Goal: Task Accomplishment & Management: Use online tool/utility

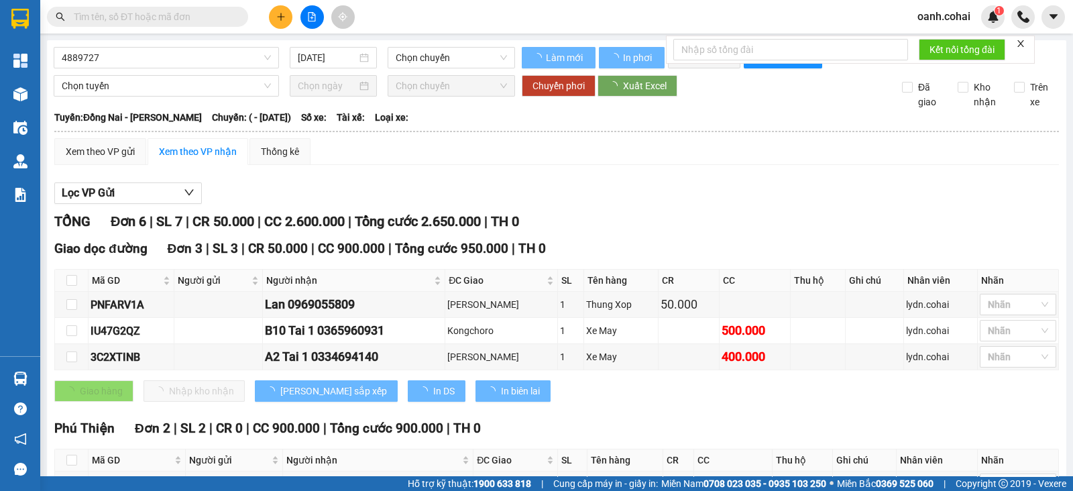
type input "16/10/2022"
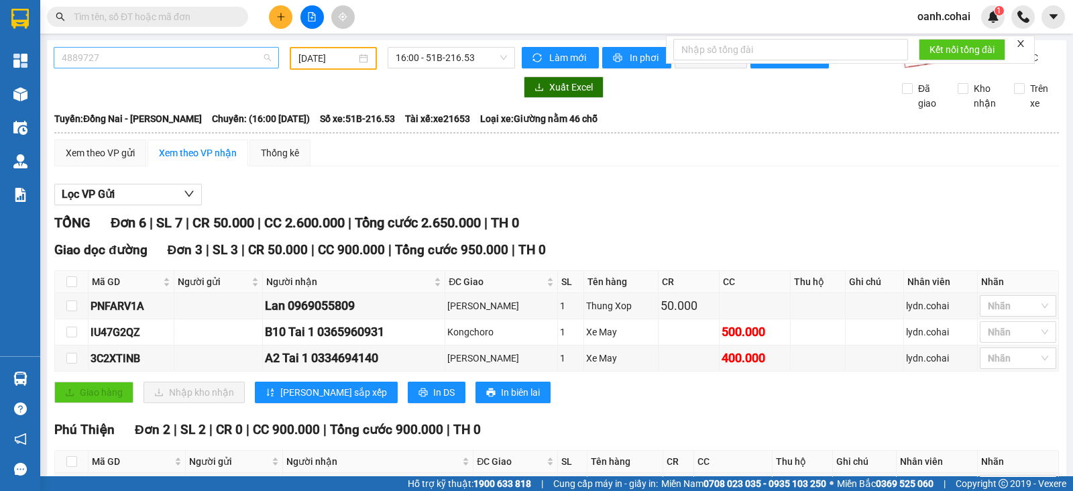
click at [174, 54] on span "4889727" at bounding box center [166, 58] width 209 height 20
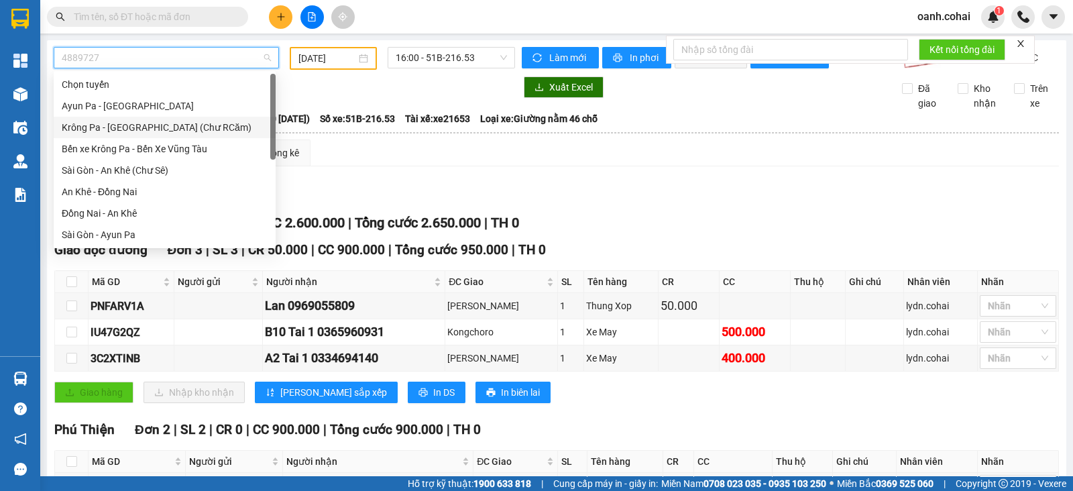
click at [143, 125] on div "Krông Pa - [GEOGRAPHIC_DATA] (Chư RCăm)" at bounding box center [165, 127] width 206 height 15
type input "[DATE]"
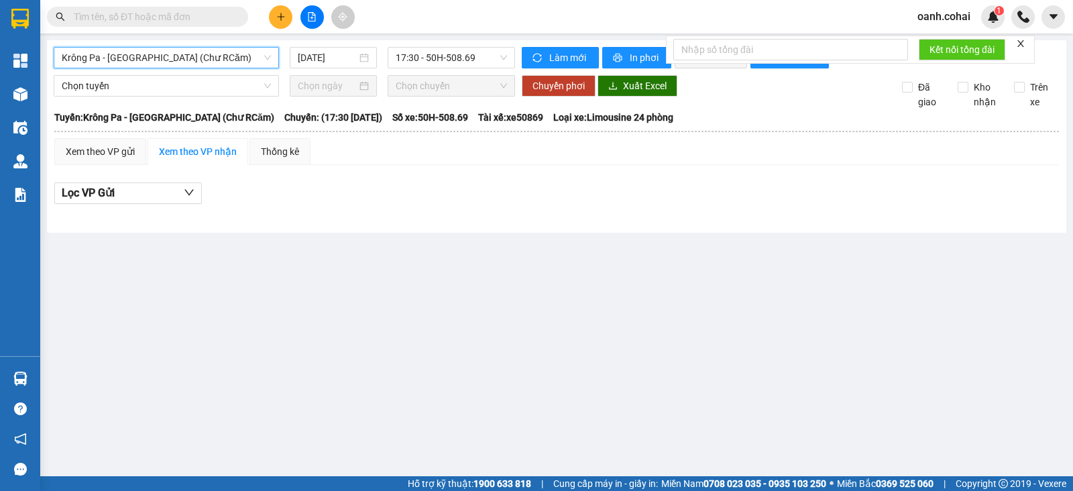
click at [161, 62] on span "Krông Pa - [GEOGRAPHIC_DATA] (Chư RCăm)" at bounding box center [166, 58] width 209 height 20
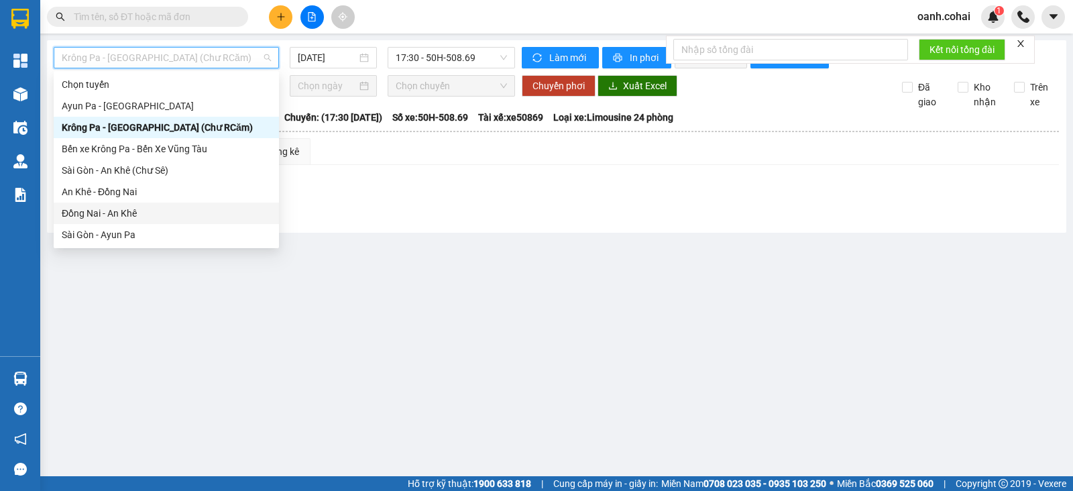
click at [104, 210] on div "Đồng Nai - An Khê" at bounding box center [166, 213] width 209 height 15
type input "[DATE]"
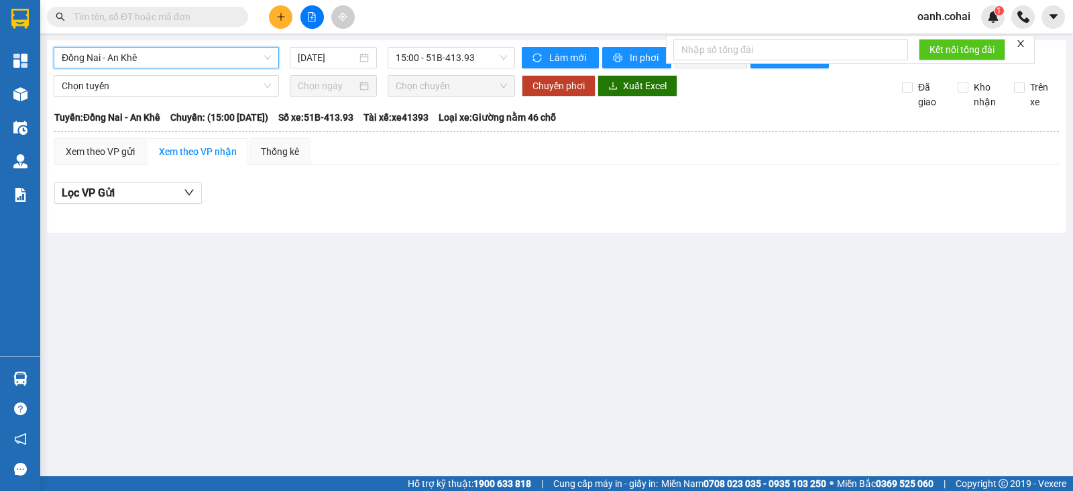
click at [205, 62] on span "Đồng Nai - An Khê" at bounding box center [166, 58] width 209 height 20
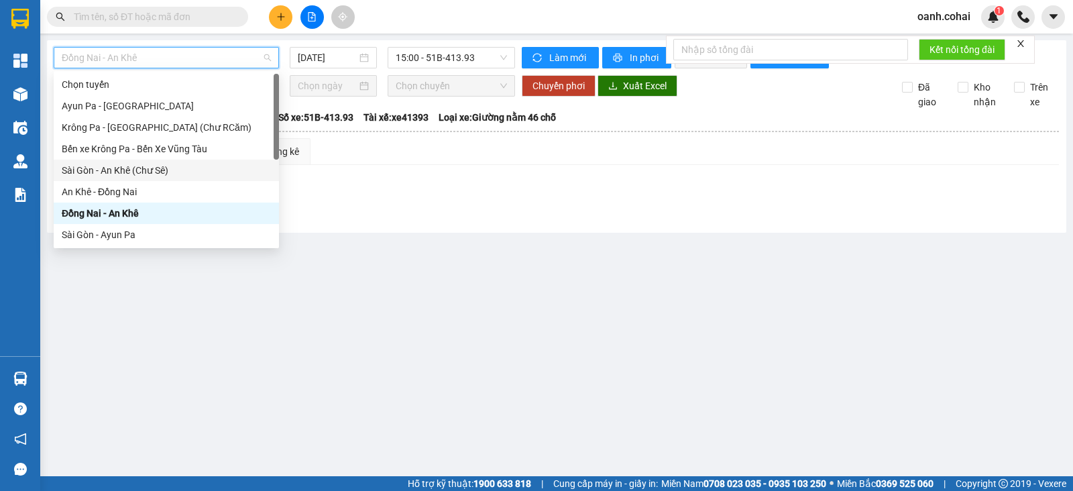
click at [139, 174] on div "Sài Gòn - An Khê (Chư Sê)" at bounding box center [166, 170] width 209 height 15
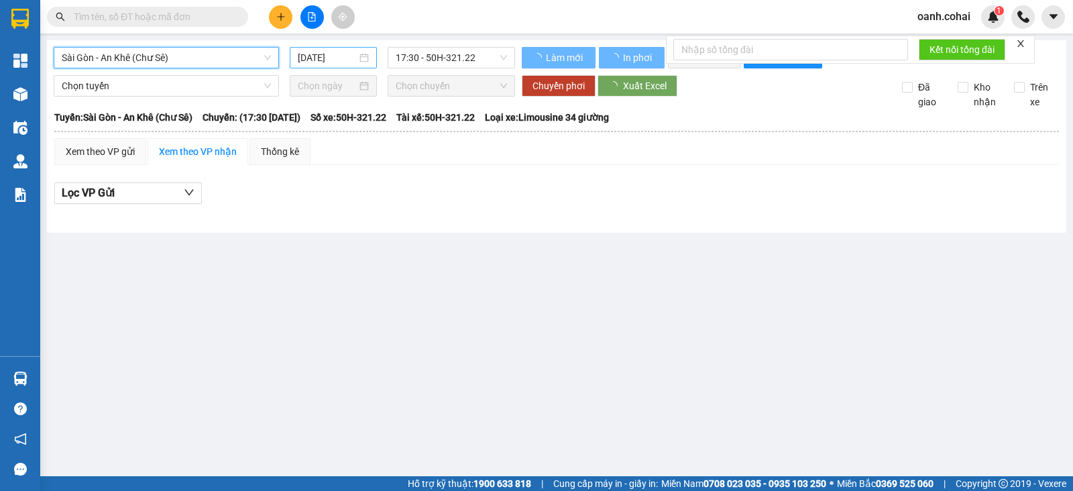
click at [317, 56] on input "[DATE]" at bounding box center [328, 57] width 60 height 15
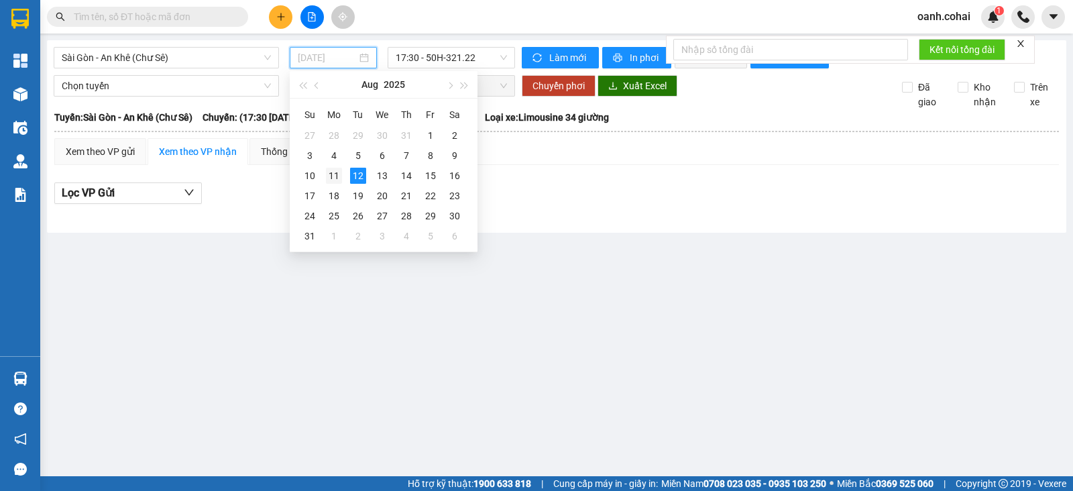
click at [330, 180] on div "11" at bounding box center [334, 176] width 16 height 16
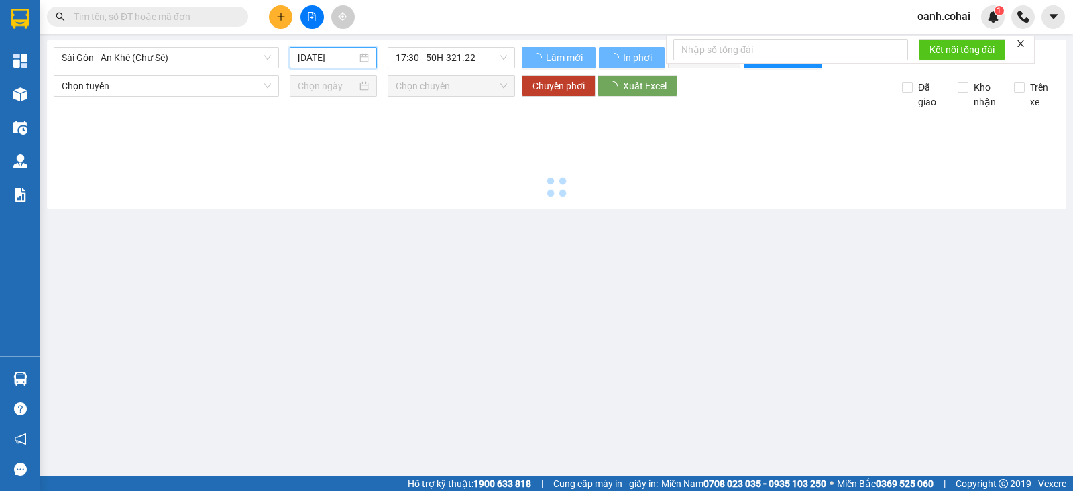
type input "[DATE]"
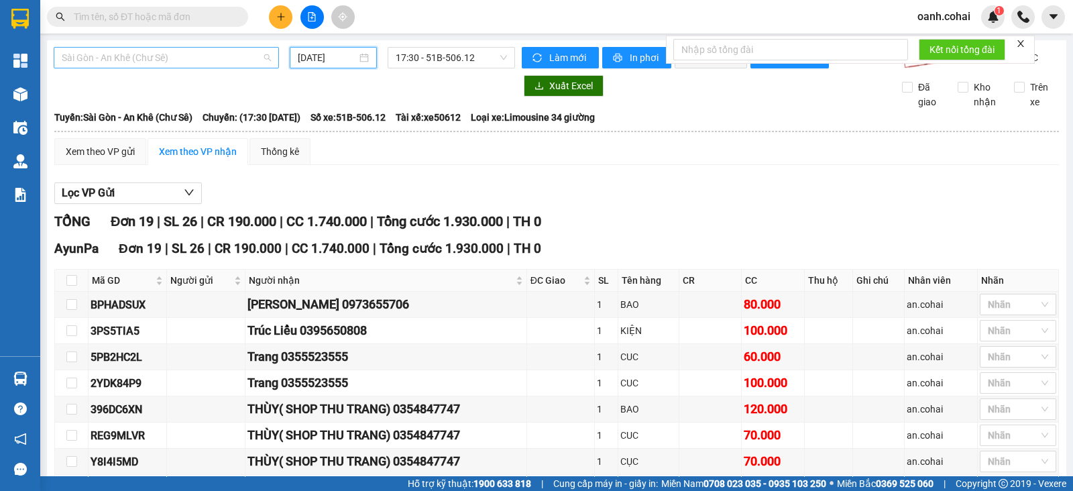
click at [236, 54] on span "Sài Gòn - An Khê (Chư Sê)" at bounding box center [166, 58] width 209 height 20
click at [395, 97] on div at bounding box center [284, 85] width 461 height 21
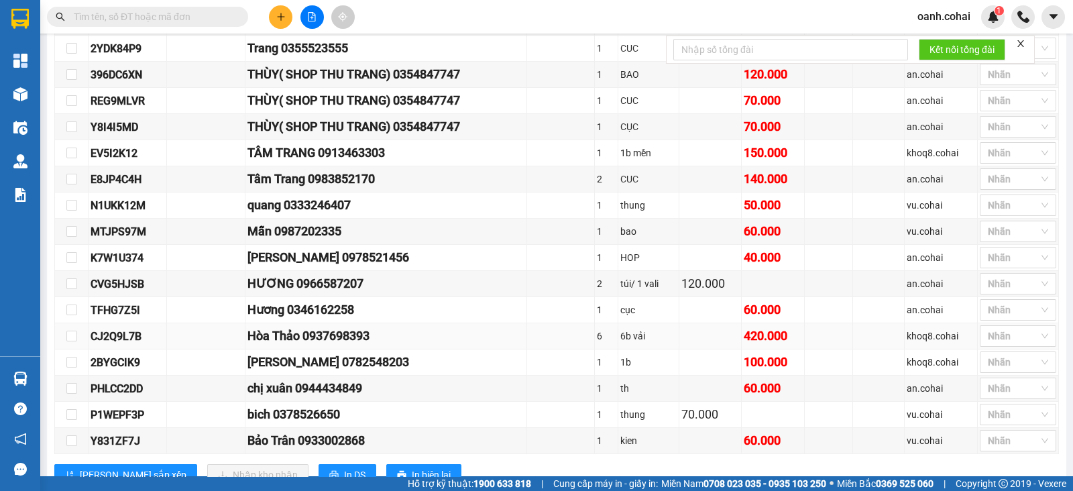
scroll to position [385, 0]
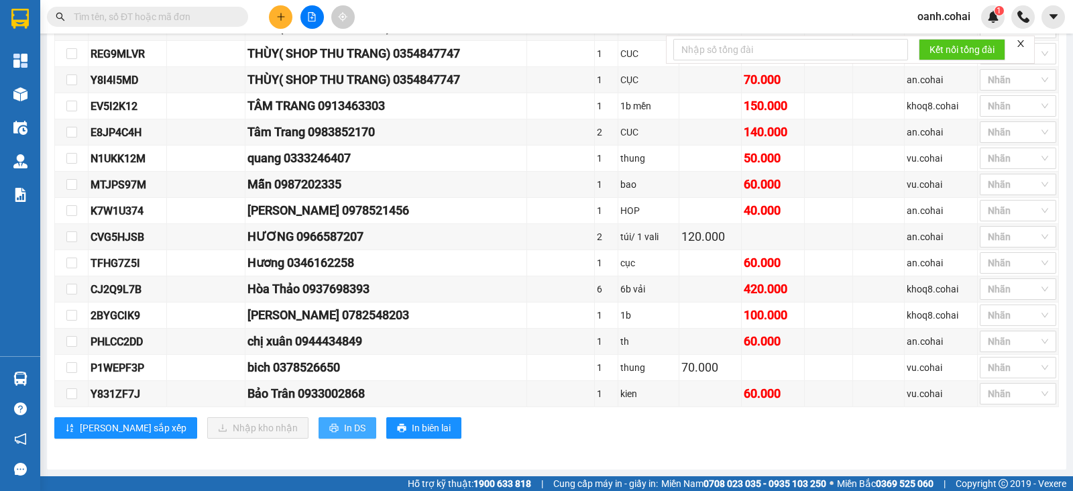
click at [344, 432] on span "In DS" at bounding box center [354, 427] width 21 height 15
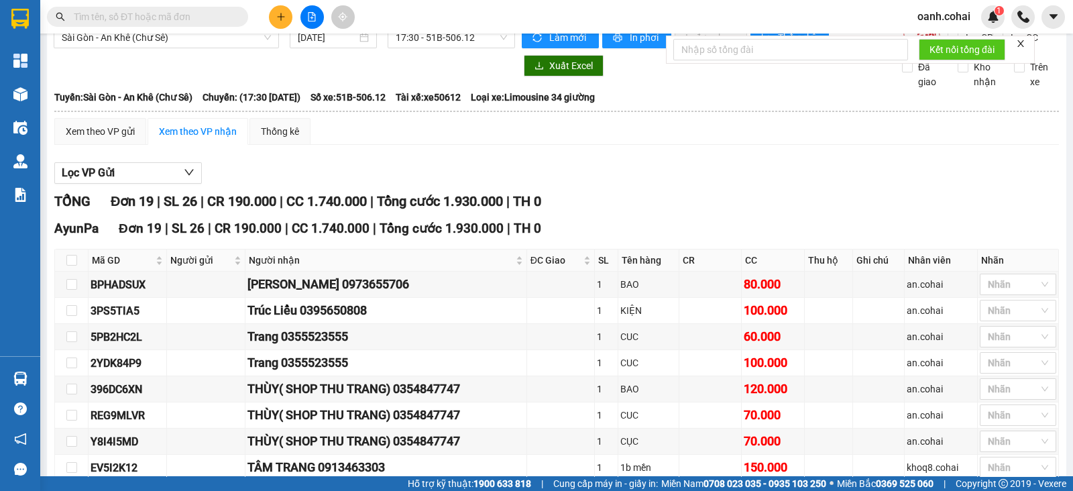
scroll to position [0, 0]
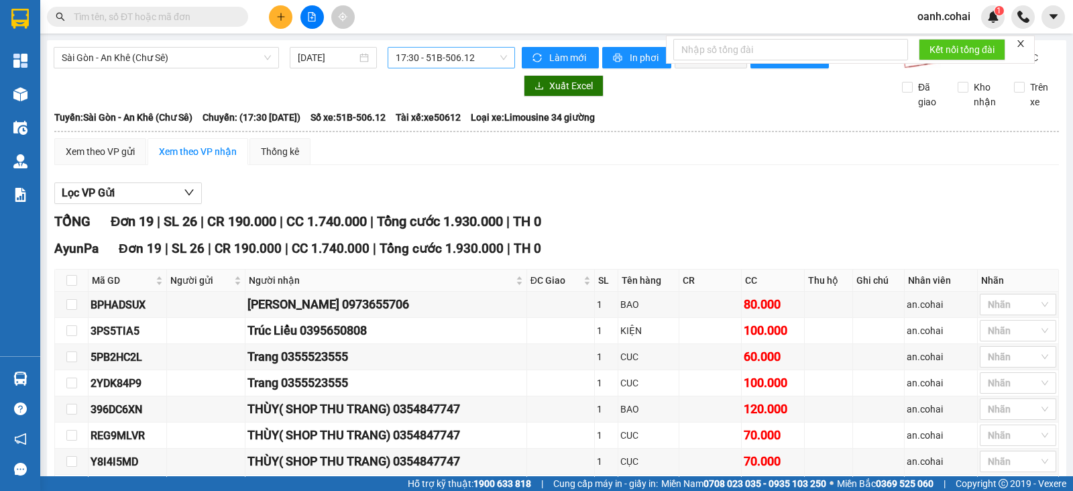
click at [402, 62] on span "17:30 - 51B-506.12" at bounding box center [450, 58] width 111 height 20
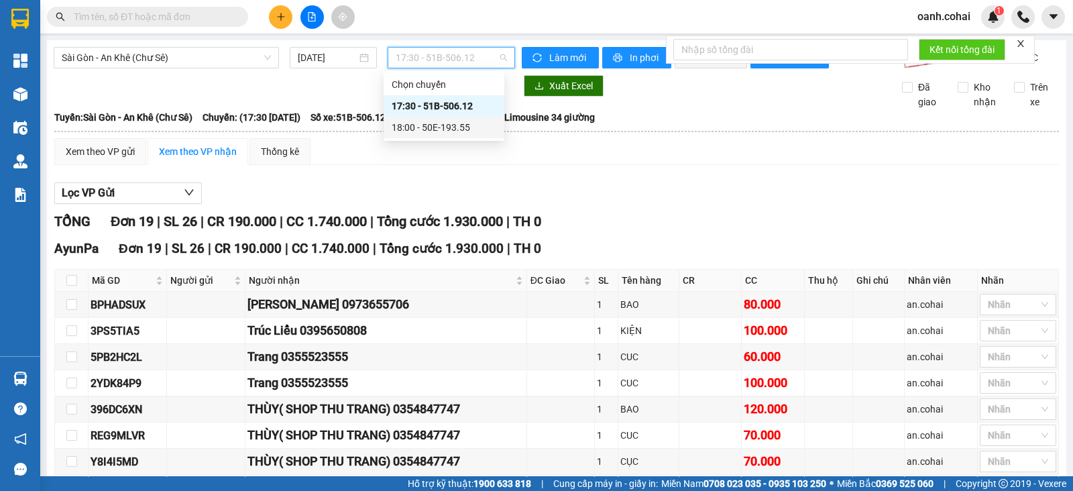
click at [428, 131] on div "18:00 - 50E-193.55" at bounding box center [443, 127] width 105 height 15
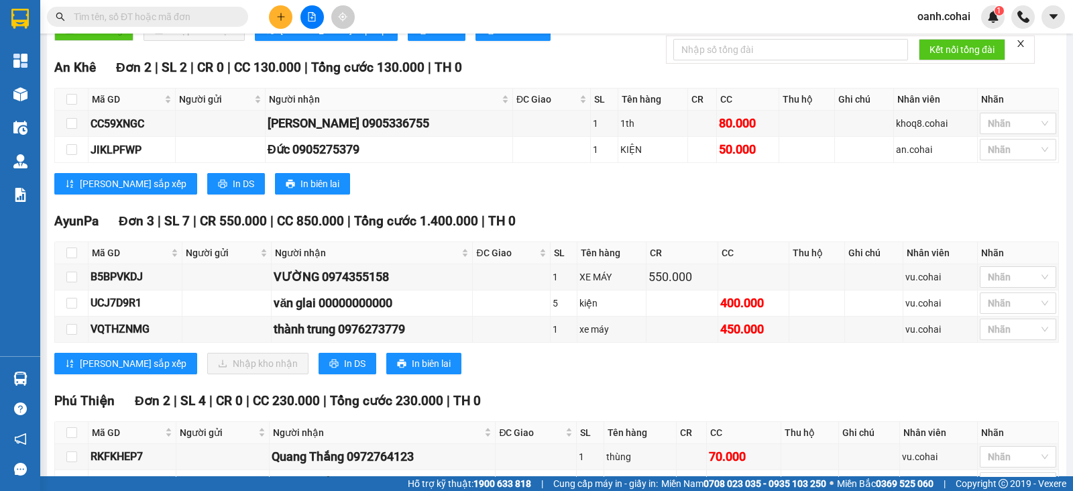
scroll to position [334, 0]
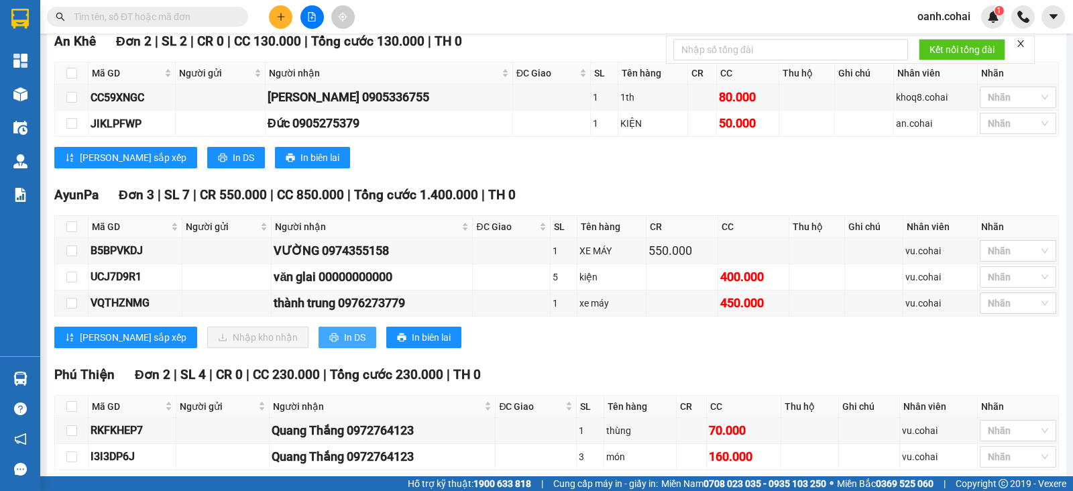
click at [344, 340] on span "In DS" at bounding box center [354, 337] width 21 height 15
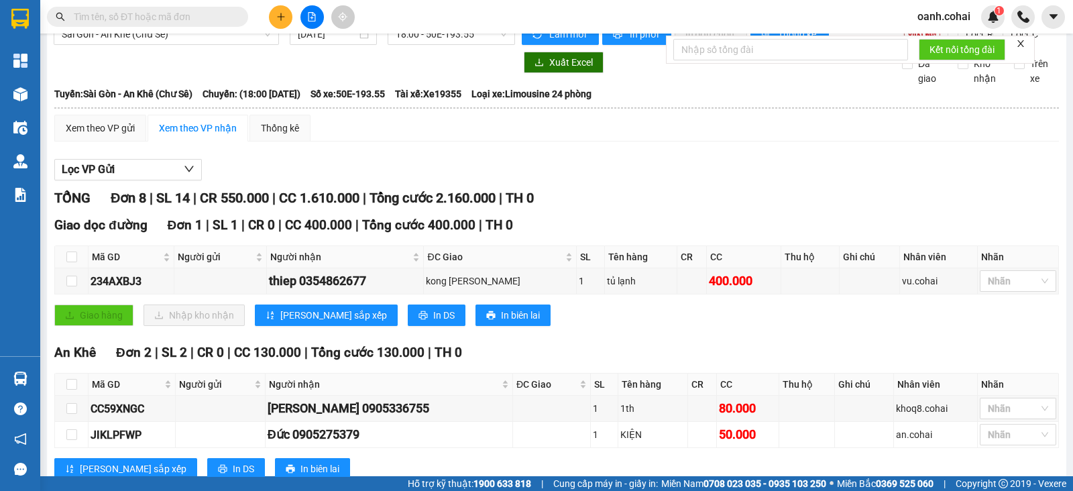
scroll to position [0, 0]
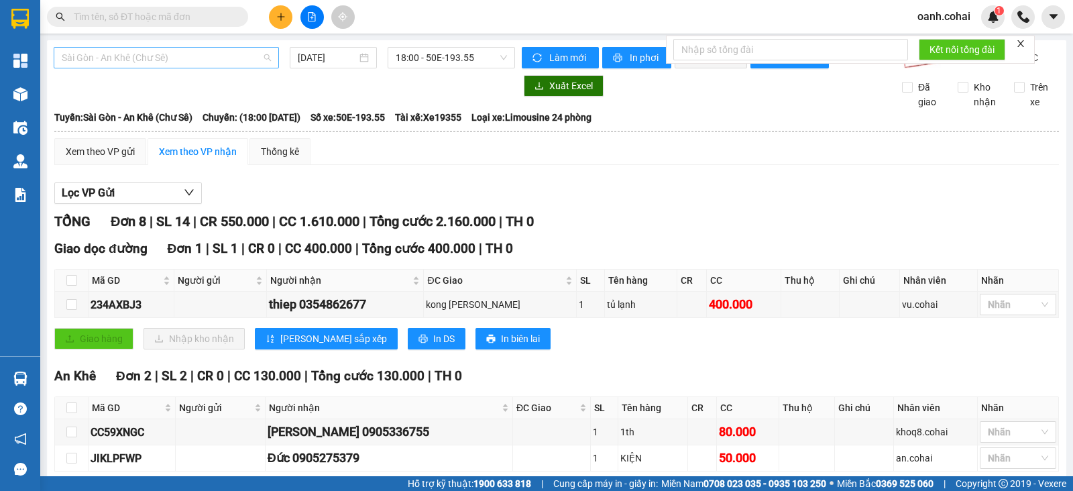
click at [225, 54] on span "Sài Gòn - An Khê (Chư Sê)" at bounding box center [166, 58] width 209 height 20
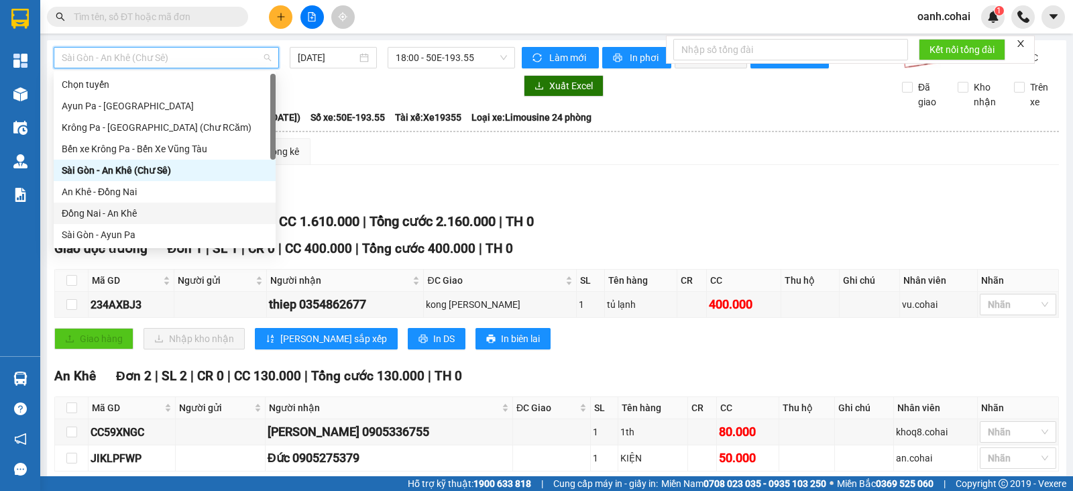
click at [134, 212] on div "Đồng Nai - An Khê" at bounding box center [165, 213] width 206 height 15
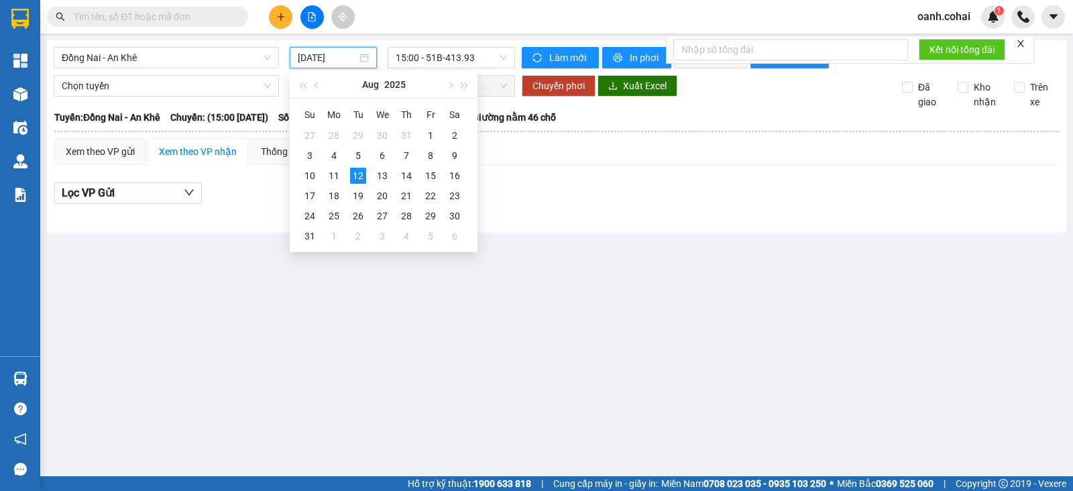
click at [347, 57] on input "[DATE]" at bounding box center [328, 57] width 60 height 15
click at [335, 174] on div "11" at bounding box center [334, 176] width 16 height 16
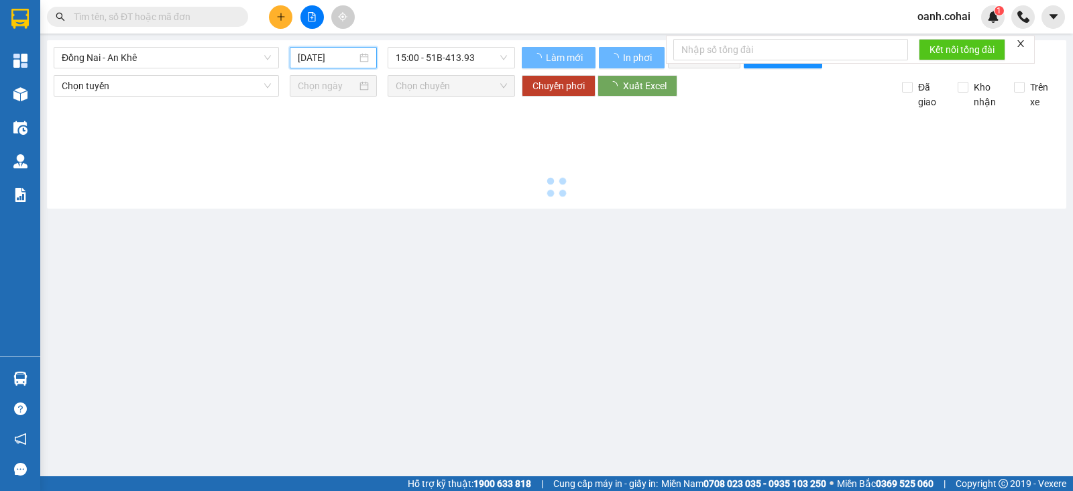
type input "[DATE]"
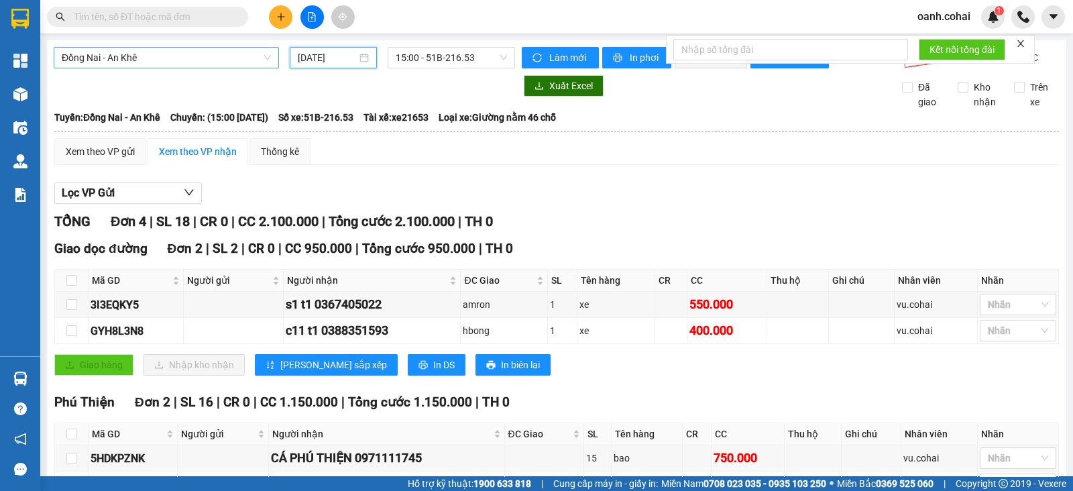
click at [228, 52] on span "Đồng Nai - An Khê" at bounding box center [166, 58] width 209 height 20
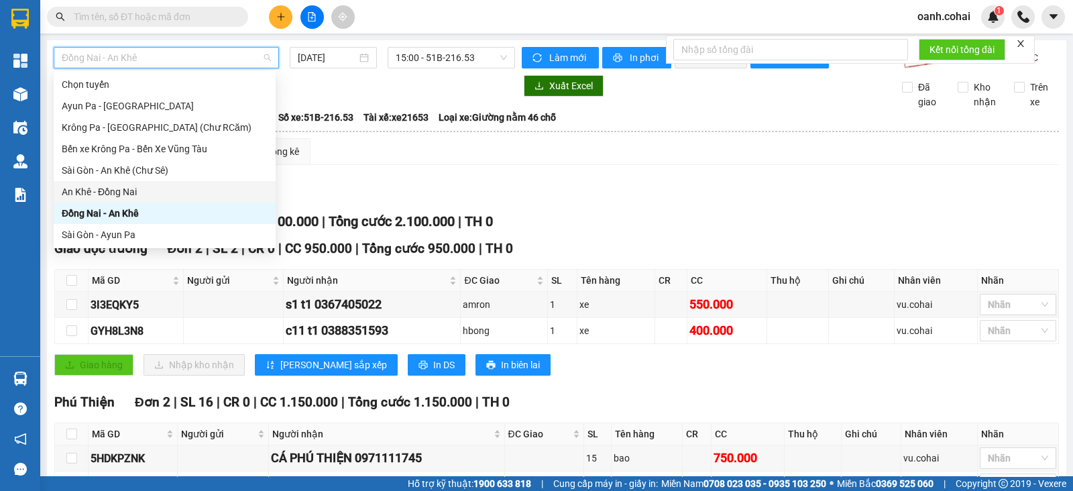
scroll to position [83, 0]
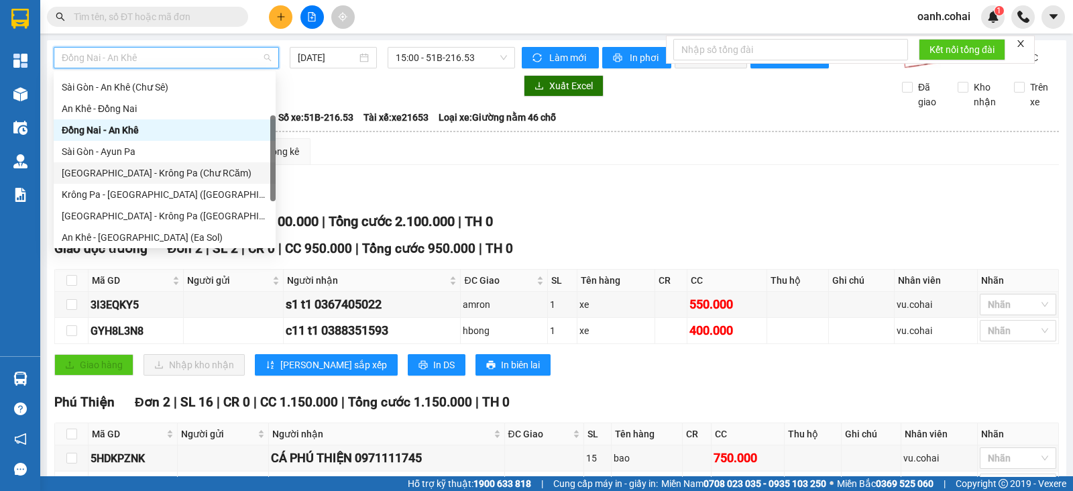
click at [118, 178] on div "[GEOGRAPHIC_DATA] - Krông Pa (Chư RCăm)" at bounding box center [165, 173] width 206 height 15
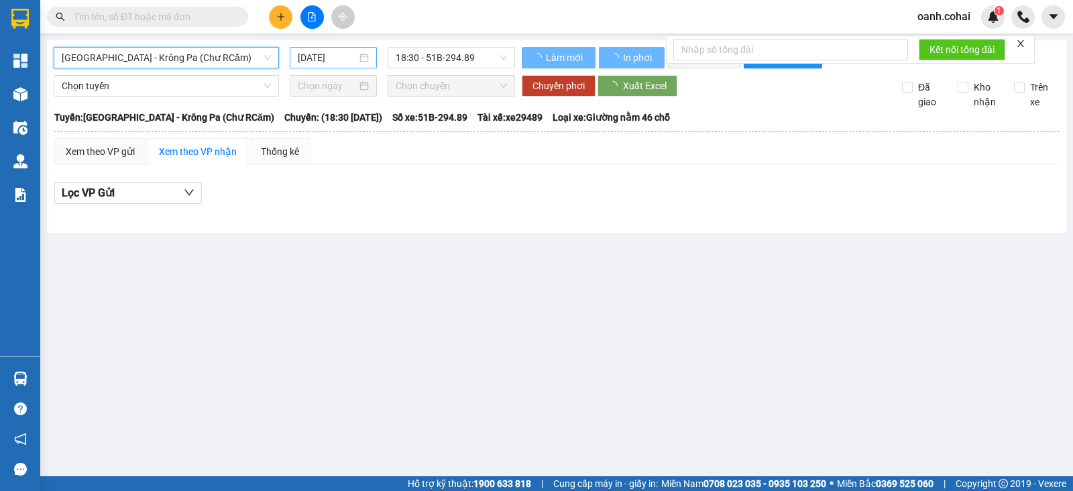
click at [341, 53] on input "[DATE]" at bounding box center [328, 57] width 60 height 15
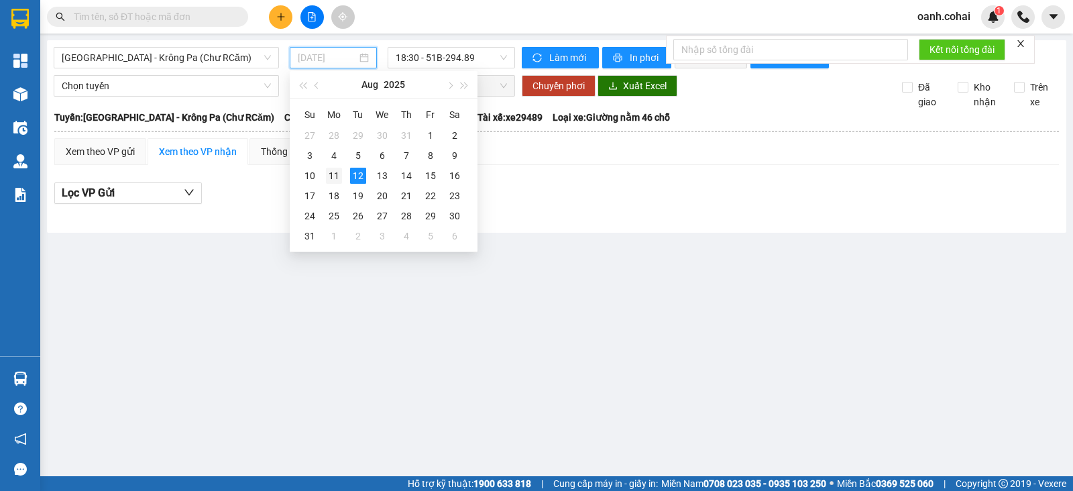
click at [341, 176] on td "11" at bounding box center [334, 176] width 24 height 20
type input "[DATE]"
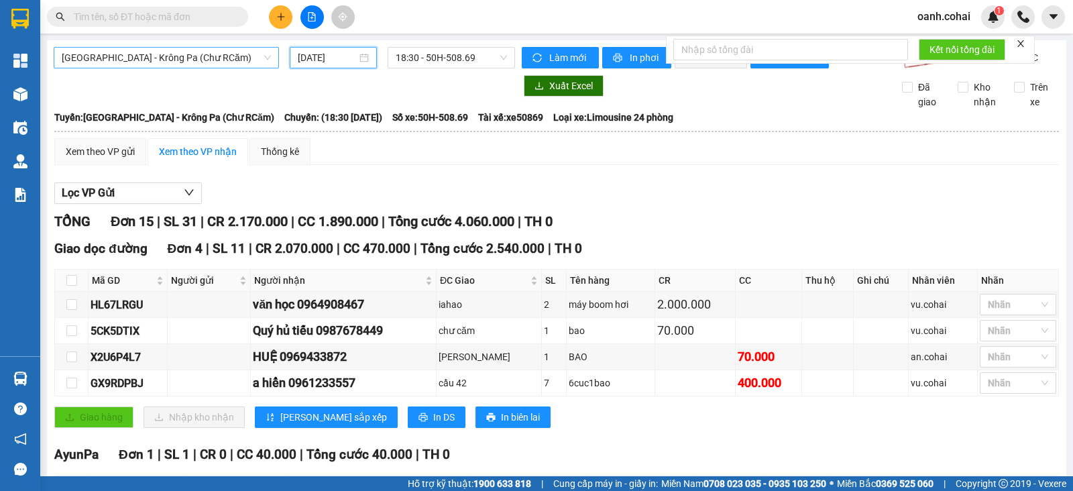
click at [233, 58] on span "[GEOGRAPHIC_DATA] - Krông Pa (Chư RCăm)" at bounding box center [166, 58] width 209 height 20
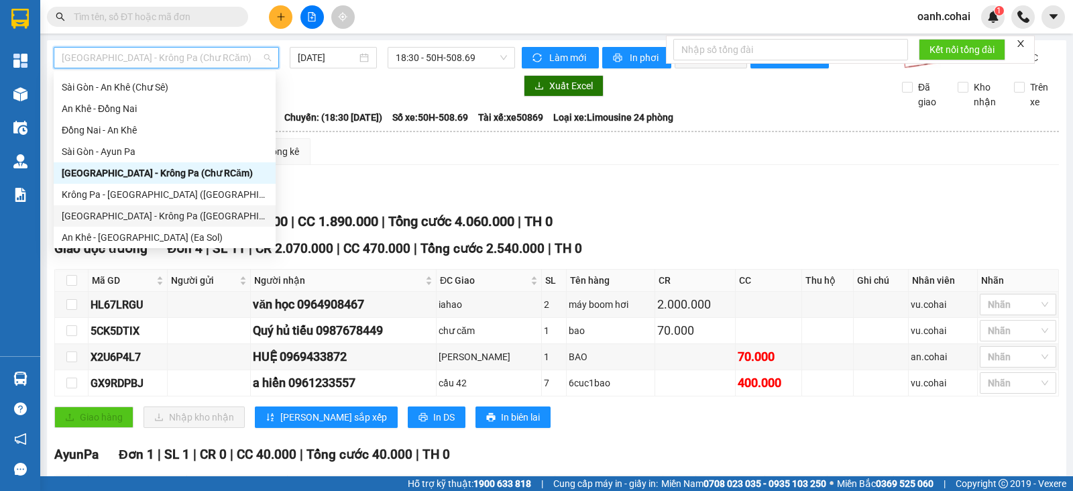
click at [131, 218] on div "[GEOGRAPHIC_DATA] - Krông Pa ([GEOGRAPHIC_DATA])" at bounding box center [165, 215] width 206 height 15
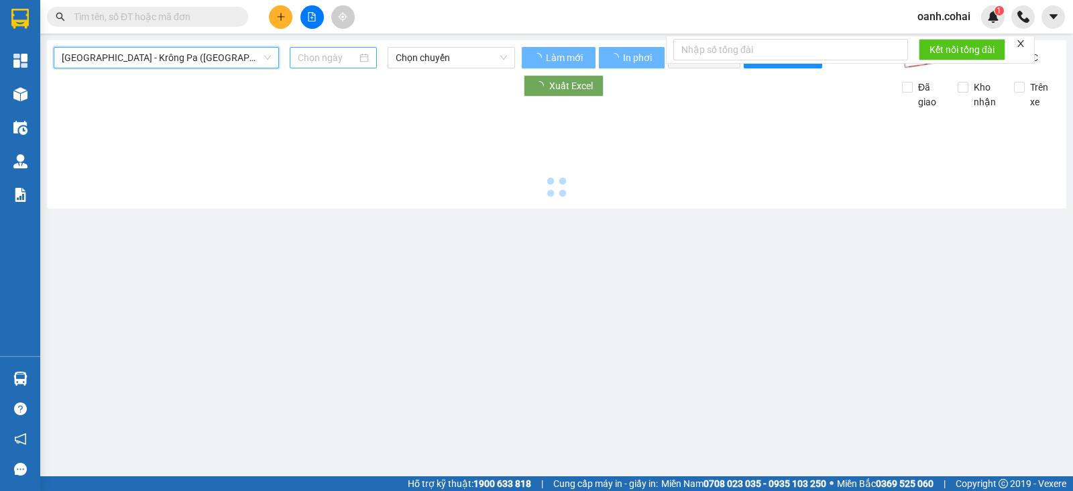
click at [342, 59] on input at bounding box center [328, 57] width 60 height 15
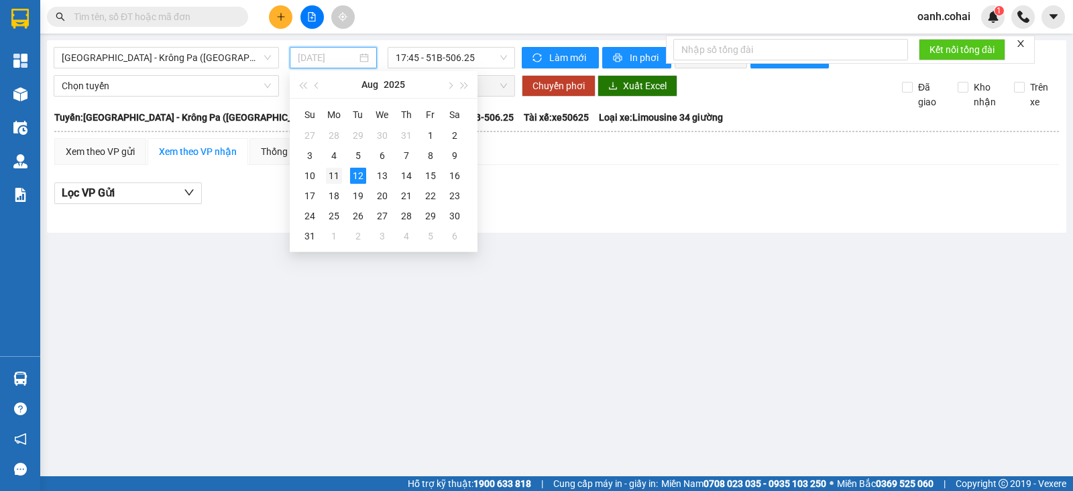
click at [329, 176] on div "11" at bounding box center [334, 176] width 16 height 16
type input "[DATE]"
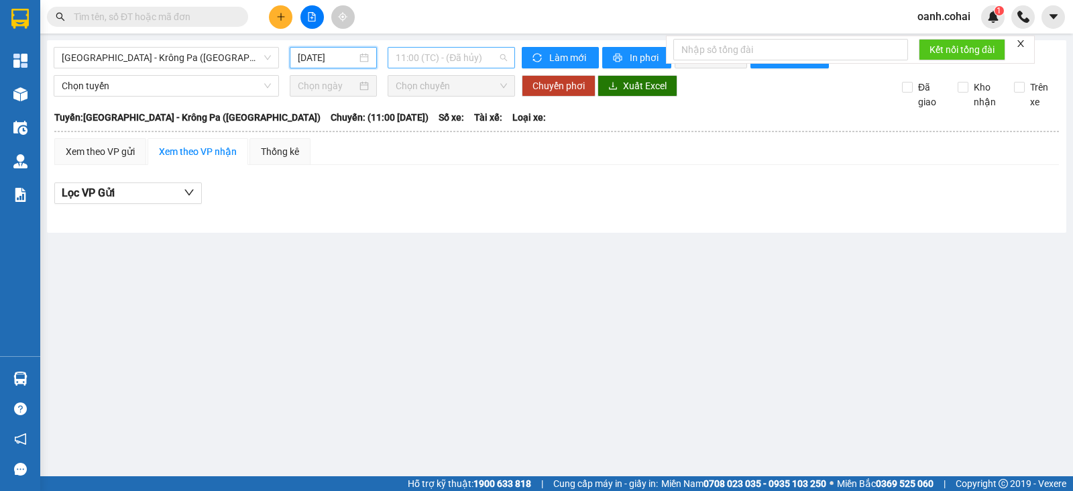
click at [440, 59] on span "11:00 (TC) - (Đã hủy)" at bounding box center [450, 58] width 111 height 20
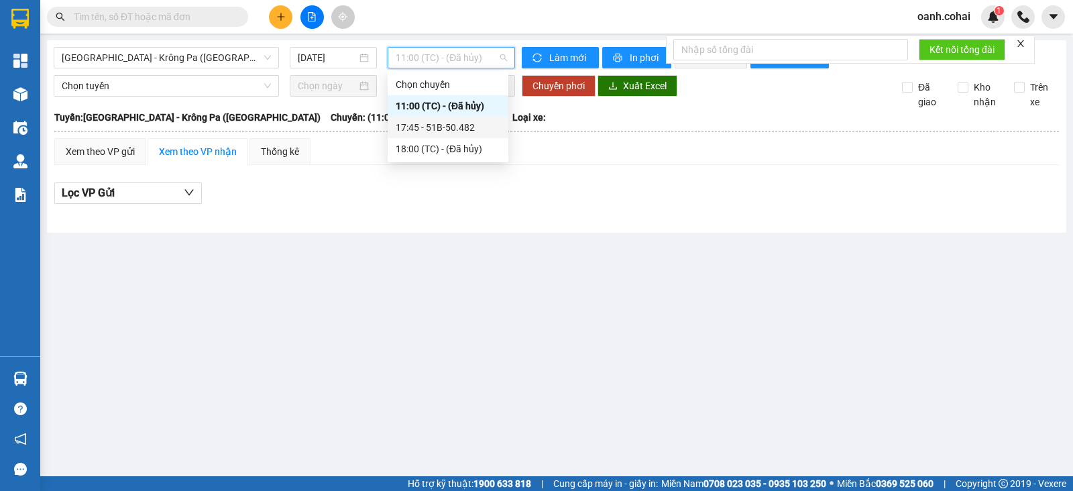
click at [431, 129] on div "17:45 - 51B-50.482" at bounding box center [447, 127] width 105 height 15
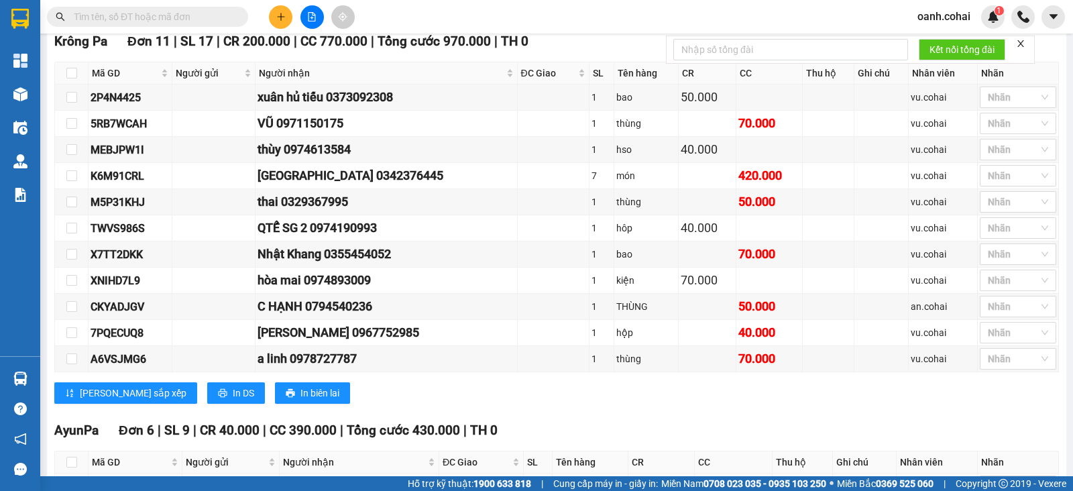
scroll to position [561, 0]
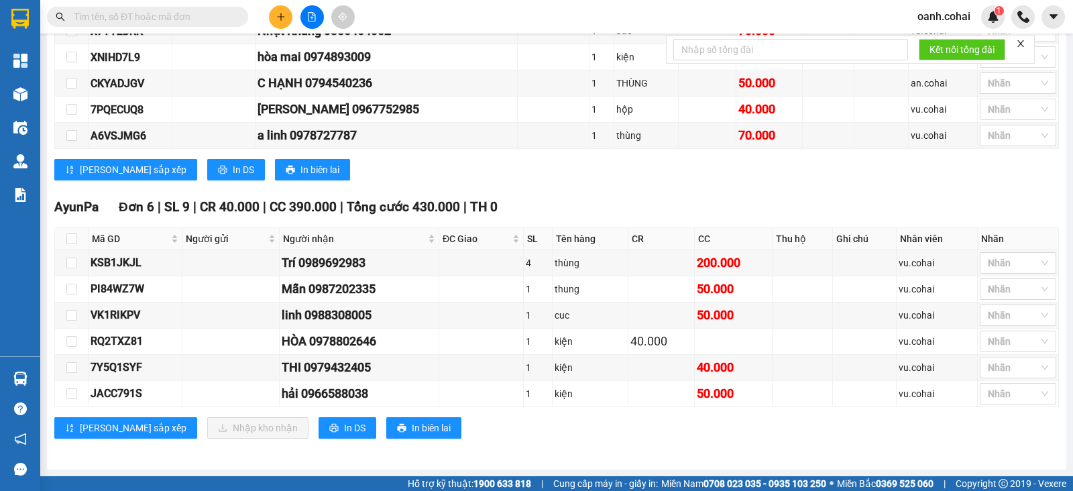
click at [300, 415] on div "AyunPa Đơn 6 | SL 9 | CR 40.000 | CC 390.000 | Tổng cước 430.000 | TH 0 Mã GD N…" at bounding box center [556, 322] width 1004 height 251
click at [318, 435] on button "In DS" at bounding box center [347, 427] width 58 height 21
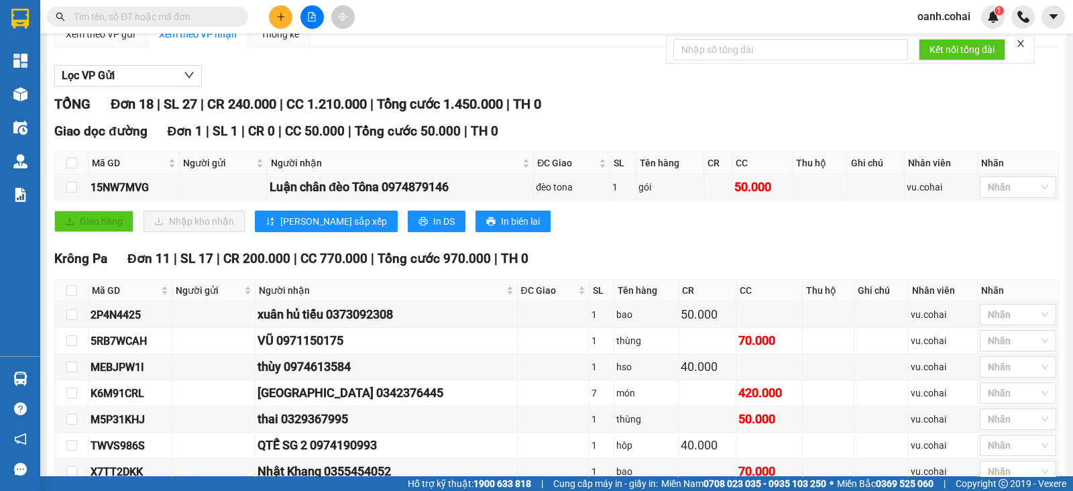
scroll to position [0, 0]
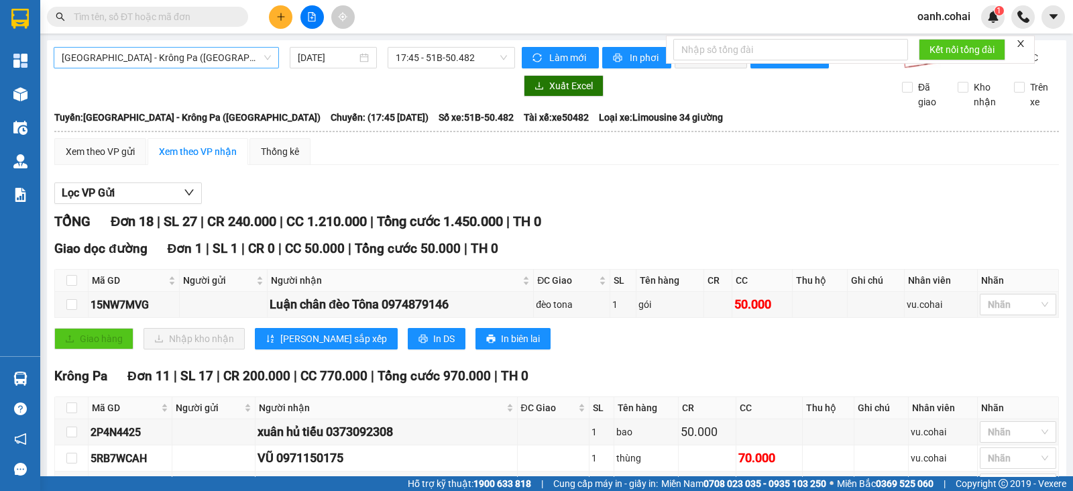
click at [212, 62] on span "[GEOGRAPHIC_DATA] - Krông Pa ([GEOGRAPHIC_DATA])" at bounding box center [166, 58] width 209 height 20
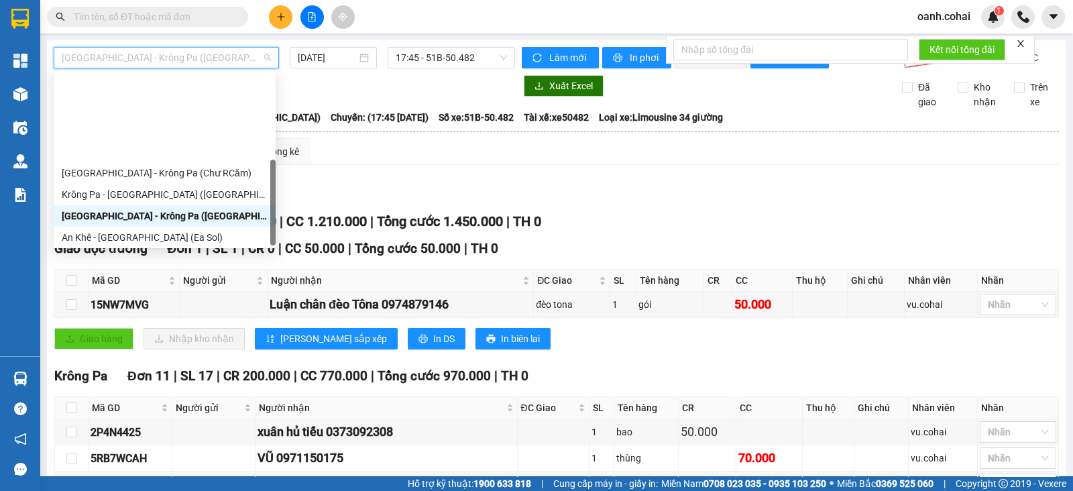
scroll to position [193, 0]
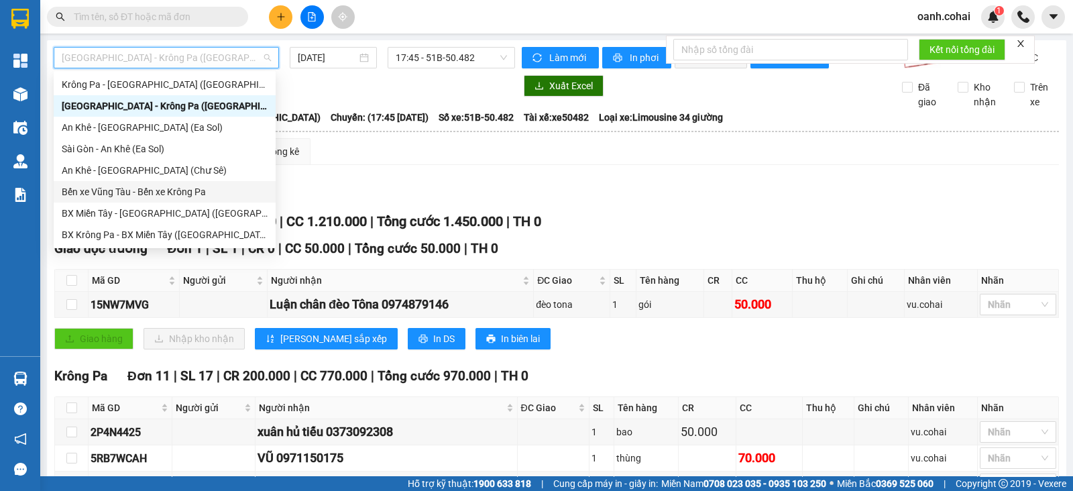
click at [133, 194] on div "Bến xe Vũng Tàu - Bến xe Krông Pa" at bounding box center [165, 191] width 206 height 15
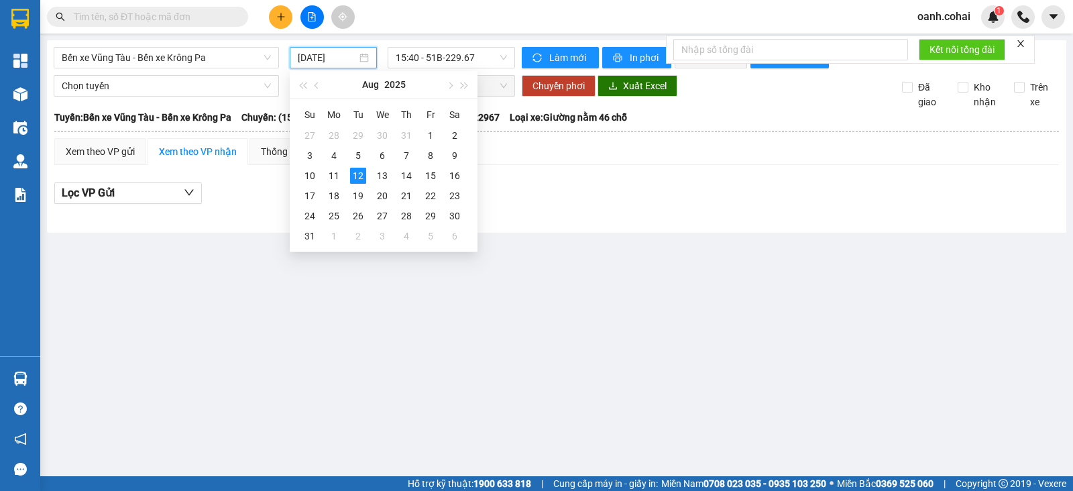
drag, startPoint x: 312, startPoint y: 53, endPoint x: 311, endPoint y: 63, distance: 10.1
click at [312, 52] on input "[DATE]" at bounding box center [328, 57] width 60 height 15
click at [332, 173] on div "11" at bounding box center [334, 176] width 16 height 16
type input "[DATE]"
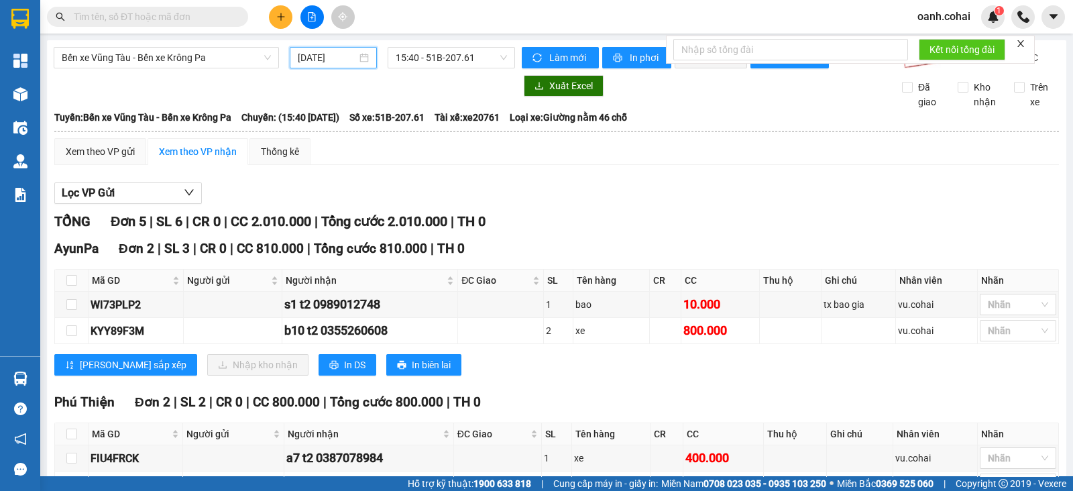
scroll to position [167, 0]
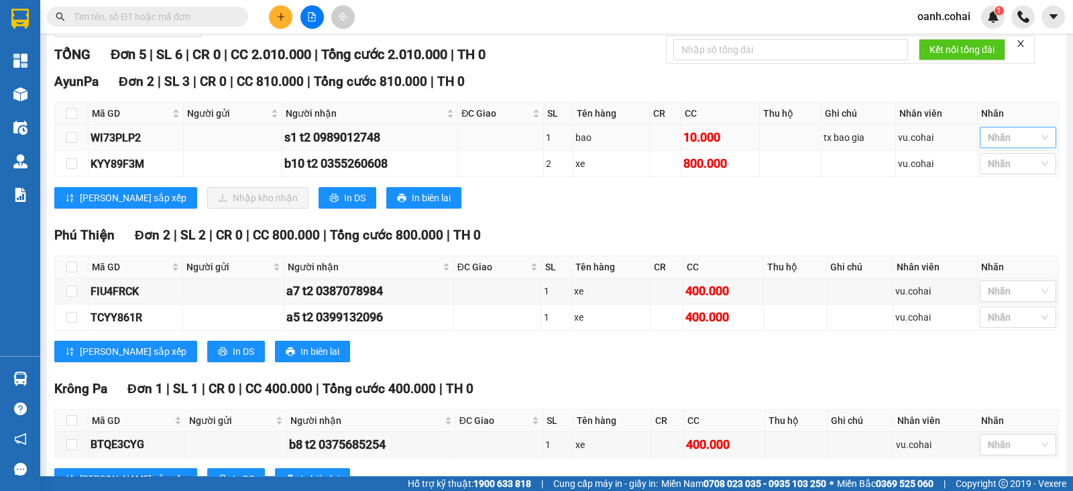
click at [990, 145] on div at bounding box center [1011, 137] width 56 height 16
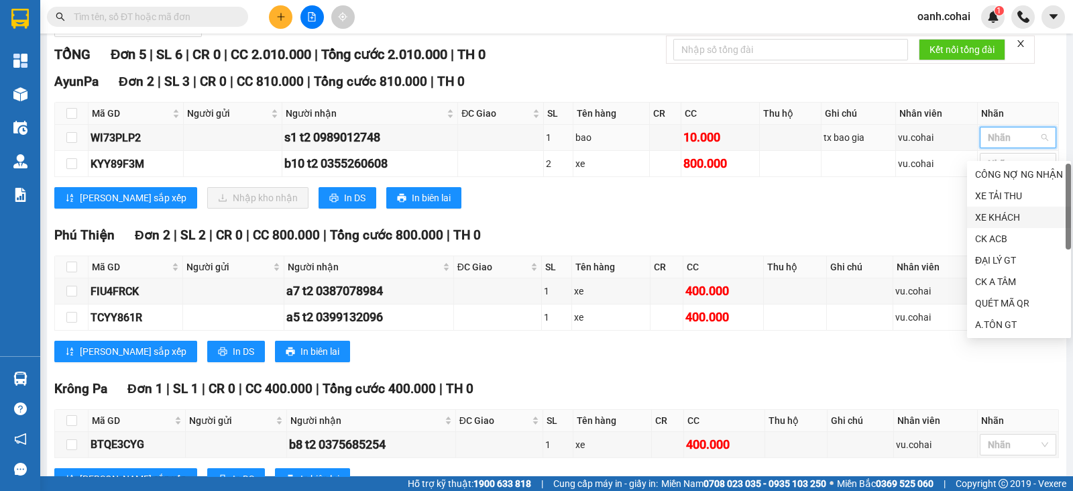
drag, startPoint x: 975, startPoint y: 215, endPoint x: 968, endPoint y: 217, distance: 7.5
click at [975, 216] on div "XE KHÁCH" at bounding box center [1019, 217] width 88 height 15
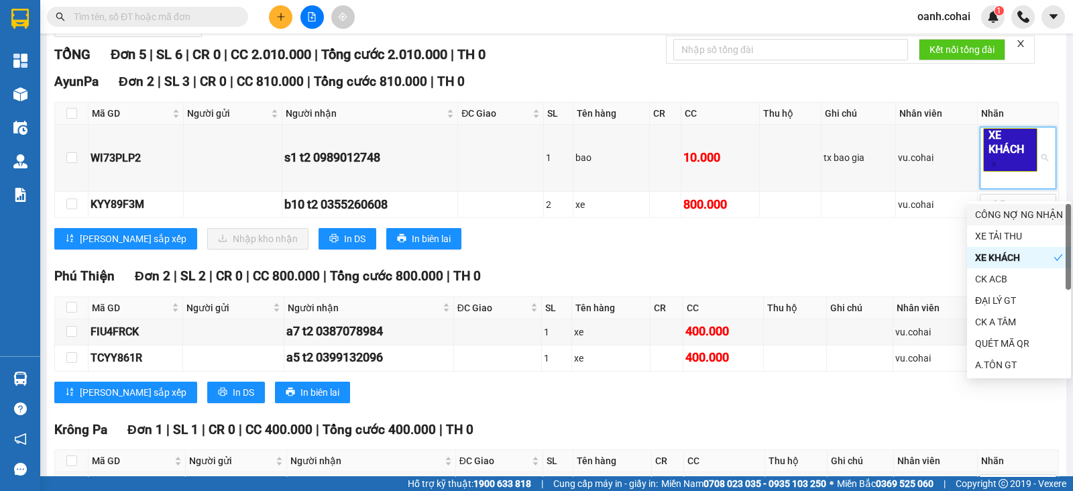
drag, startPoint x: 835, startPoint y: 273, endPoint x: 868, endPoint y: 252, distance: 39.8
click at [835, 273] on div "TỔNG Đơn 5 | SL 6 | CR 0 | CC 2.010.000 | Tổng cước 2.010.000 | TH 0 AyunPa Đơn…" at bounding box center [556, 295] width 1004 height 502
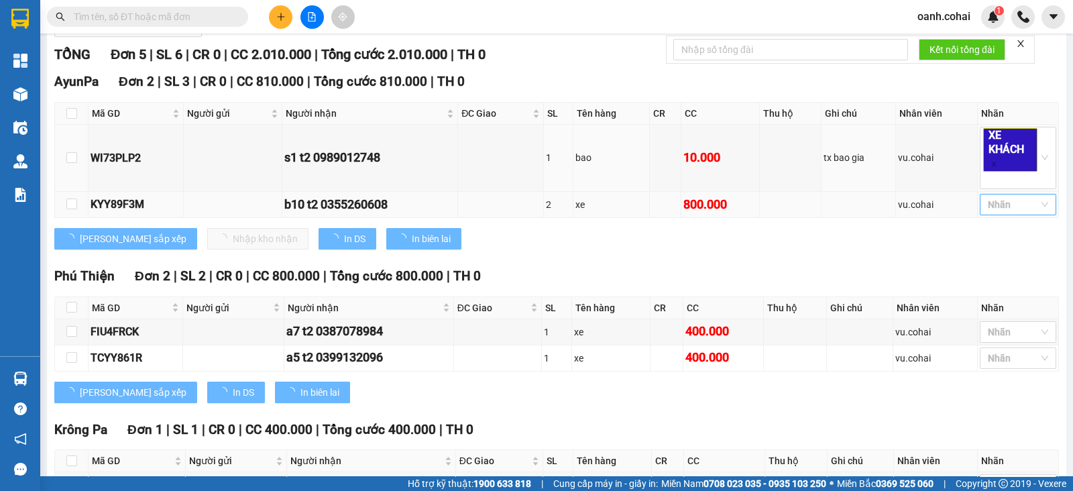
click at [987, 218] on td "Nhãn" at bounding box center [1017, 205] width 81 height 26
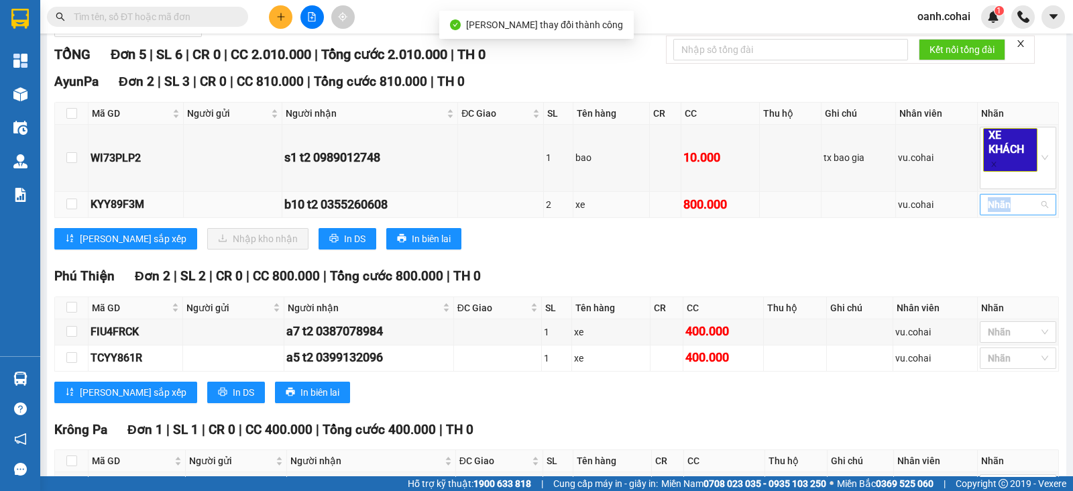
click at [991, 212] on div at bounding box center [1011, 204] width 56 height 16
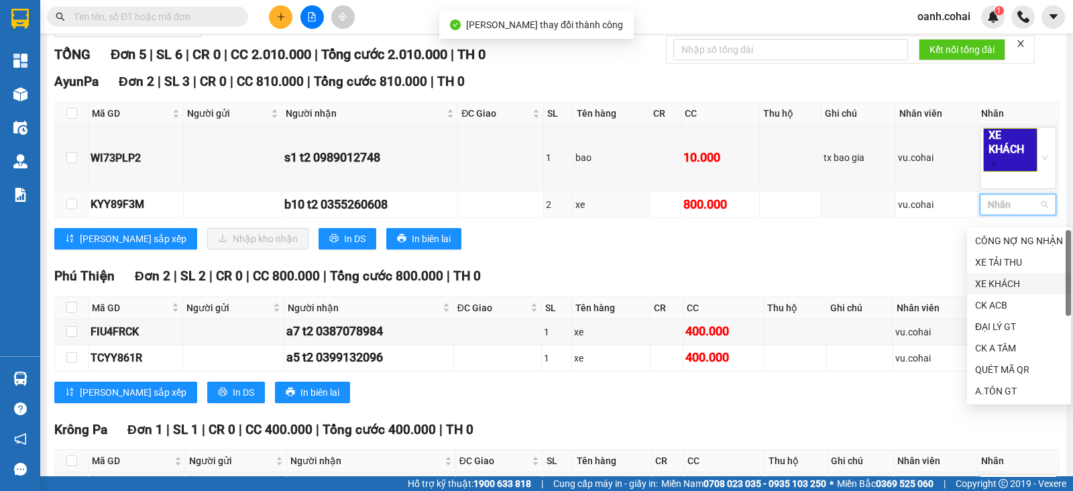
click at [999, 284] on div "XE KHÁCH" at bounding box center [1019, 283] width 88 height 15
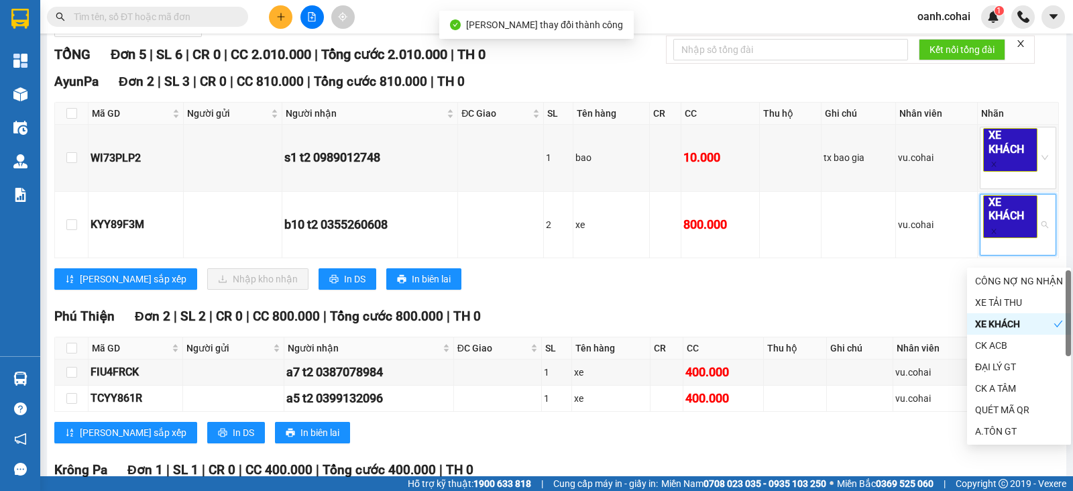
click at [871, 316] on div "Phú Thiện Đơn 2 | SL 2 | CR 0 | CC 800.000 | Tổng cước 800.000 | TH 0" at bounding box center [556, 316] width 1004 height 20
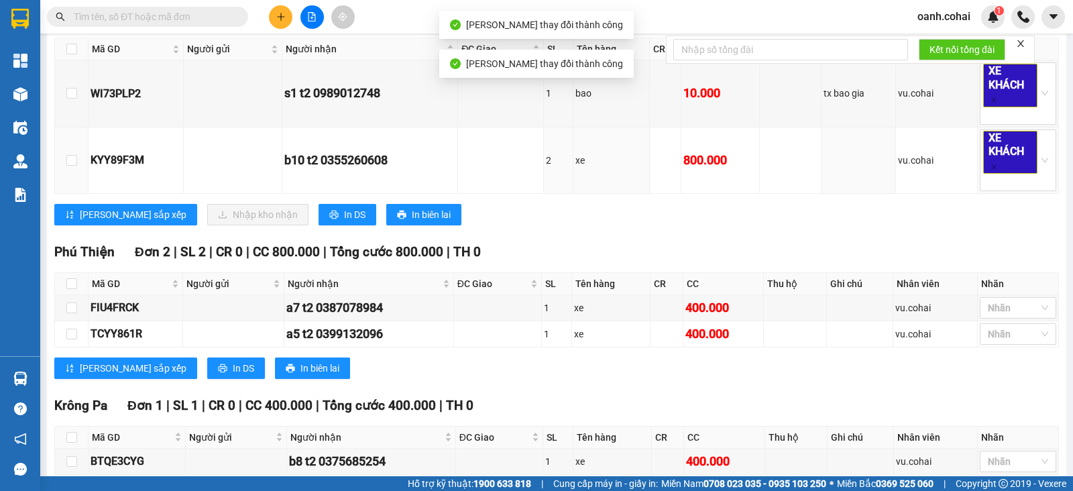
scroll to position [0, 0]
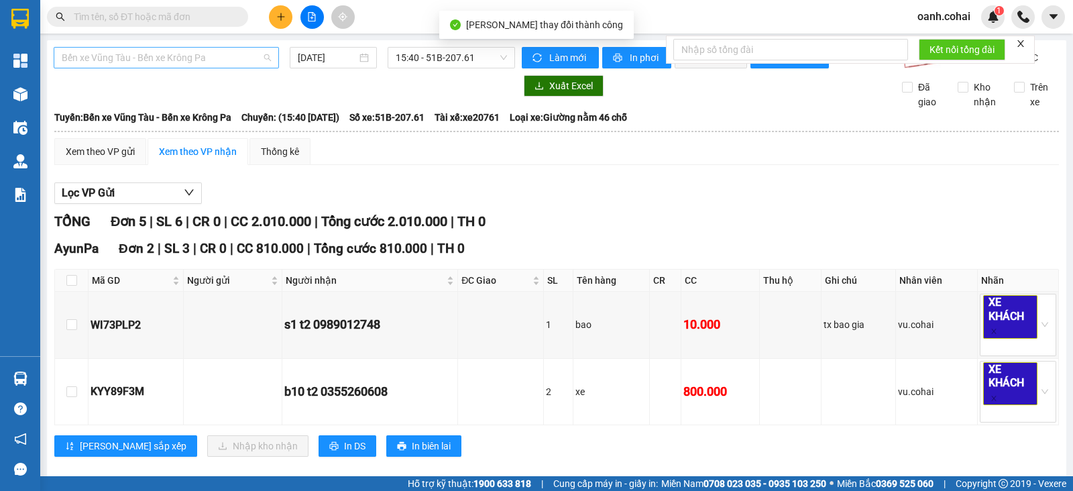
click at [259, 51] on span "Bến xe Vũng Tàu - Bến xe Krông Pa" at bounding box center [166, 58] width 209 height 20
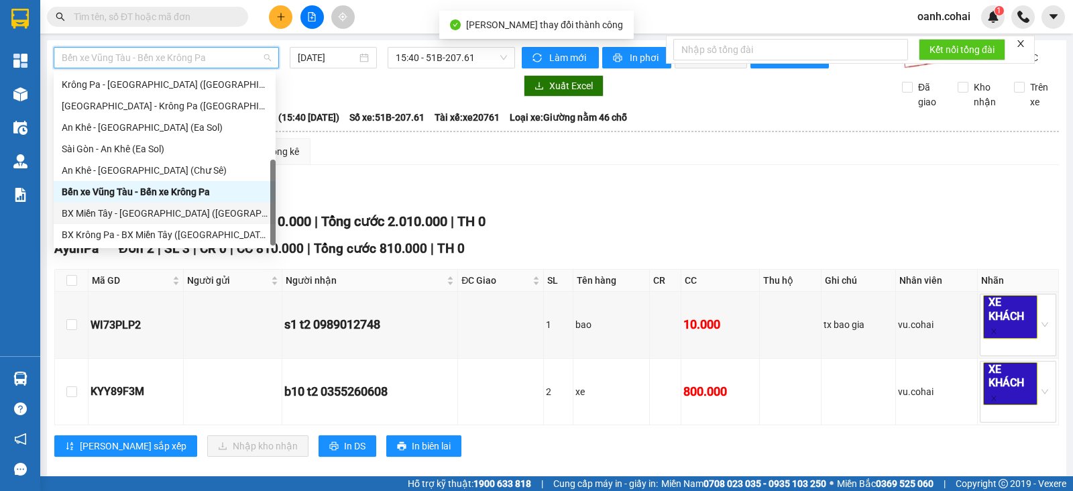
click at [149, 212] on div "BX Miền Tây - [GEOGRAPHIC_DATA] ([GEOGRAPHIC_DATA] - [GEOGRAPHIC_DATA])" at bounding box center [165, 213] width 206 height 15
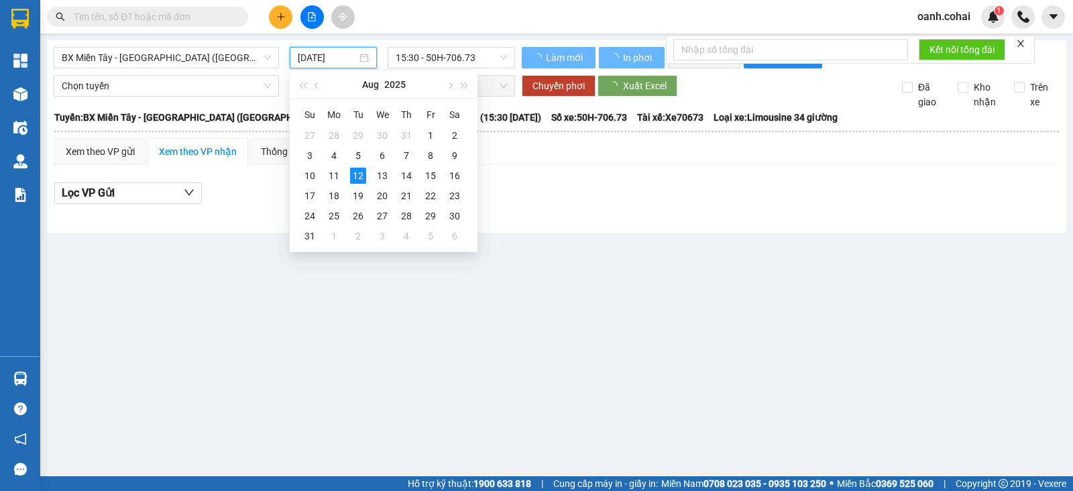
click at [339, 51] on input "[DATE]" at bounding box center [328, 57] width 60 height 15
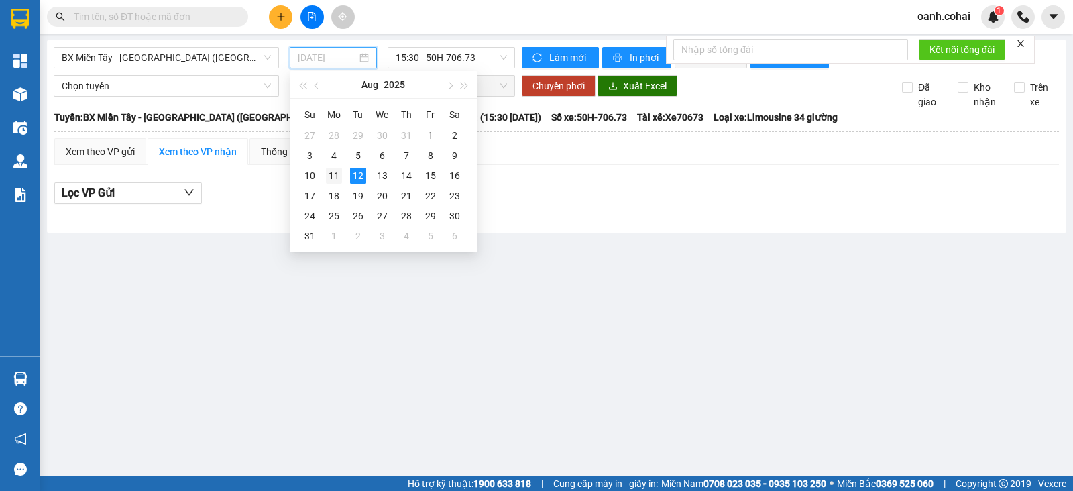
click at [339, 184] on td "11" at bounding box center [334, 176] width 24 height 20
type input "[DATE]"
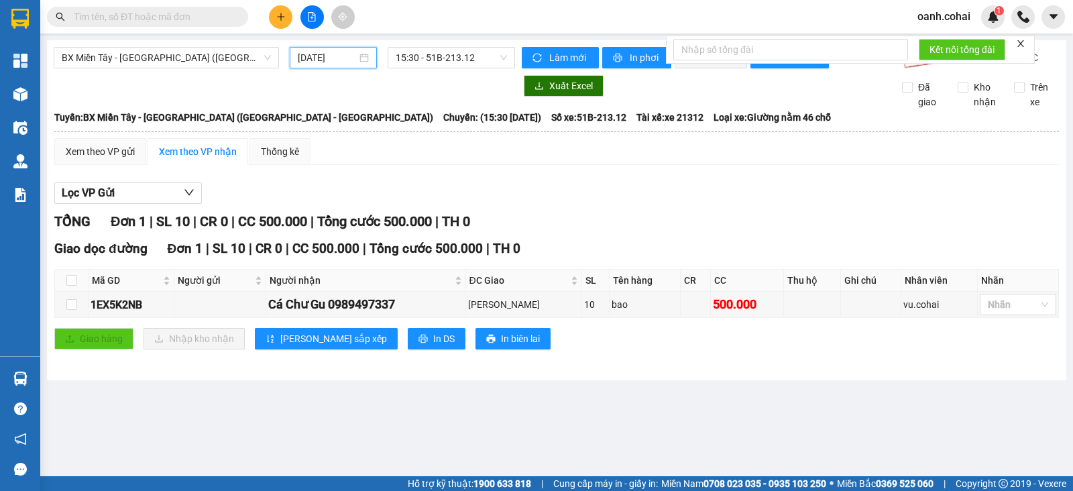
click at [211, 43] on div "BX Miền Tây - BX Krông Pa (Chơn Thành - Chư Rcăm) 11/08/2025 15:30 - 51B-213.12…" at bounding box center [556, 210] width 1019 height 340
click at [181, 58] on span "BX Miền Tây - [GEOGRAPHIC_DATA] ([GEOGRAPHIC_DATA] - [GEOGRAPHIC_DATA])" at bounding box center [166, 58] width 209 height 20
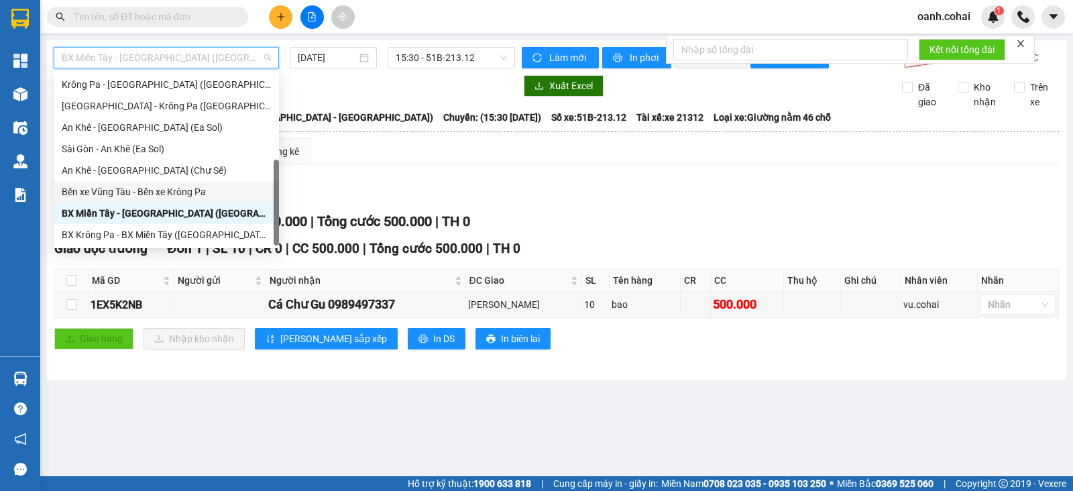
drag, startPoint x: 386, startPoint y: 195, endPoint x: 380, endPoint y: 191, distance: 7.3
click at [381, 192] on div "Lọc VP Gửi TỔNG Đơn 1 | SL 10 | CR 0 | CC 500.000 | Tổng cước 500.000 | TH 0 G…" at bounding box center [556, 271] width 1004 height 190
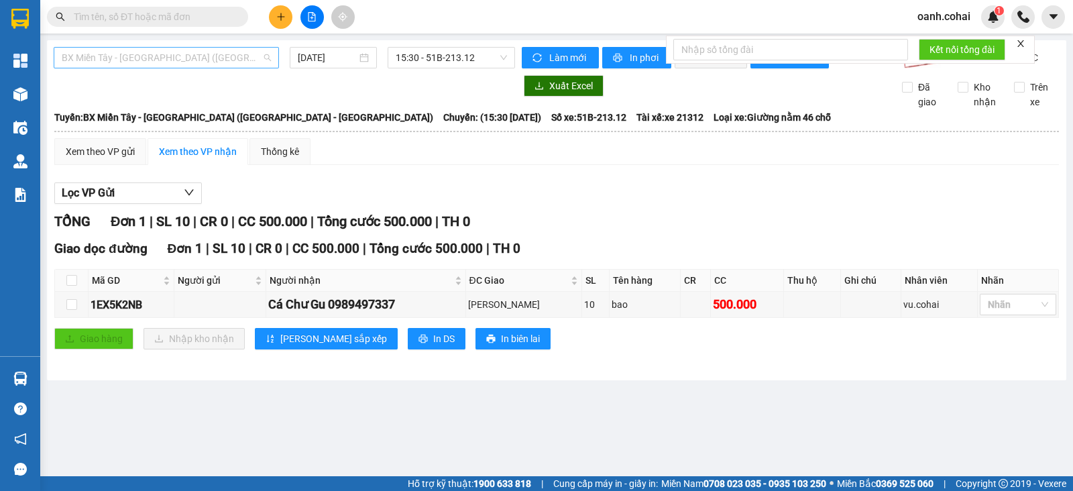
click at [273, 58] on div "BX Miền Tây - [GEOGRAPHIC_DATA] ([GEOGRAPHIC_DATA] - [GEOGRAPHIC_DATA])" at bounding box center [166, 57] width 225 height 21
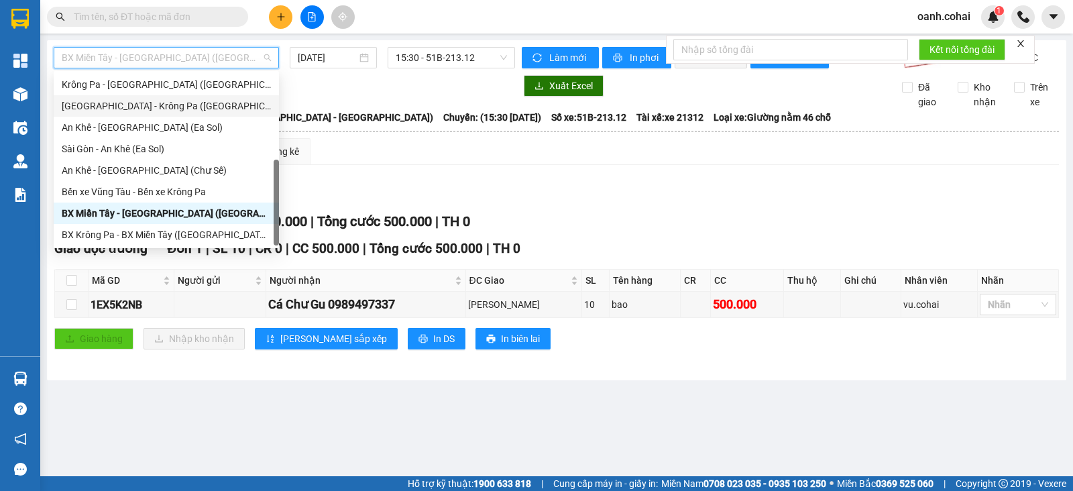
click at [158, 103] on div "[GEOGRAPHIC_DATA] - Krông Pa ([GEOGRAPHIC_DATA])" at bounding box center [166, 106] width 209 height 15
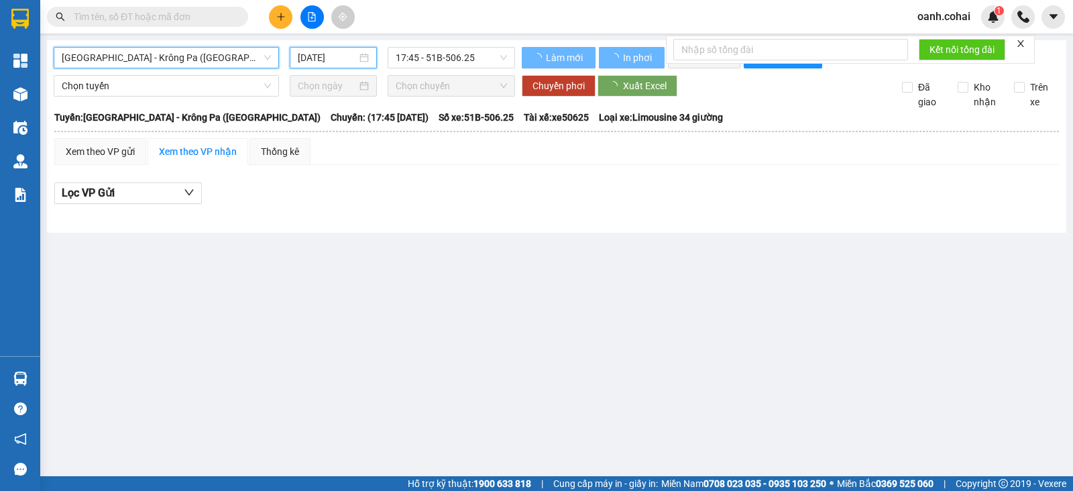
click at [332, 63] on input "[DATE]" at bounding box center [328, 57] width 60 height 15
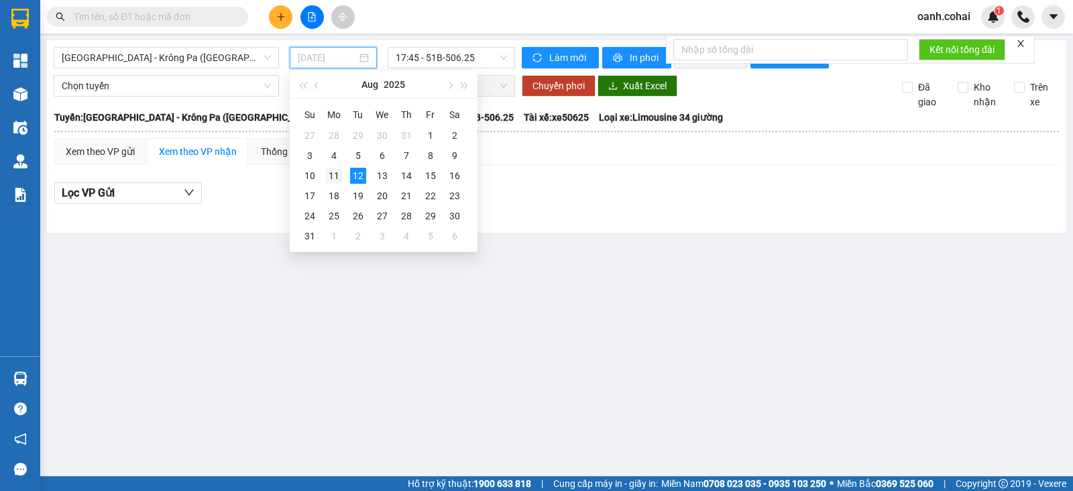
click at [339, 172] on div "11" at bounding box center [334, 176] width 16 height 16
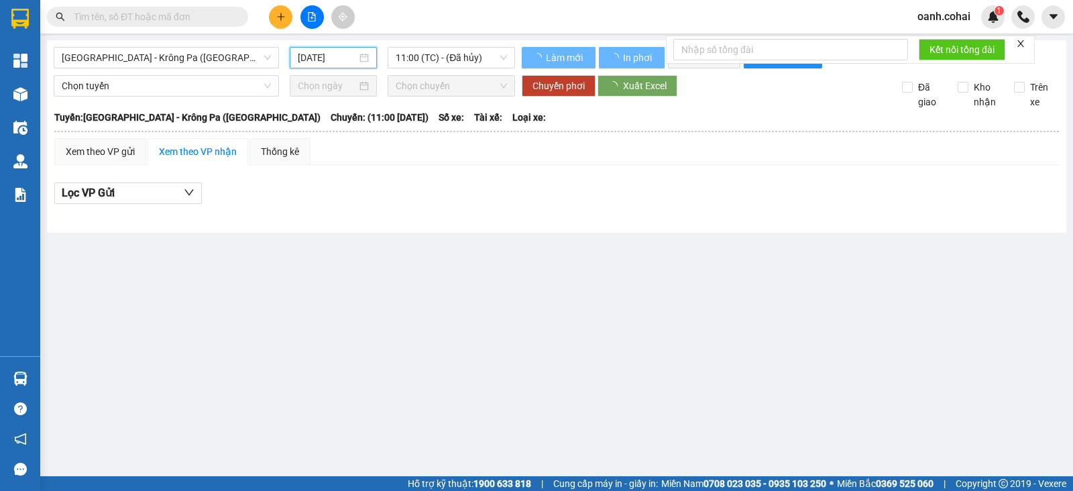
type input "[DATE]"
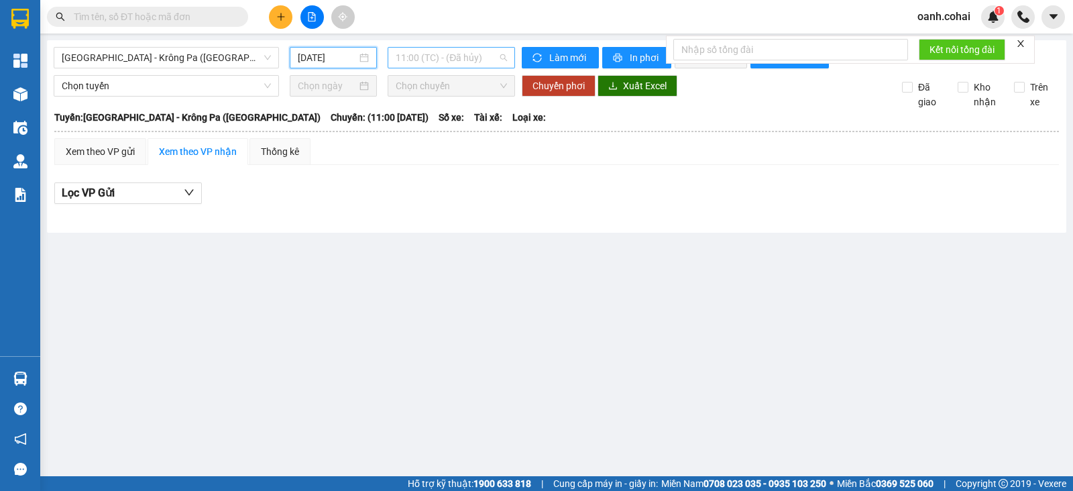
click at [485, 58] on span "11:00 (TC) - (Đã hủy)" at bounding box center [450, 58] width 111 height 20
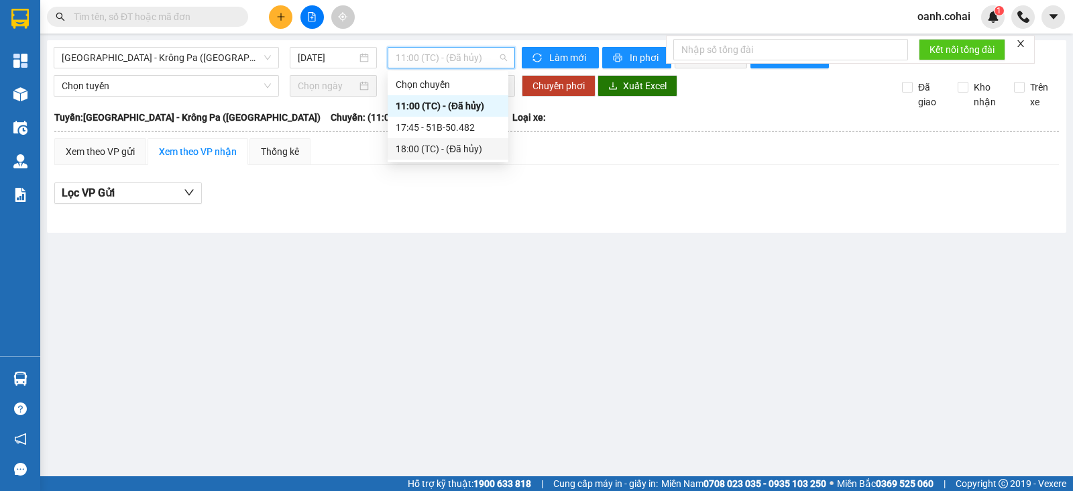
drag, startPoint x: 443, startPoint y: 244, endPoint x: 422, endPoint y: 244, distance: 20.8
click at [442, 244] on main "Sài Gòn - Krông Pa (Uar) 11/08/2025 11:00 (TC) - (Đã hủy) Làm mới In phơi In đơ…" at bounding box center [536, 238] width 1073 height 476
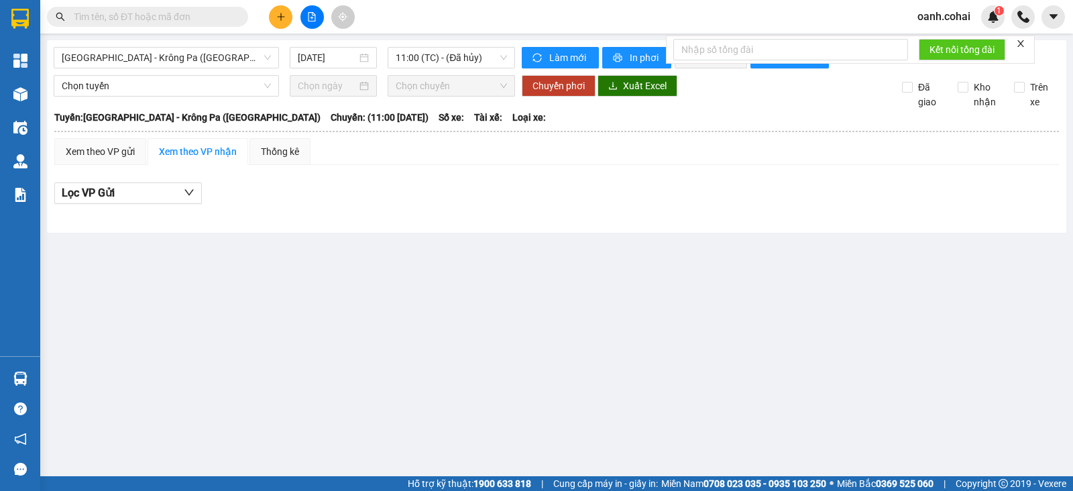
click at [197, 13] on input "text" at bounding box center [153, 16] width 158 height 15
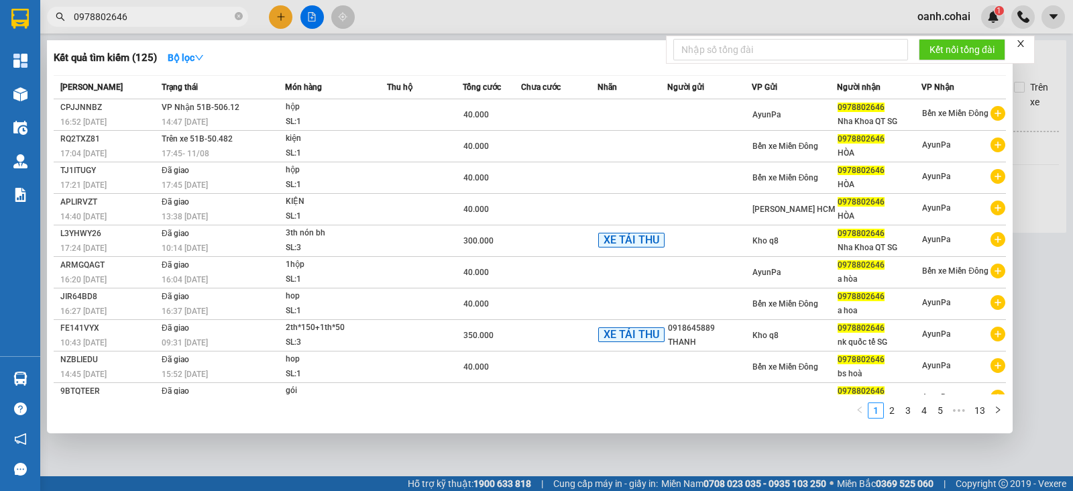
type input "0978802646"
click at [418, 17] on div at bounding box center [536, 245] width 1073 height 491
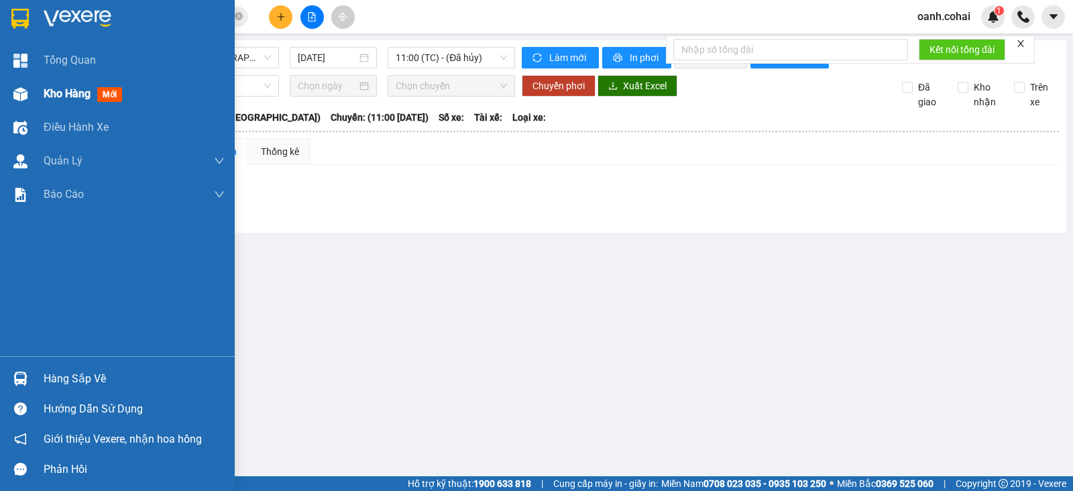
click at [58, 88] on div "Kho hàng mới" at bounding box center [86, 93] width 84 height 17
click at [59, 90] on span "Kho hàng" at bounding box center [67, 93] width 47 height 13
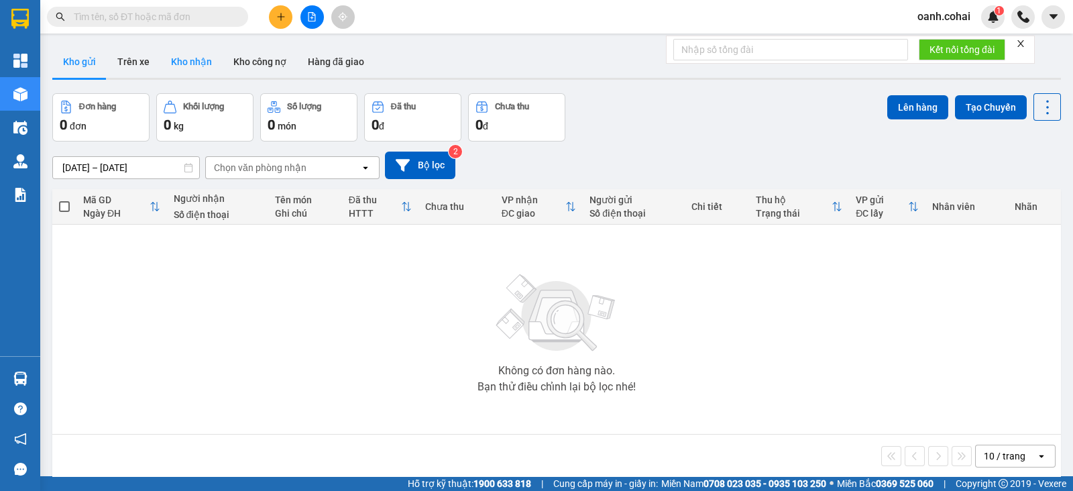
click at [197, 60] on button "Kho nhận" at bounding box center [191, 62] width 62 height 32
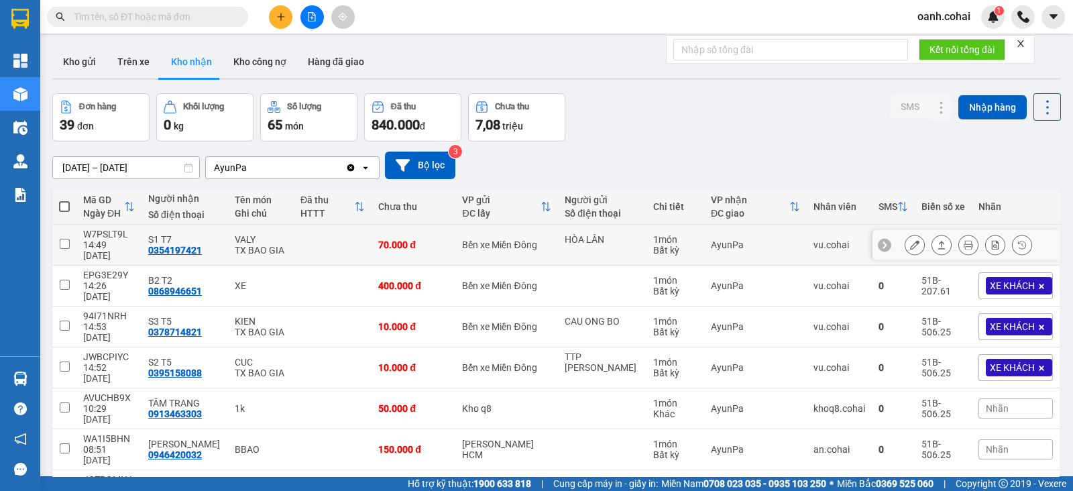
click at [910, 240] on icon at bounding box center [914, 244] width 9 height 9
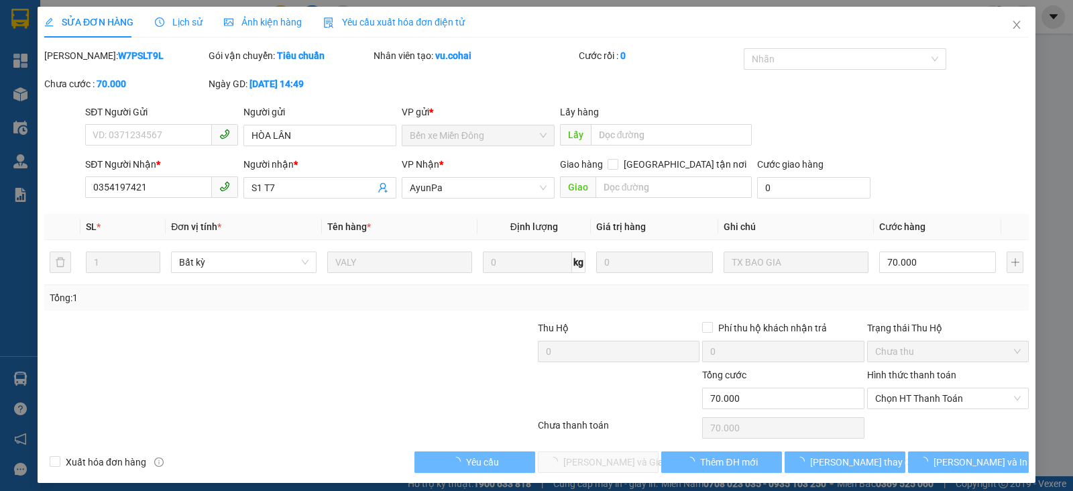
type input "HÒA LÂN"
type input "0354197421"
type input "S1 T7"
type input "70.000"
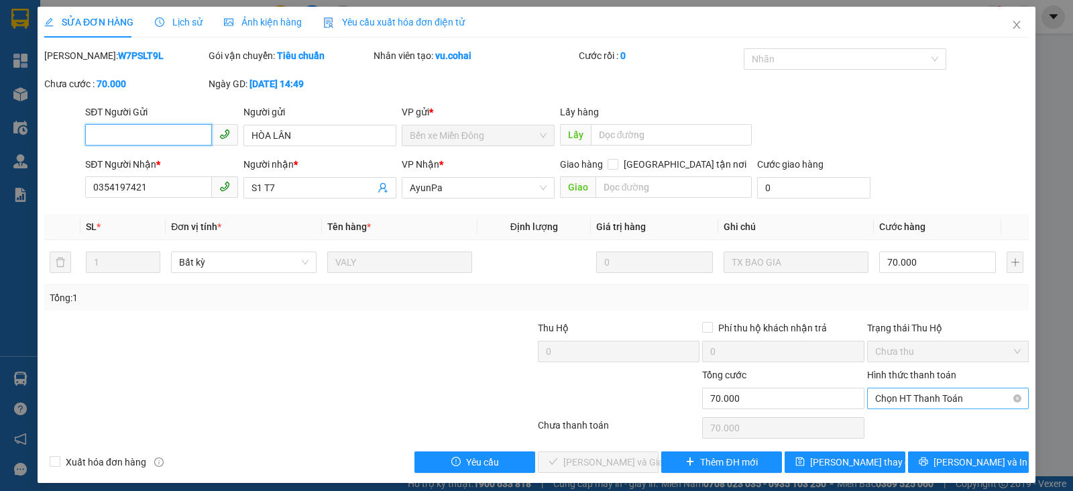
click at [972, 393] on span "Chọn HT Thanh Toán" at bounding box center [947, 398] width 145 height 20
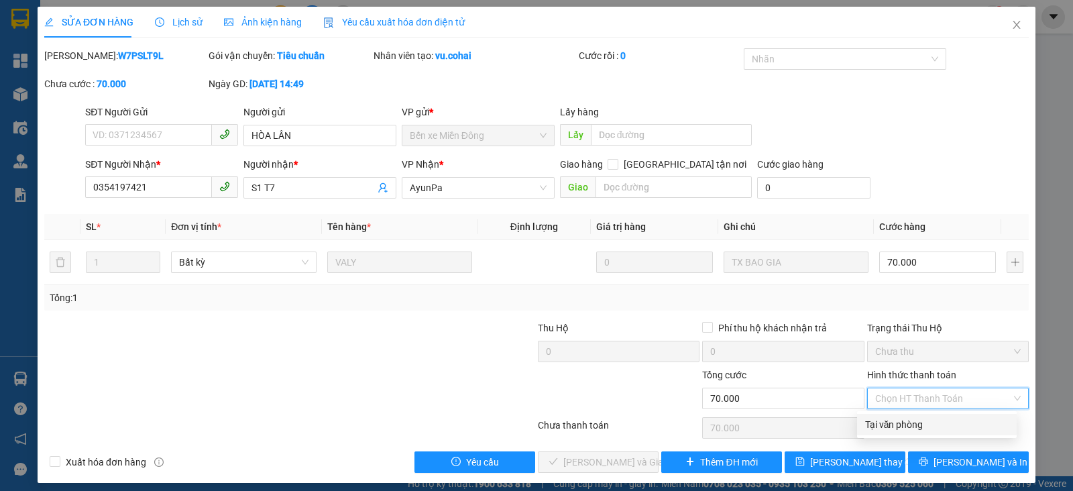
click at [926, 423] on div "Tại văn phòng" at bounding box center [936, 424] width 143 height 15
type input "0"
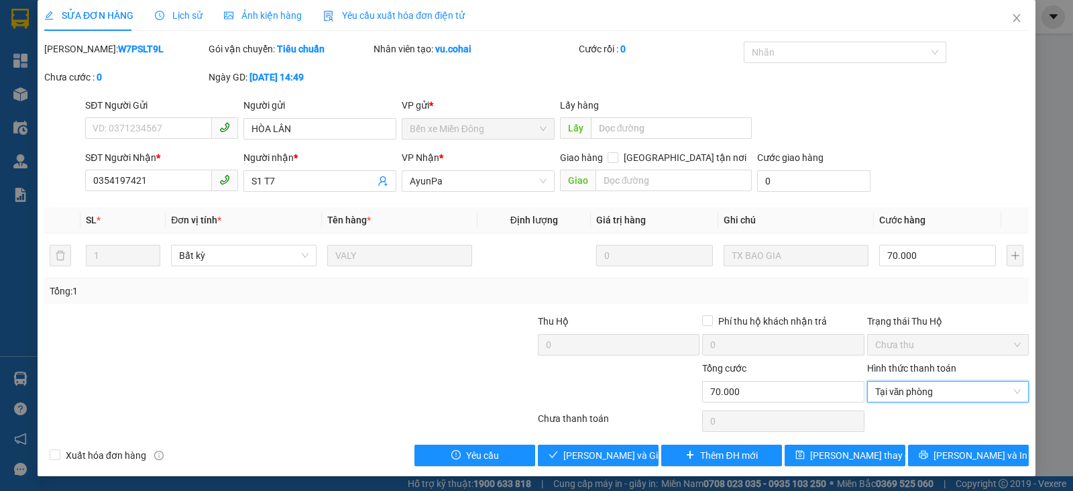
scroll to position [7, 0]
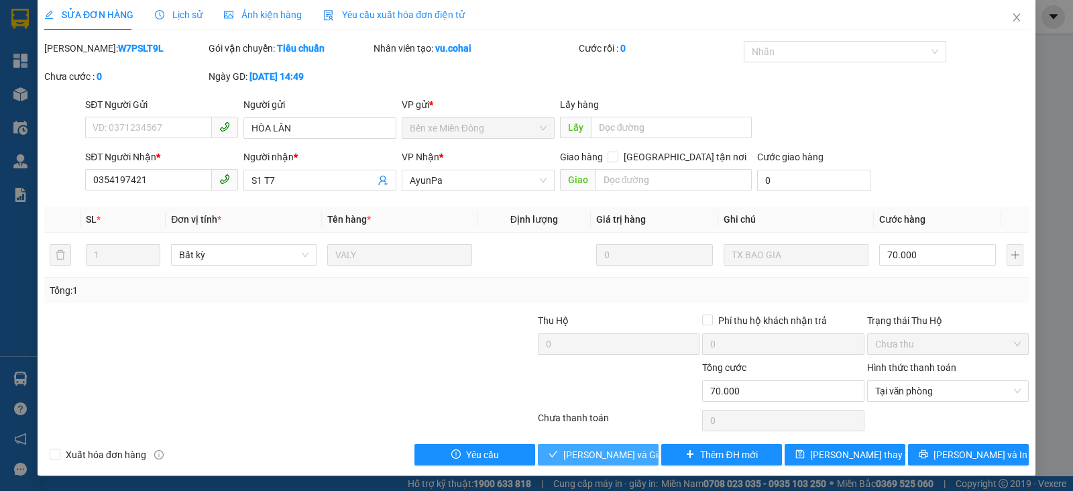
click at [596, 456] on span "[PERSON_NAME] và Giao hàng" at bounding box center [627, 454] width 129 height 15
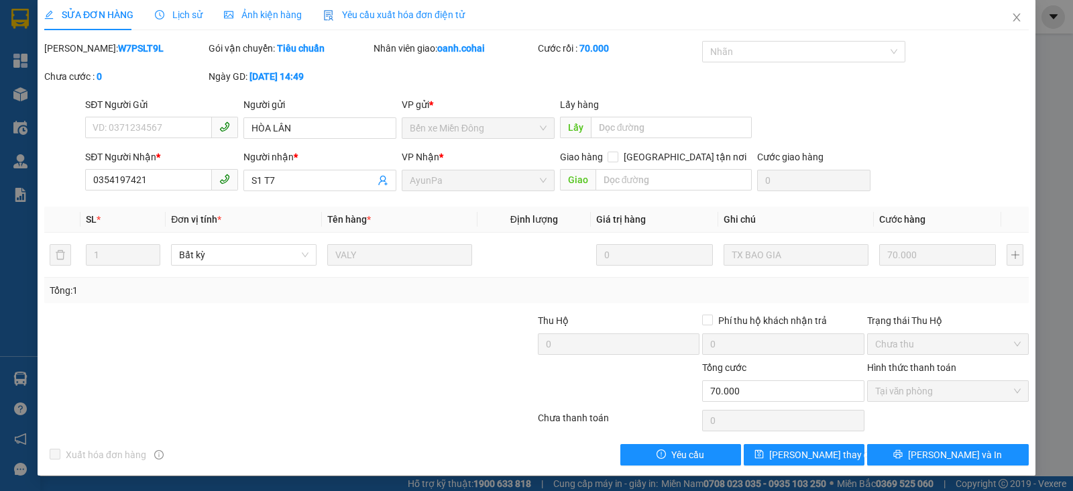
scroll to position [0, 0]
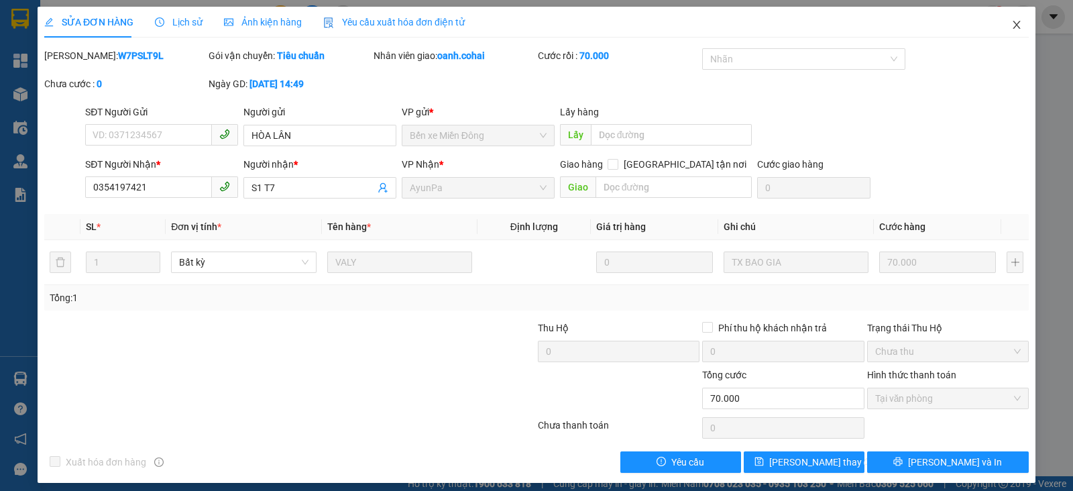
drag, startPoint x: 1007, startPoint y: 23, endPoint x: 382, endPoint y: 3, distance: 625.1
click at [1011, 21] on icon "close" at bounding box center [1016, 24] width 11 height 11
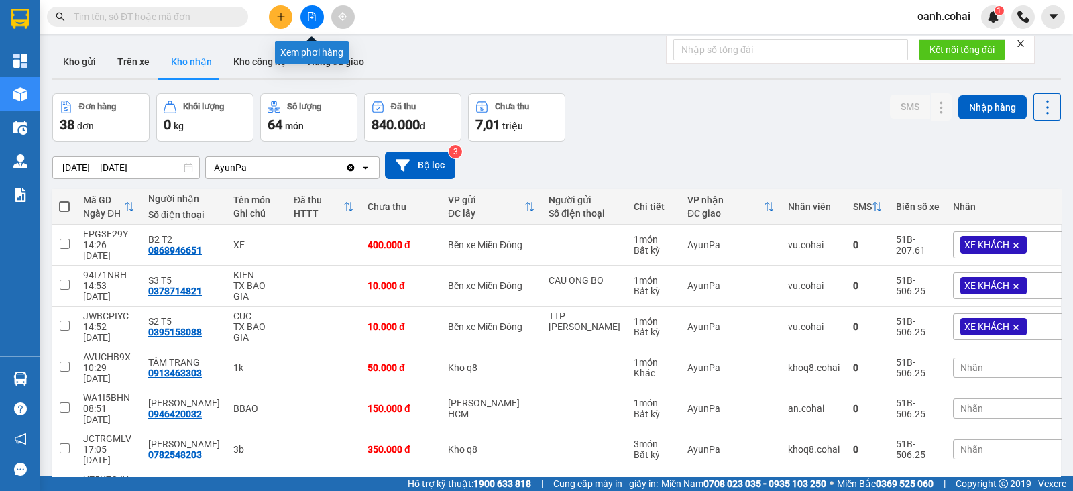
click at [310, 12] on button at bounding box center [311, 16] width 23 height 23
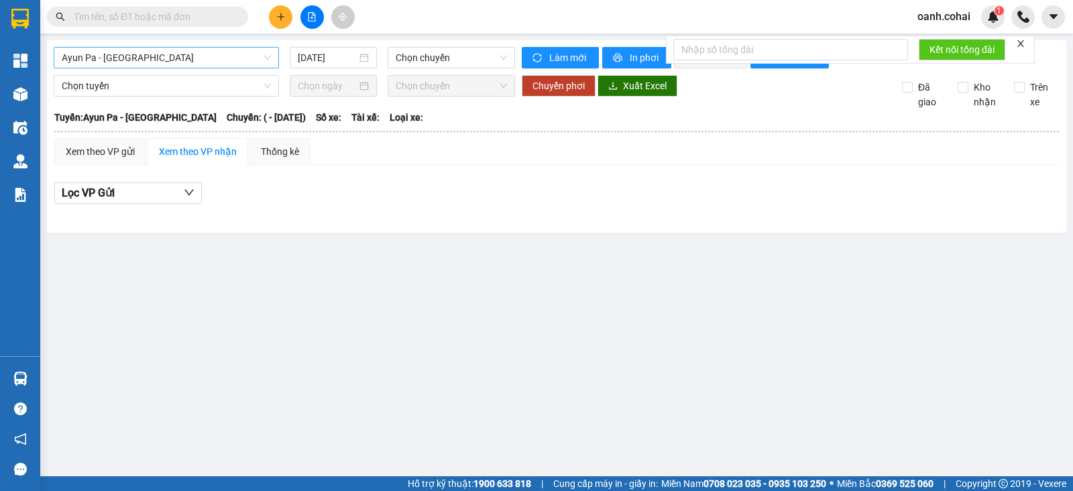
click at [182, 58] on span "Ayun Pa - [GEOGRAPHIC_DATA]" at bounding box center [166, 58] width 209 height 20
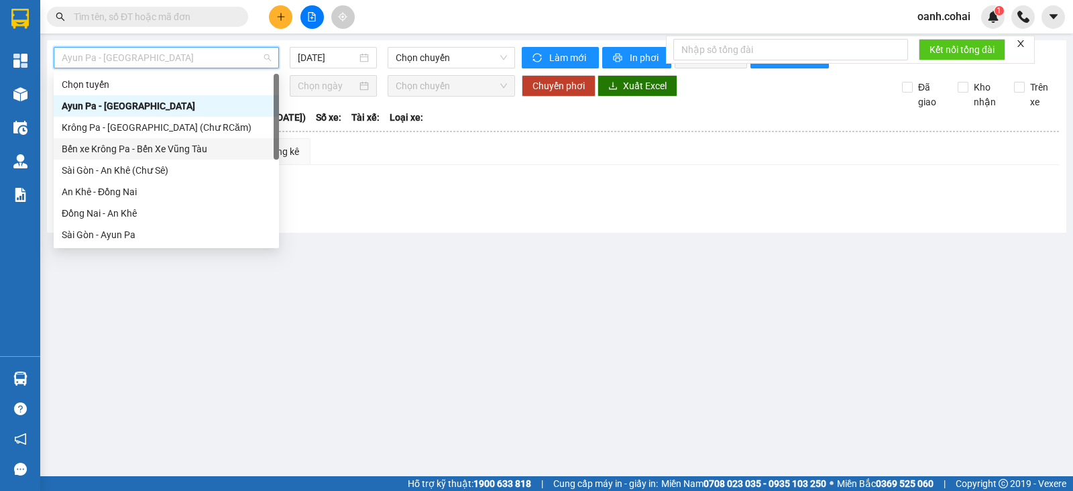
click at [137, 151] on div "Bến xe Krông Pa - Bến Xe Vũng Tàu" at bounding box center [166, 148] width 209 height 15
type input "[DATE]"
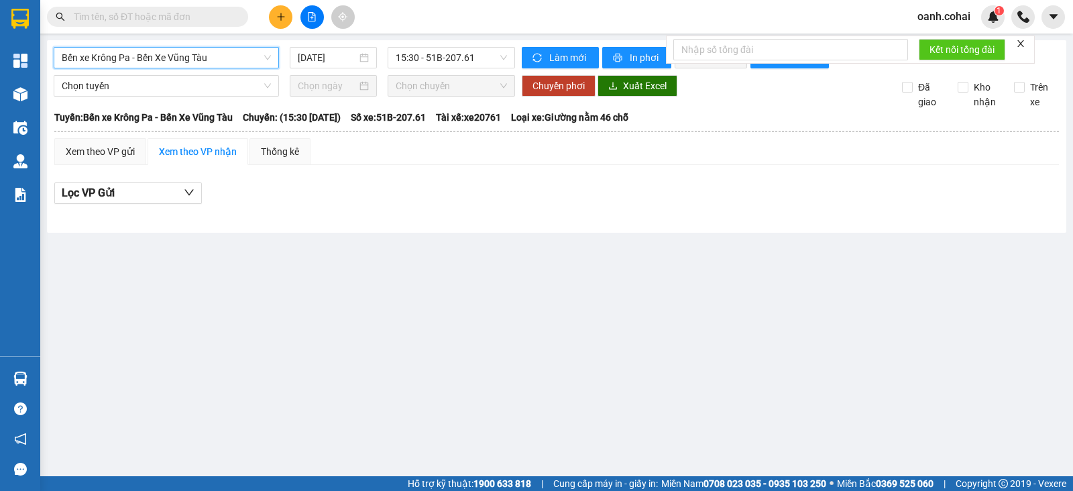
click at [176, 65] on span "Bến xe Krông Pa - Bến Xe Vũng Tàu" at bounding box center [166, 58] width 209 height 20
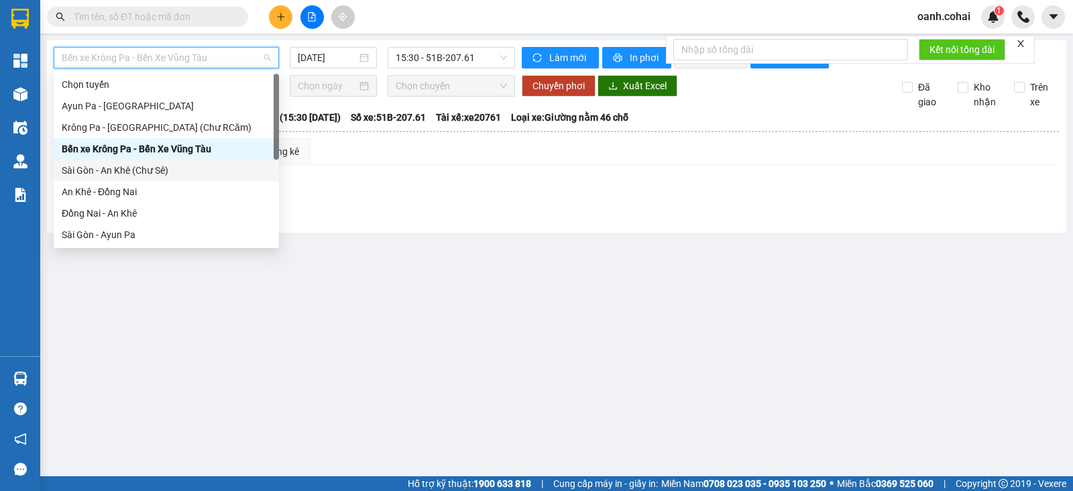
click at [134, 172] on div "Sài Gòn - An Khê (Chư Sê)" at bounding box center [166, 170] width 209 height 15
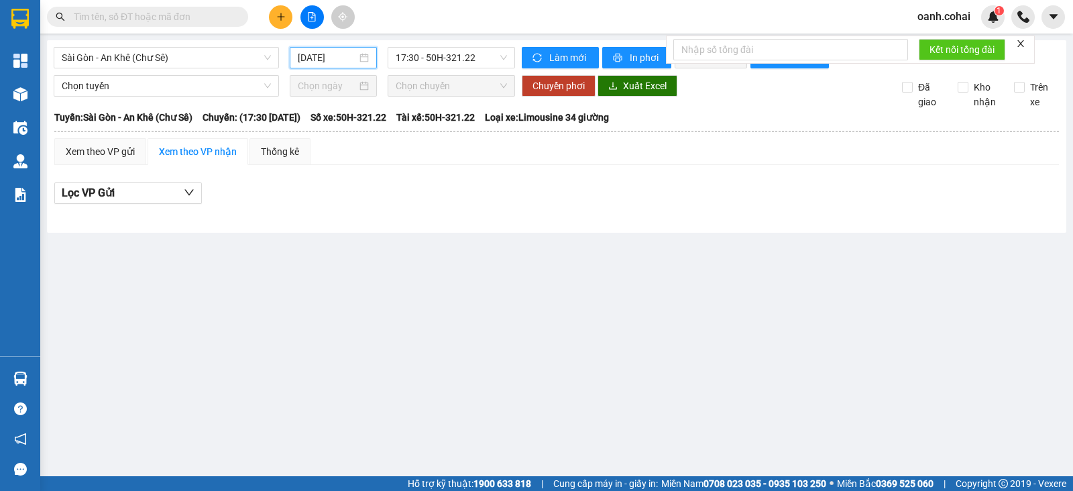
click at [349, 59] on input "[DATE]" at bounding box center [328, 57] width 60 height 15
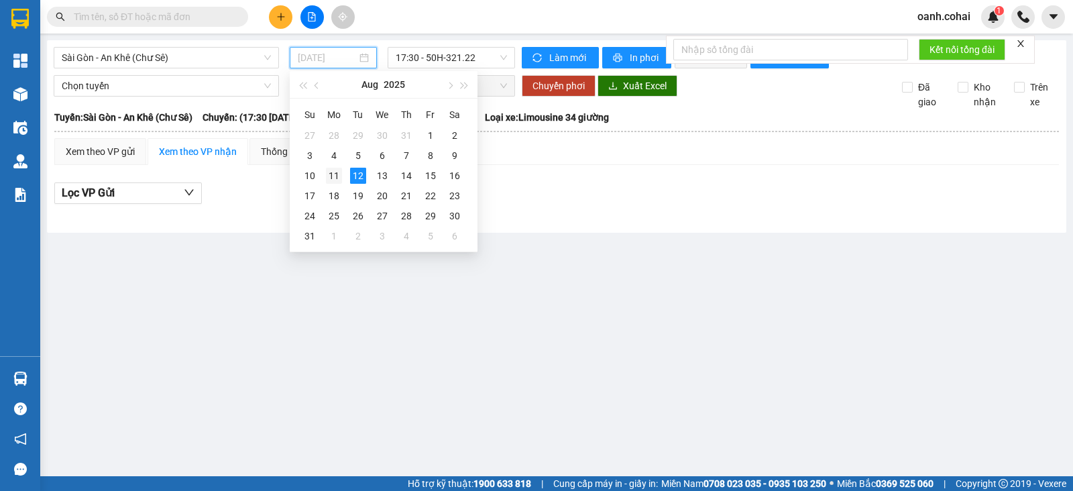
click at [330, 174] on div "11" at bounding box center [334, 176] width 16 height 16
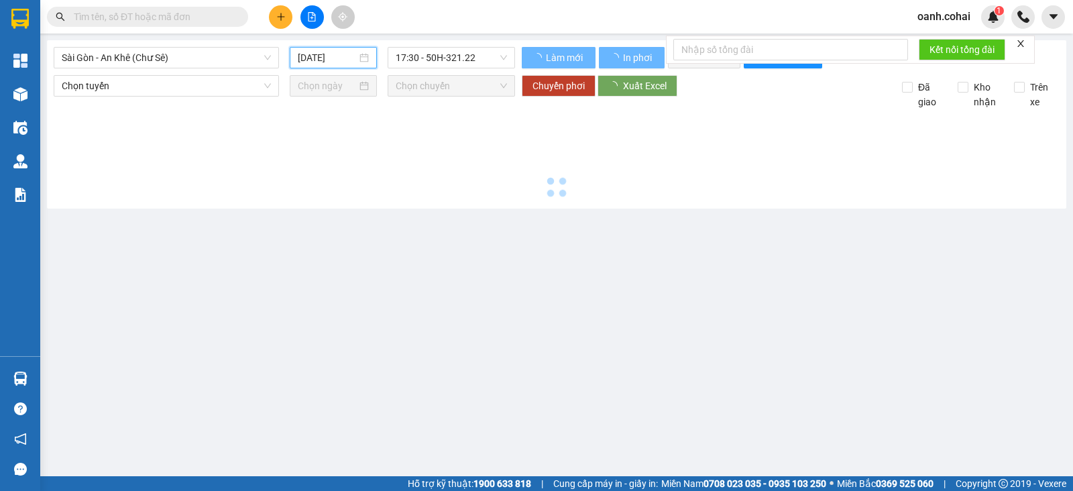
type input "[DATE]"
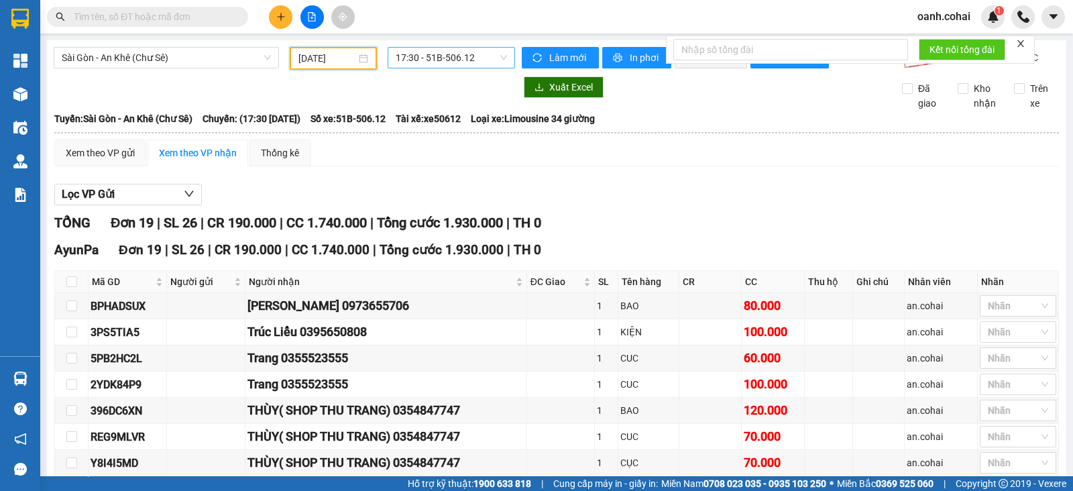
click at [477, 58] on span "17:30 - 51B-506.12" at bounding box center [450, 58] width 111 height 20
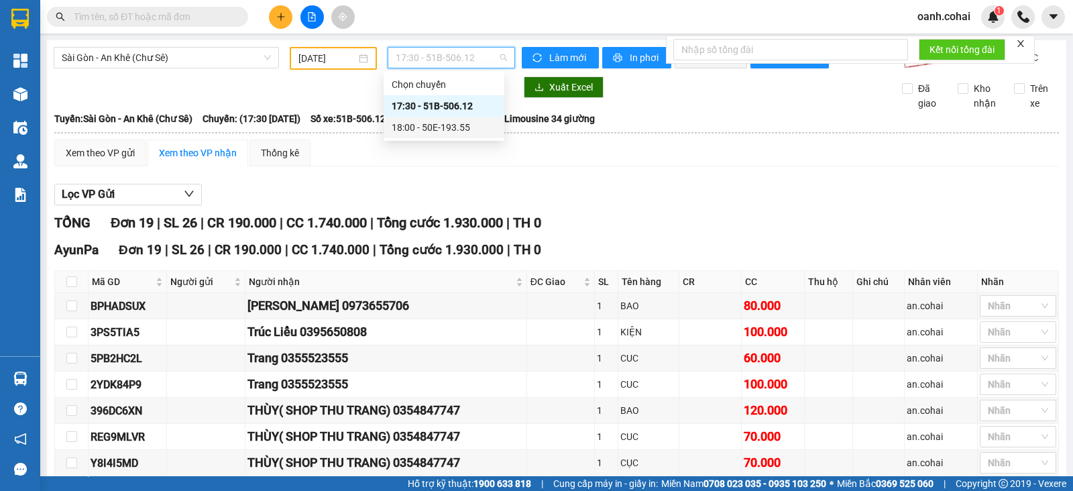
click at [426, 125] on div "18:00 - 50E-193.55" at bounding box center [443, 127] width 105 height 15
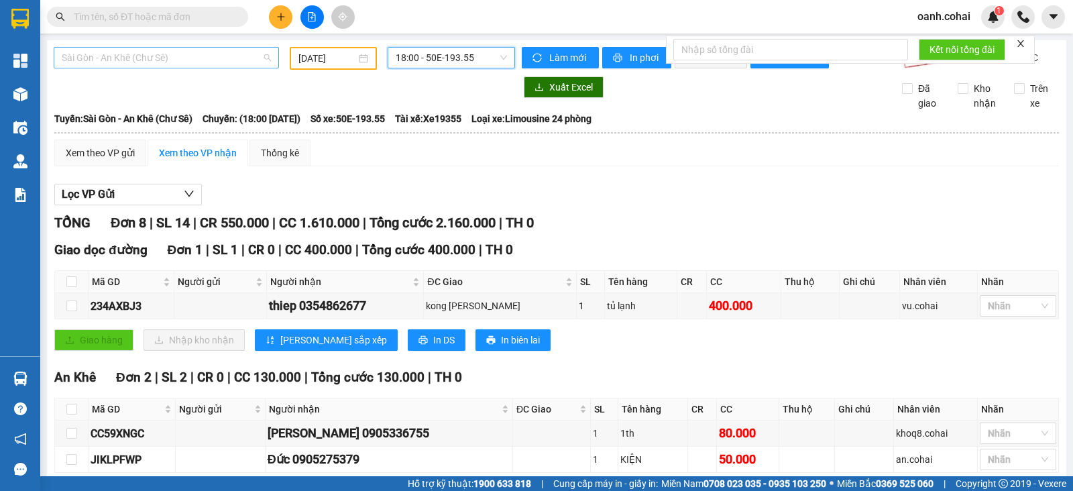
click at [213, 55] on span "Sài Gòn - An Khê (Chư Sê)" at bounding box center [166, 58] width 209 height 20
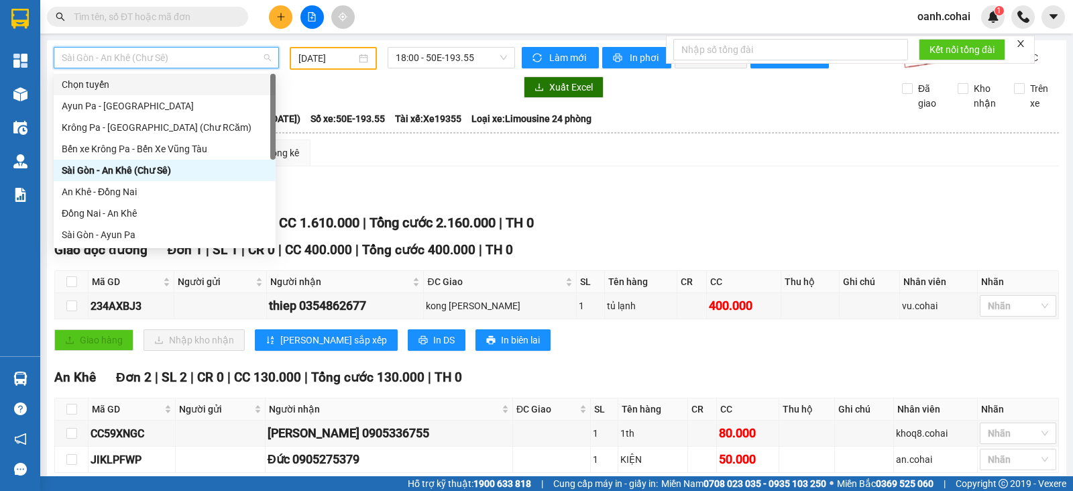
click at [530, 157] on div "Xem theo VP gửi Xem theo VP nhận Thống kê" at bounding box center [556, 152] width 1004 height 27
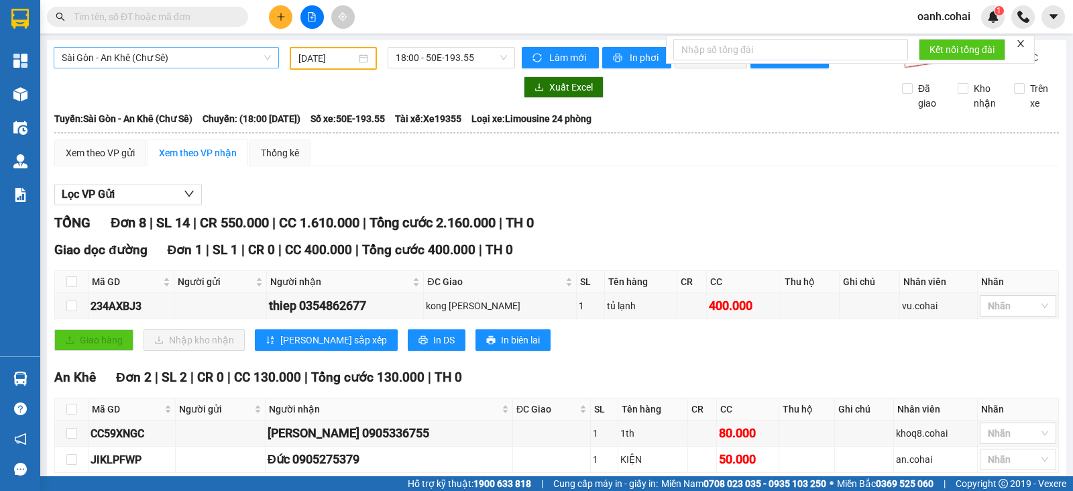
click at [223, 55] on span "Sài Gòn - An Khê (Chư Sê)" at bounding box center [166, 58] width 209 height 20
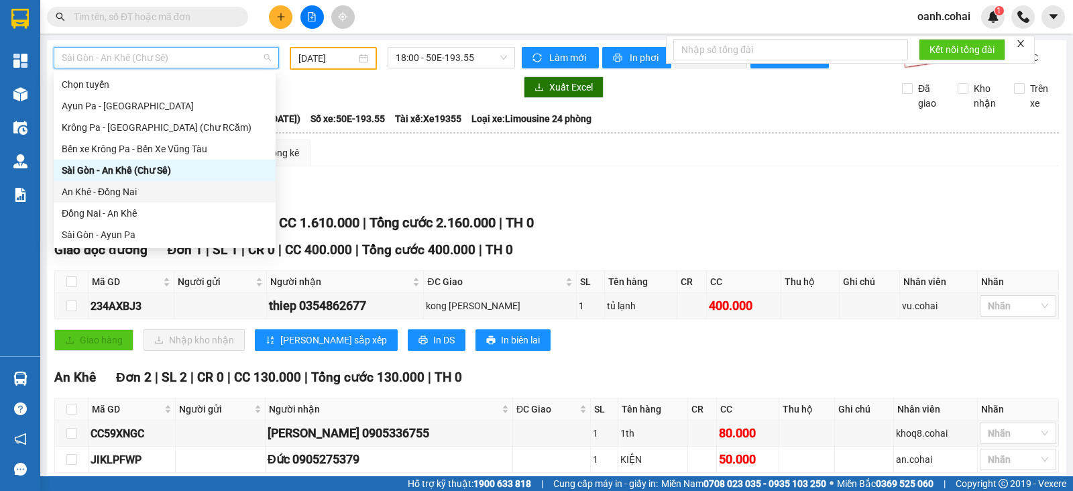
scroll to position [167, 0]
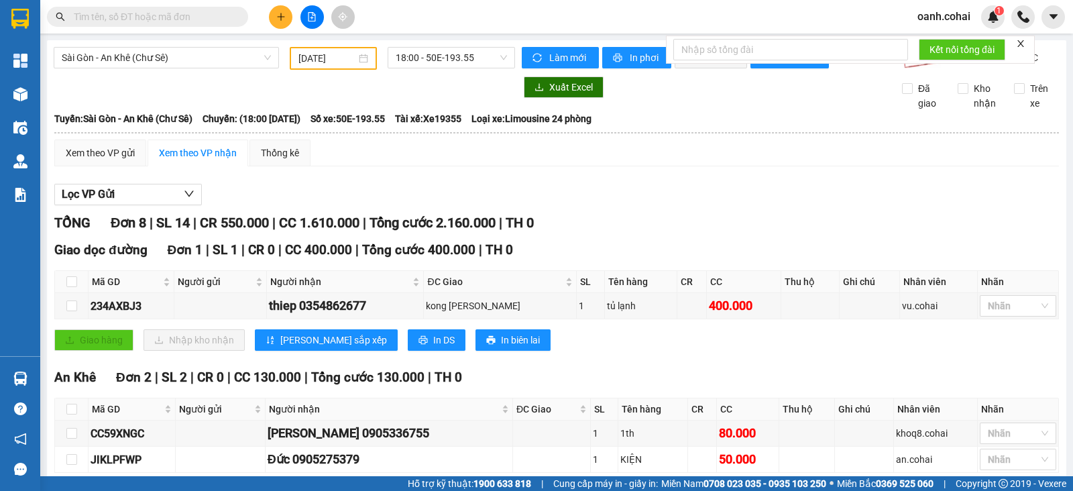
click at [373, 166] on div "Xem theo VP gửi Xem theo VP nhận Thống kê" at bounding box center [556, 152] width 1004 height 27
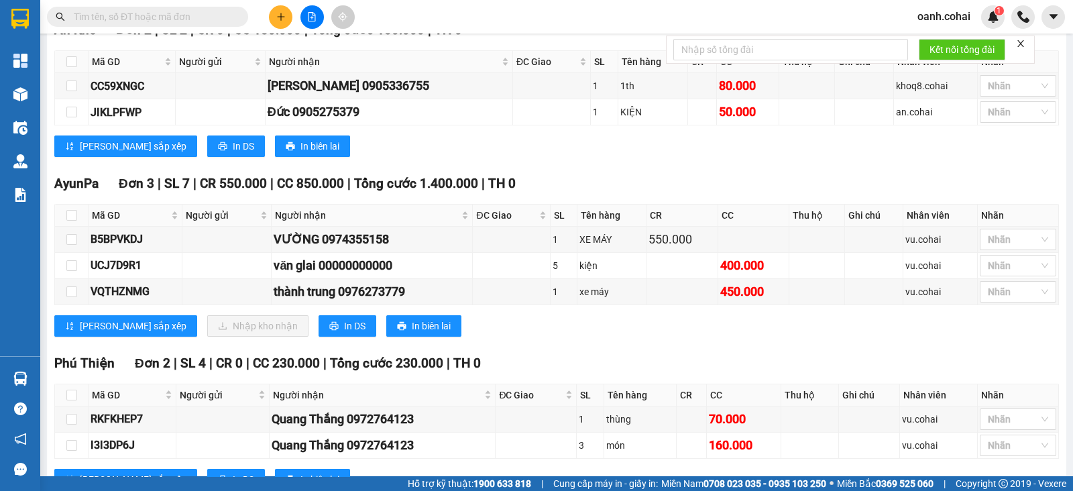
scroll to position [320, 0]
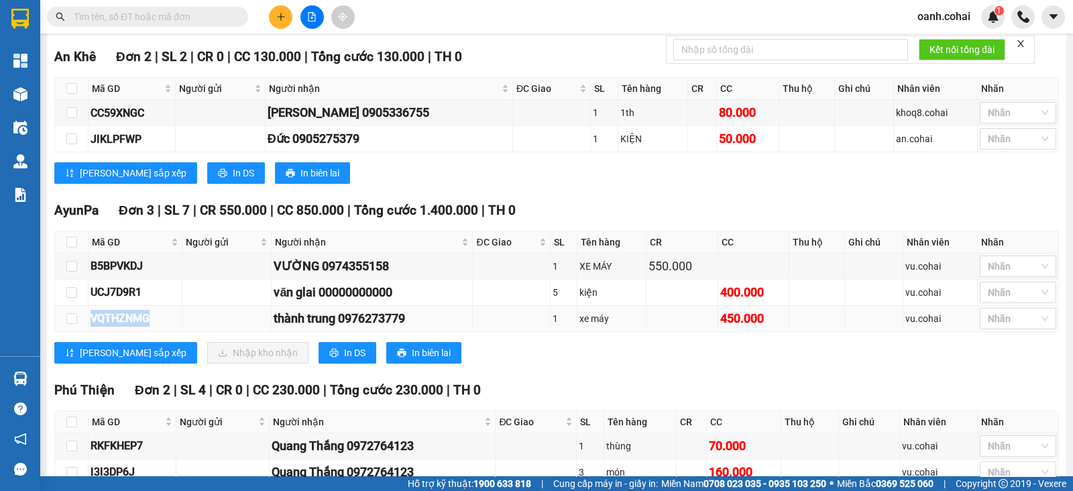
drag, startPoint x: 86, startPoint y: 328, endPoint x: 170, endPoint y: 323, distance: 83.9
click at [170, 323] on tr "VQTHZNMG thành trung 0976273779 1 xe máy 450.000 vu.cohai Nhãn" at bounding box center [556, 319] width 1003 height 26
copy tr "VQTHZNMG"
click at [191, 11] on input "text" at bounding box center [153, 16] width 158 height 15
paste input "VQTHZNMG"
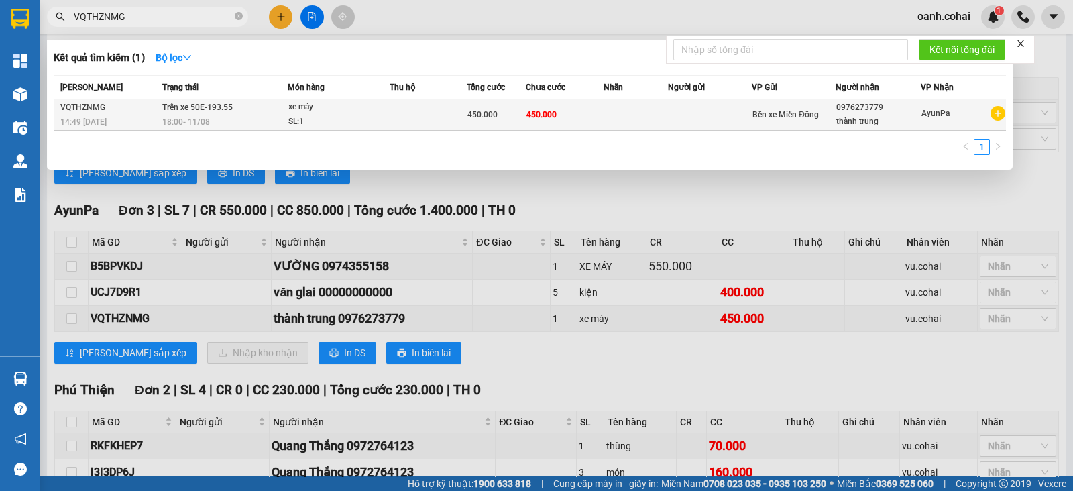
type input "VQTHZNMG"
click at [493, 115] on span "450.000" at bounding box center [482, 114] width 30 height 9
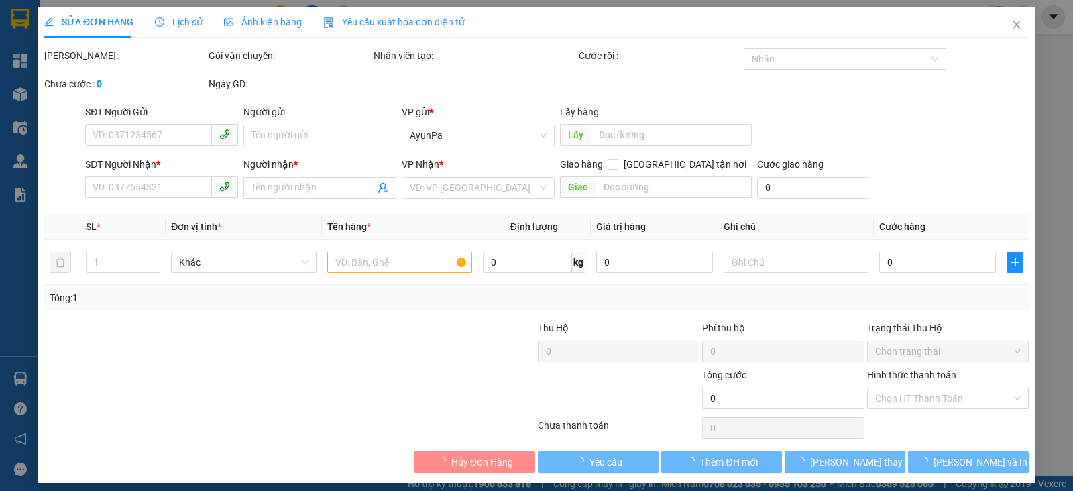
type input "0976273779"
type input "thành trung"
type input "450.000"
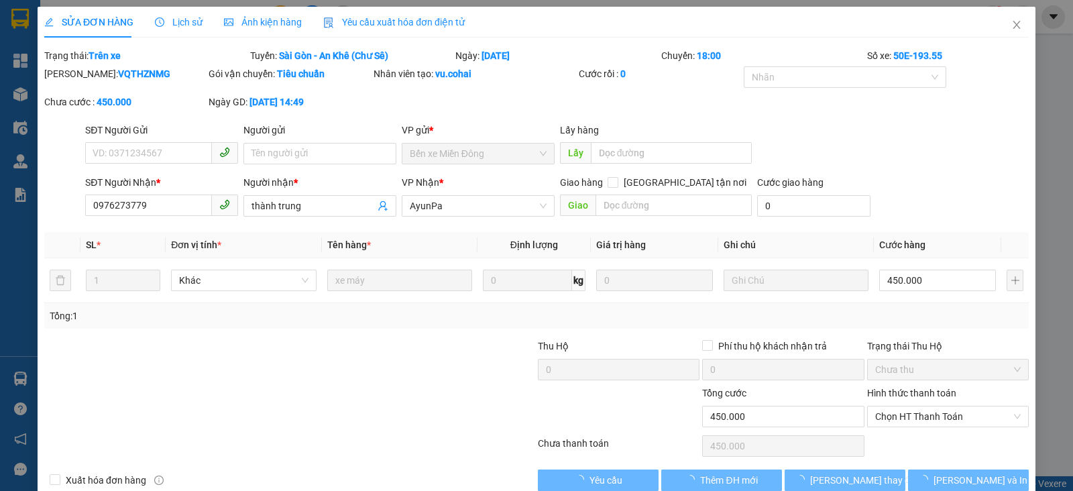
click at [314, 119] on div "Ngày GD: [DATE] 14:49" at bounding box center [289, 109] width 164 height 28
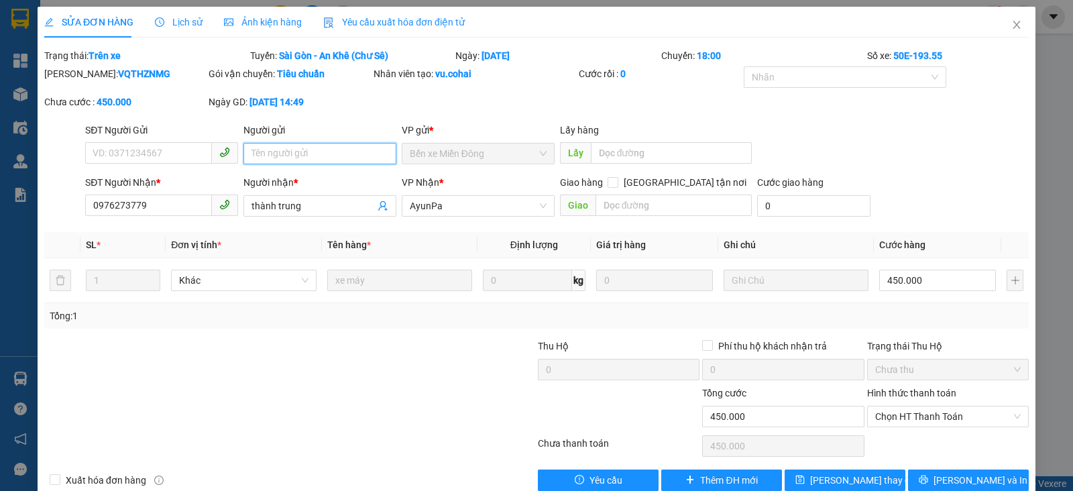
click at [302, 149] on input "Người gửi" at bounding box center [319, 153] width 153 height 21
type input "q"
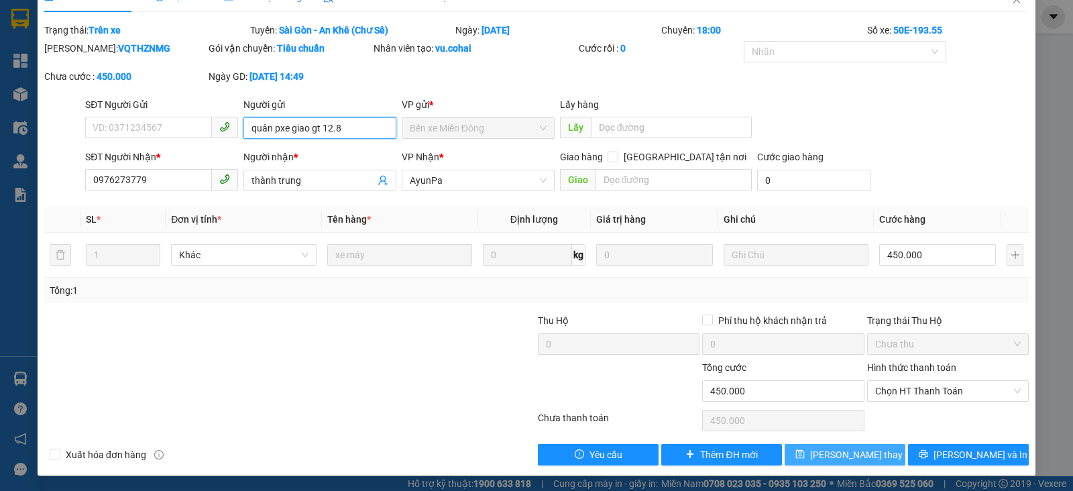
type input "quân pxe giao gt 12.8"
click at [836, 453] on span "[PERSON_NAME] thay đổi" at bounding box center [863, 454] width 107 height 15
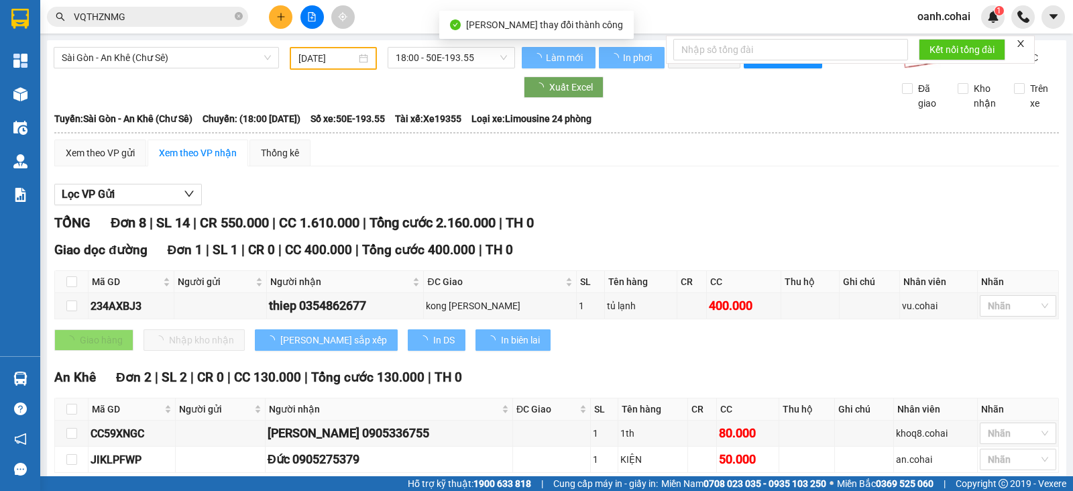
scroll to position [404, 0]
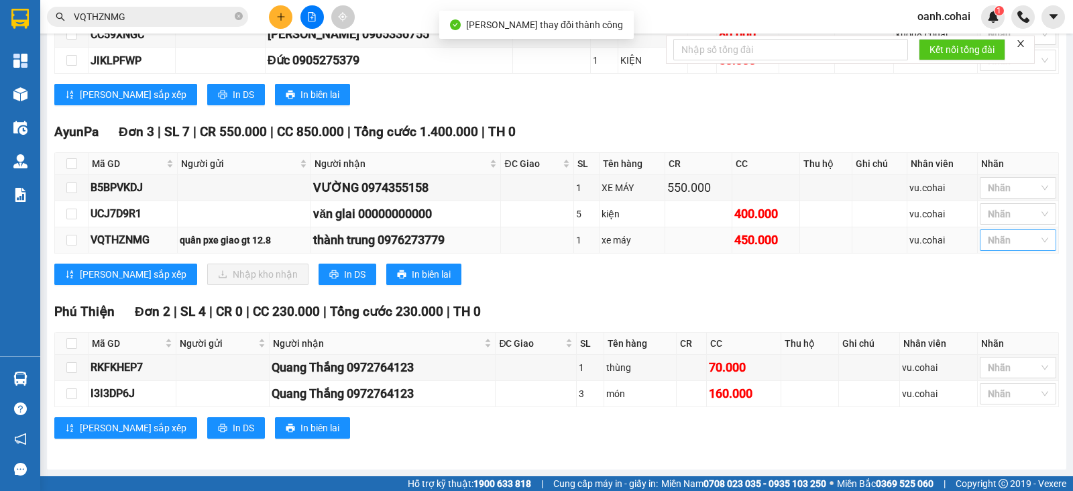
click at [995, 243] on div at bounding box center [1011, 240] width 56 height 16
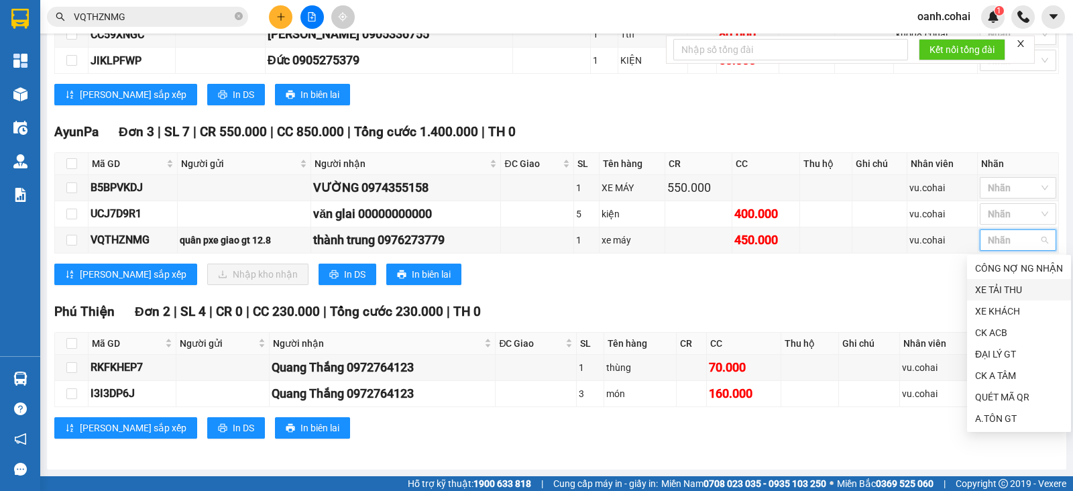
click at [922, 298] on div "TỔNG Đơn 8 | SL 14 | CR 550.000 | CC 1.610.000 | Tổng cước 2.160.000 | TH 0 Gia…" at bounding box center [556, 135] width 1004 height 642
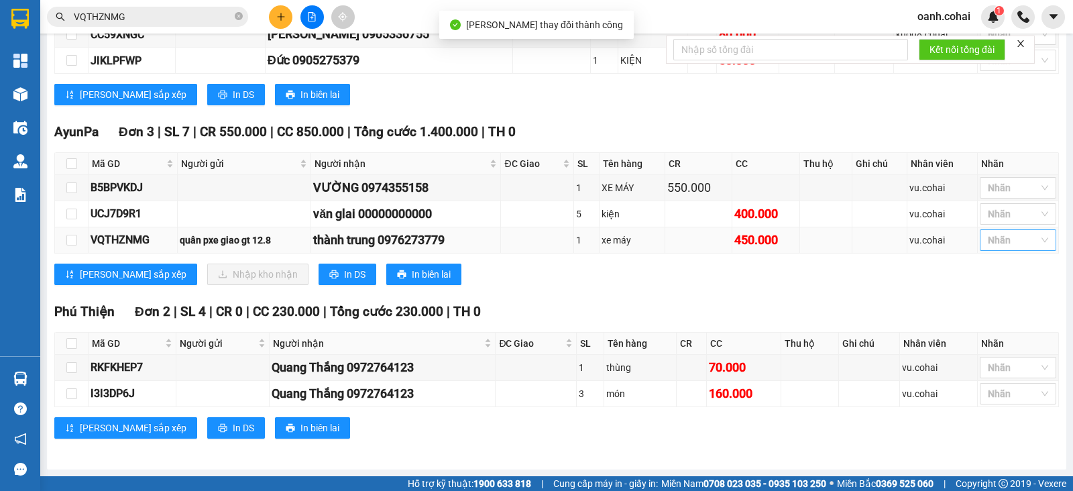
click at [983, 241] on div at bounding box center [1011, 240] width 56 height 16
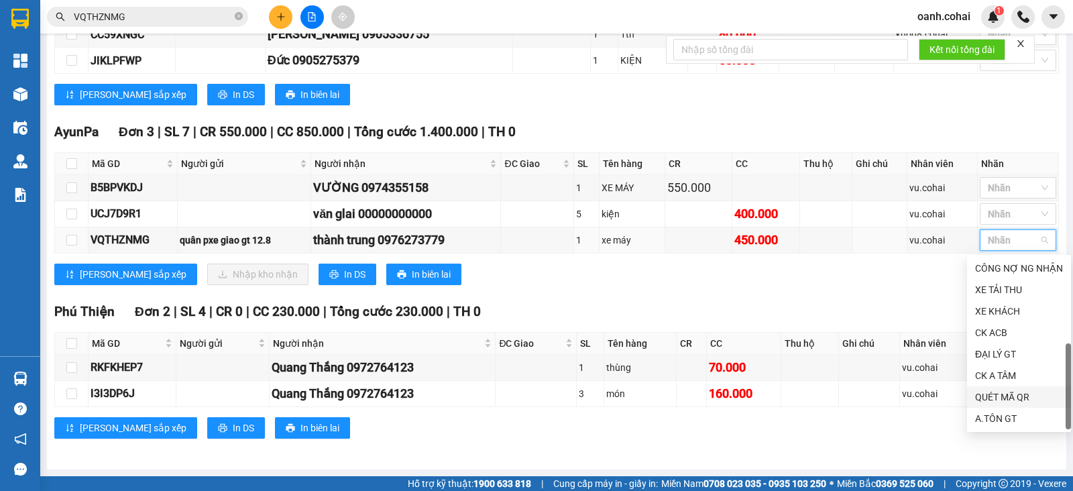
scroll to position [21, 0]
click at [979, 417] on div "PHỤ XE GT" at bounding box center [1019, 419] width 88 height 15
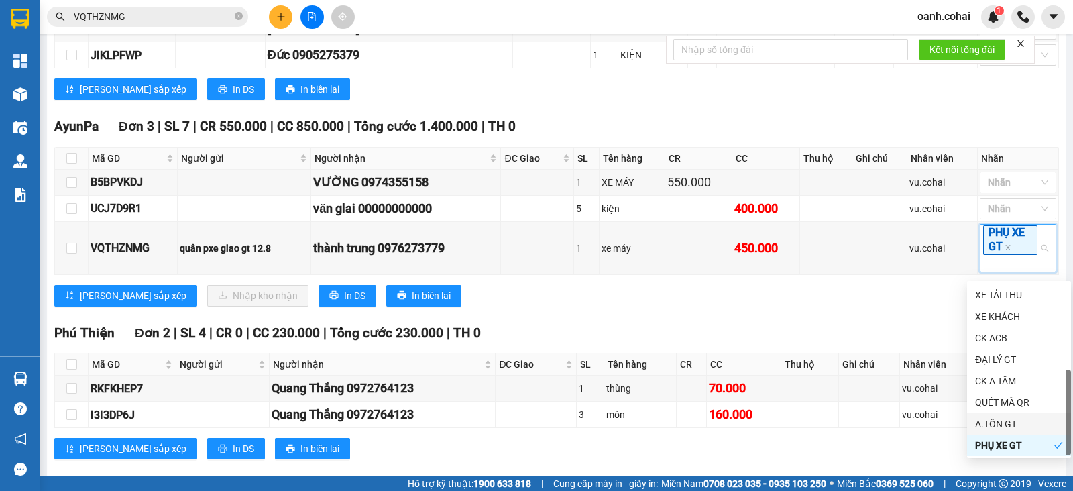
click at [905, 468] on div "Phú Thiện Đơn 2 | SL 4 | CR 0 | CC 230.000 | Tổng cước 230.000 | TH 0 Mã GD Ngư…" at bounding box center [556, 396] width 1004 height 147
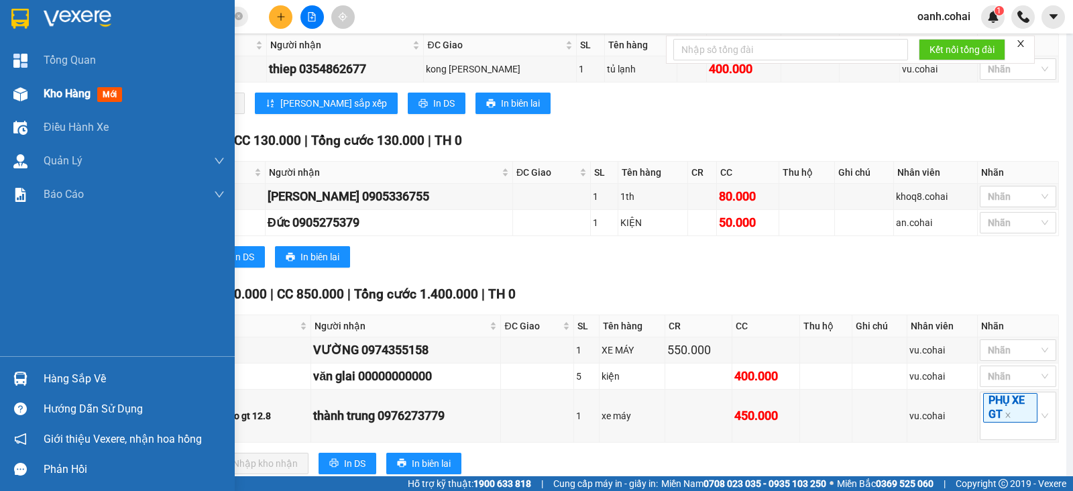
scroll to position [153, 0]
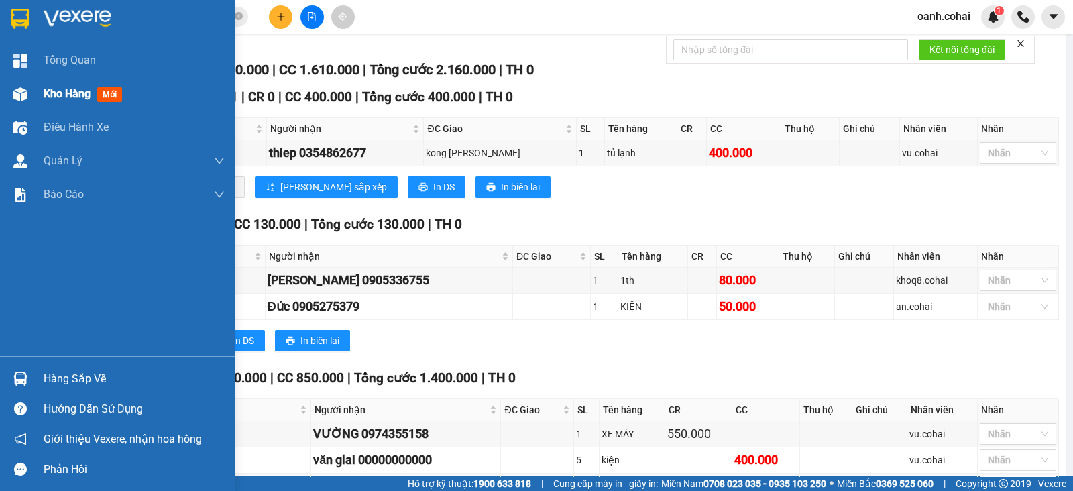
click at [52, 95] on span "Kho hàng" at bounding box center [67, 93] width 47 height 13
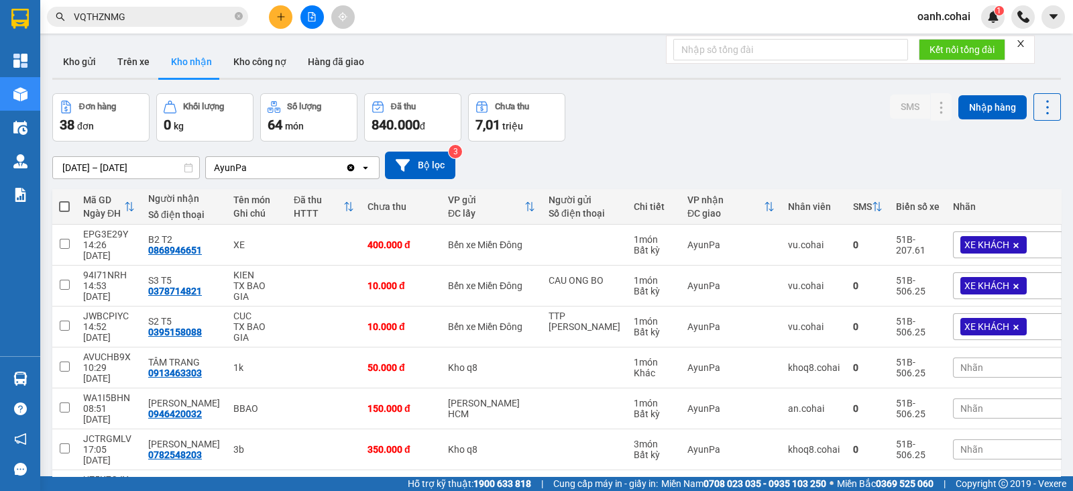
click at [313, 21] on button at bounding box center [311, 16] width 23 height 23
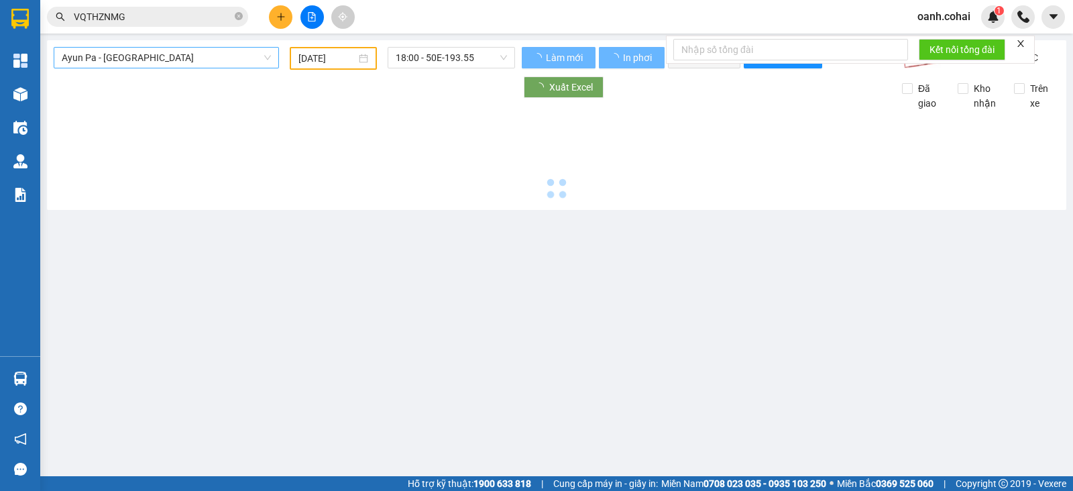
click at [198, 62] on span "Ayun Pa - [GEOGRAPHIC_DATA]" at bounding box center [166, 58] width 209 height 20
type input "[DATE]"
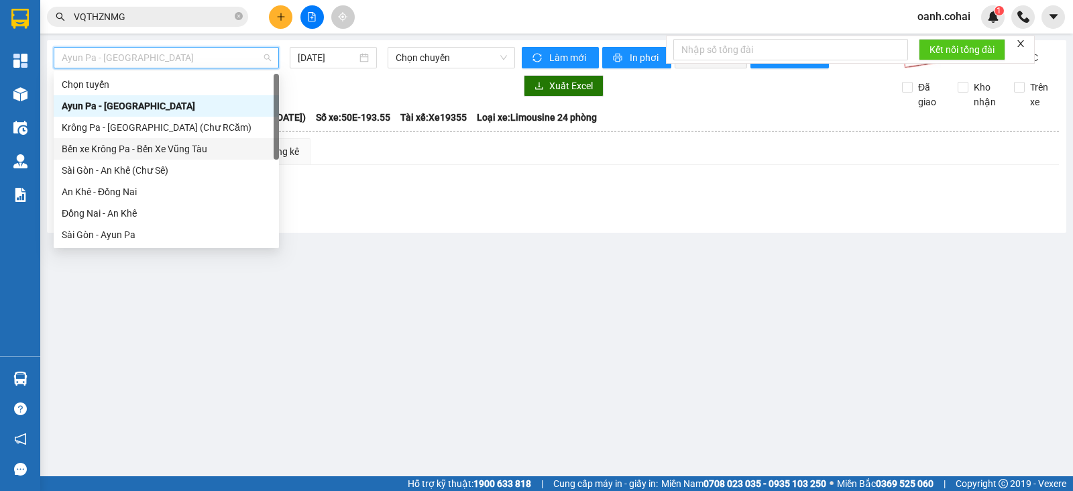
scroll to position [83, 0]
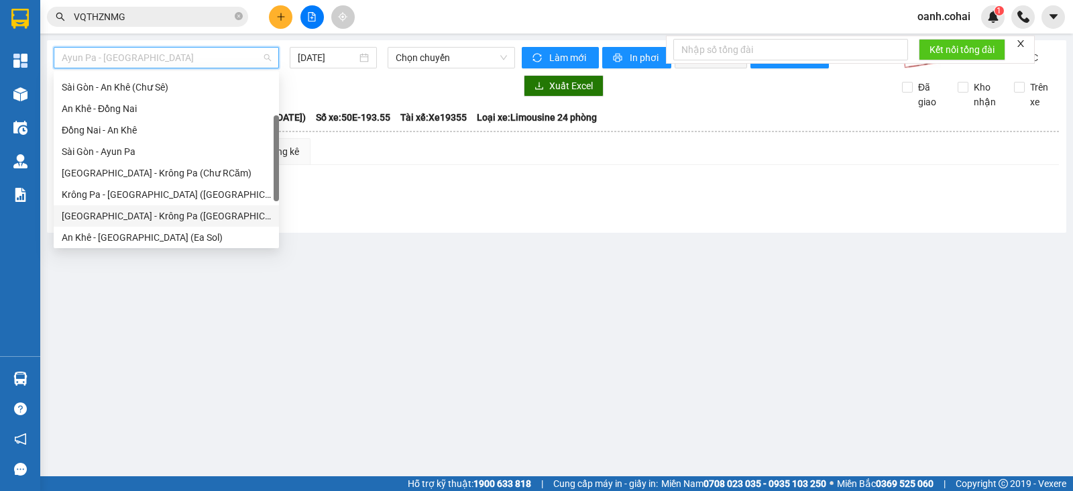
click at [122, 212] on div "[GEOGRAPHIC_DATA] - Krông Pa ([GEOGRAPHIC_DATA])" at bounding box center [166, 215] width 209 height 15
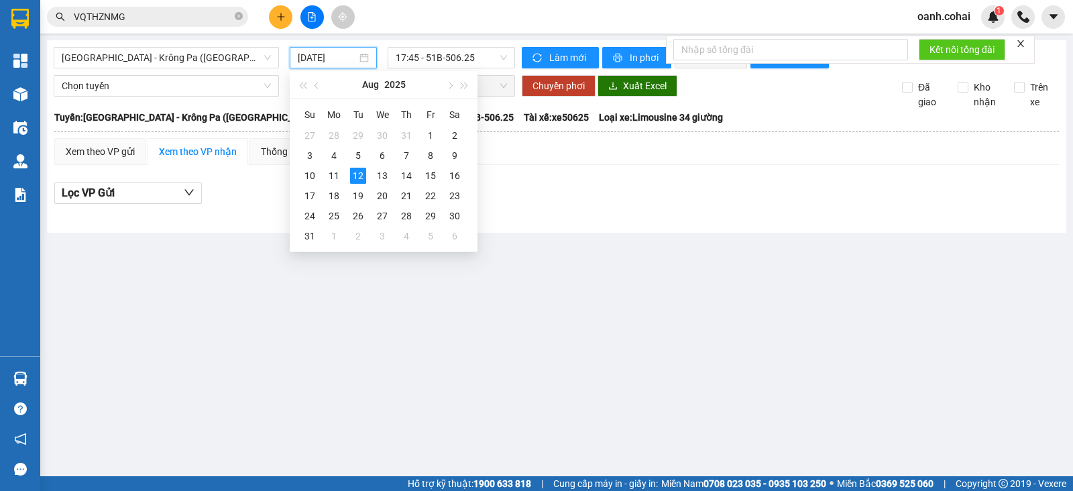
click at [351, 55] on input "[DATE]" at bounding box center [328, 57] width 60 height 15
click at [332, 176] on div "11" at bounding box center [334, 176] width 16 height 16
type input "[DATE]"
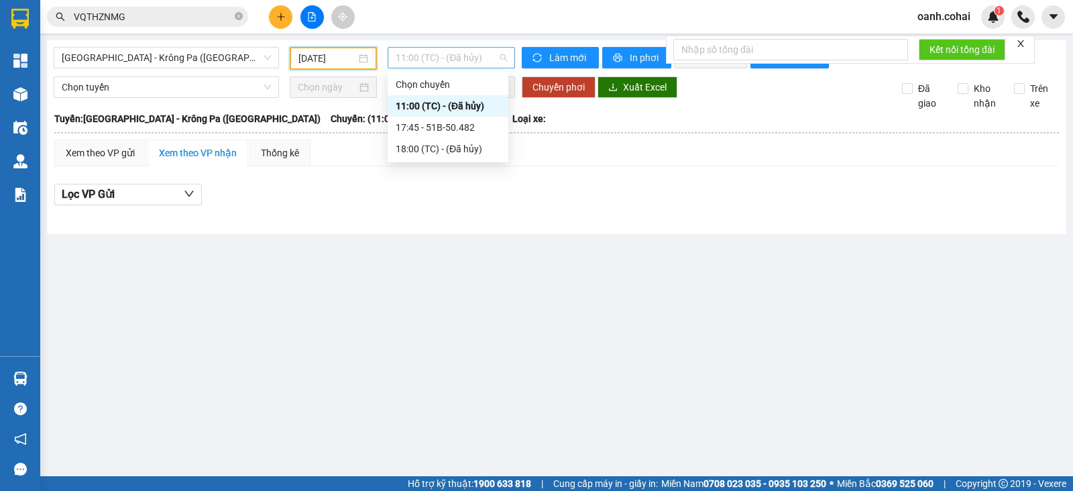
click at [431, 54] on span "11:00 (TC) - (Đã hủy)" at bounding box center [450, 58] width 111 height 20
click at [466, 129] on div "17:45 - 51B-50.482" at bounding box center [447, 127] width 105 height 15
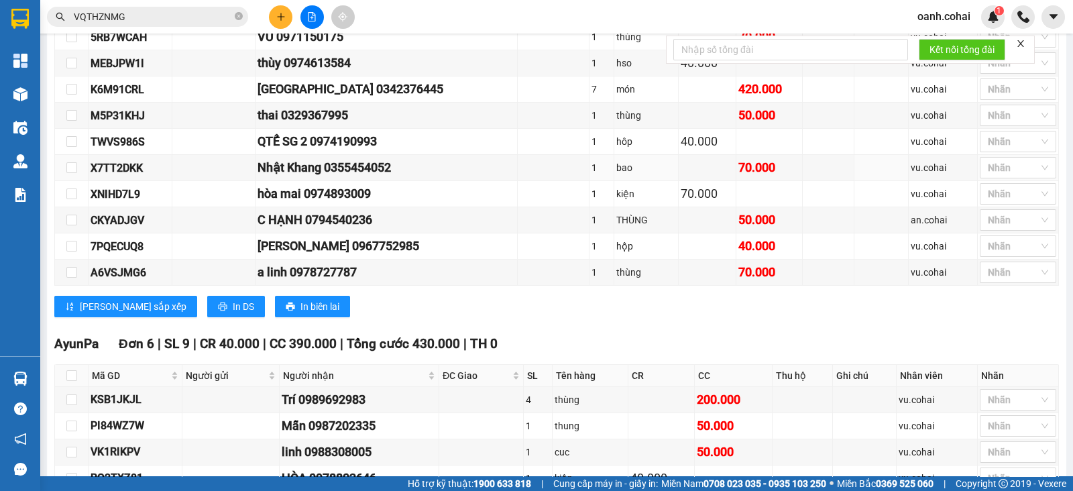
scroll to position [226, 0]
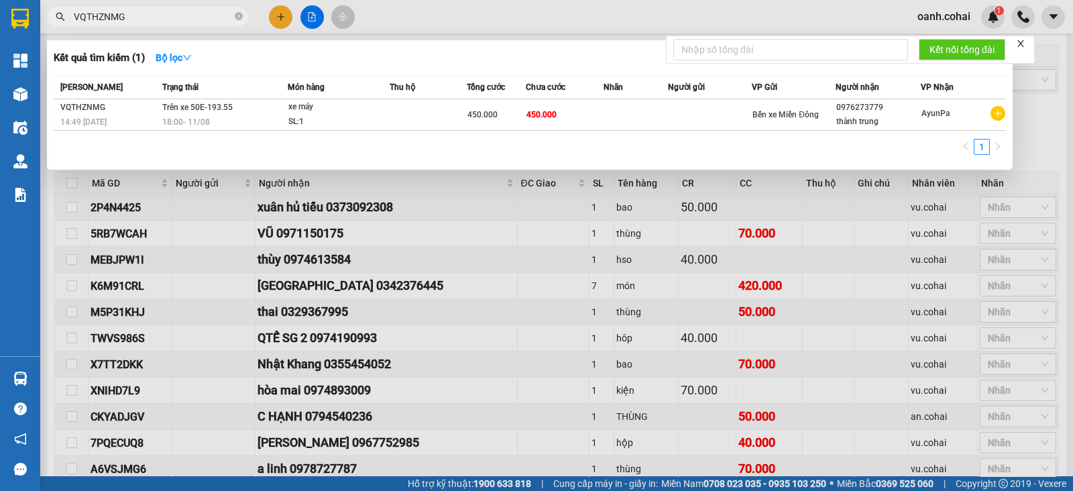
click at [241, 18] on icon "close-circle" at bounding box center [239, 16] width 8 height 8
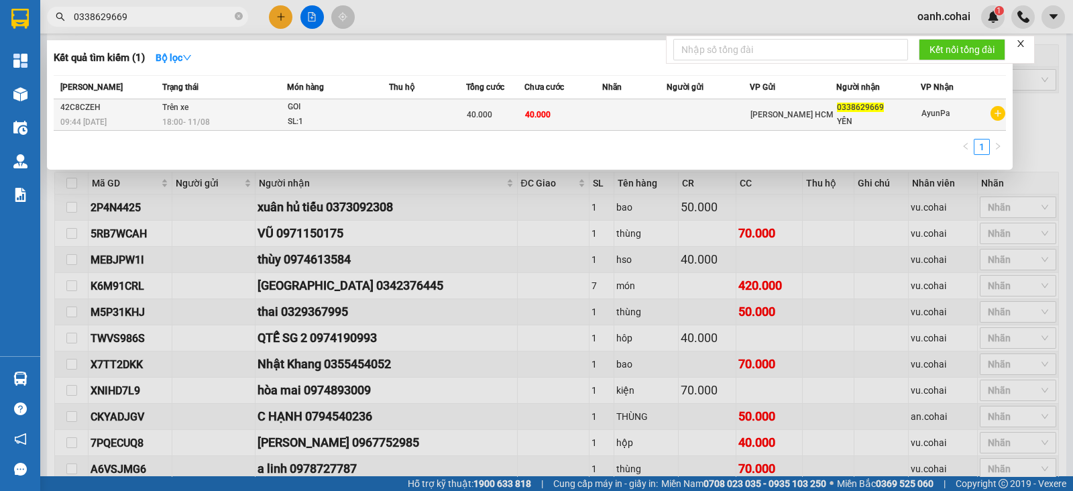
type input "0338629669"
click at [426, 115] on td at bounding box center [427, 115] width 77 height 32
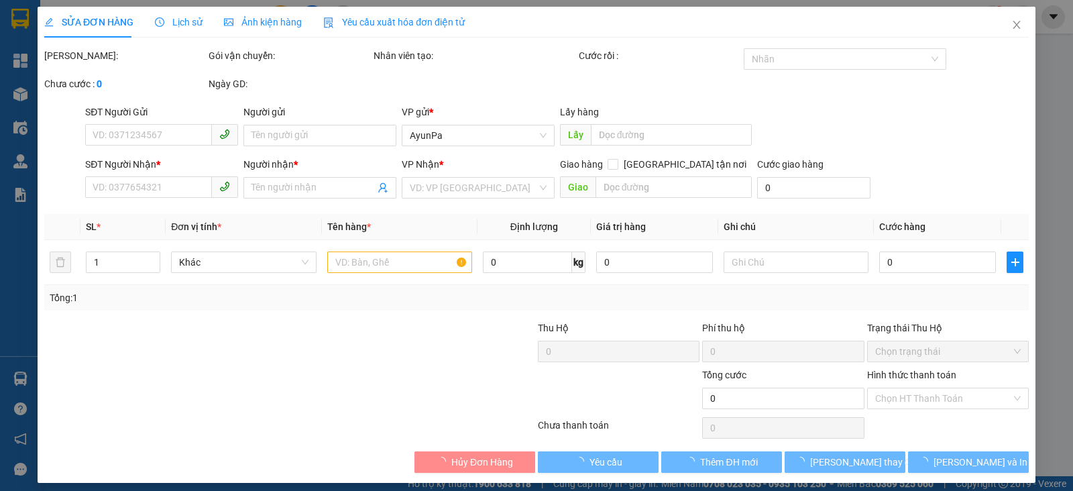
type input "0338629669"
type input "YÊN"
type input "40.000"
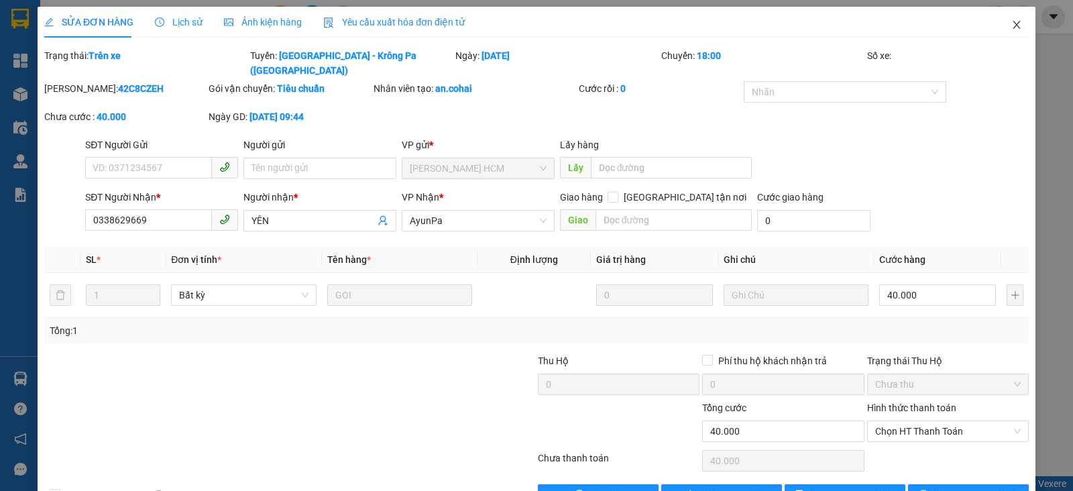
click at [1011, 23] on icon "close" at bounding box center [1016, 24] width 11 height 11
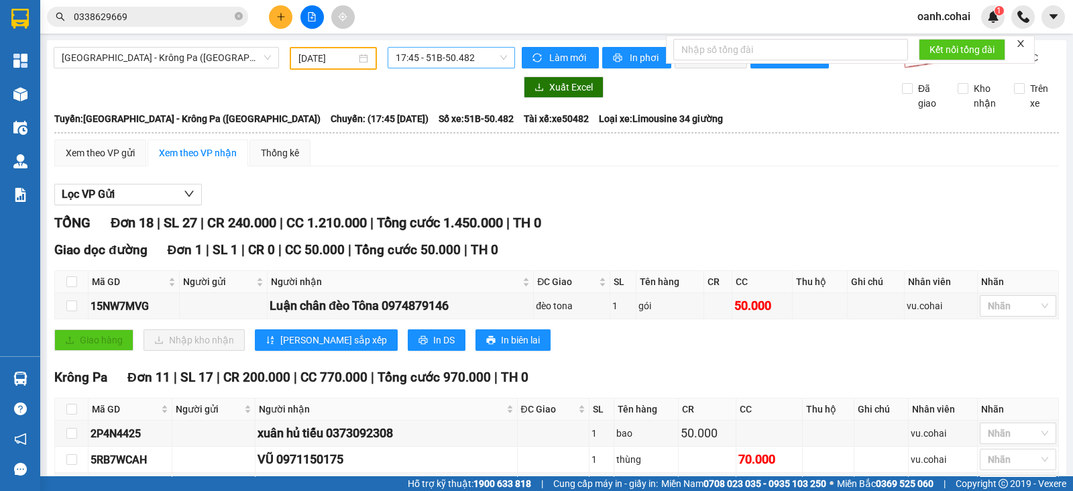
click at [427, 55] on span "17:45 - 51B-50.482" at bounding box center [450, 58] width 111 height 20
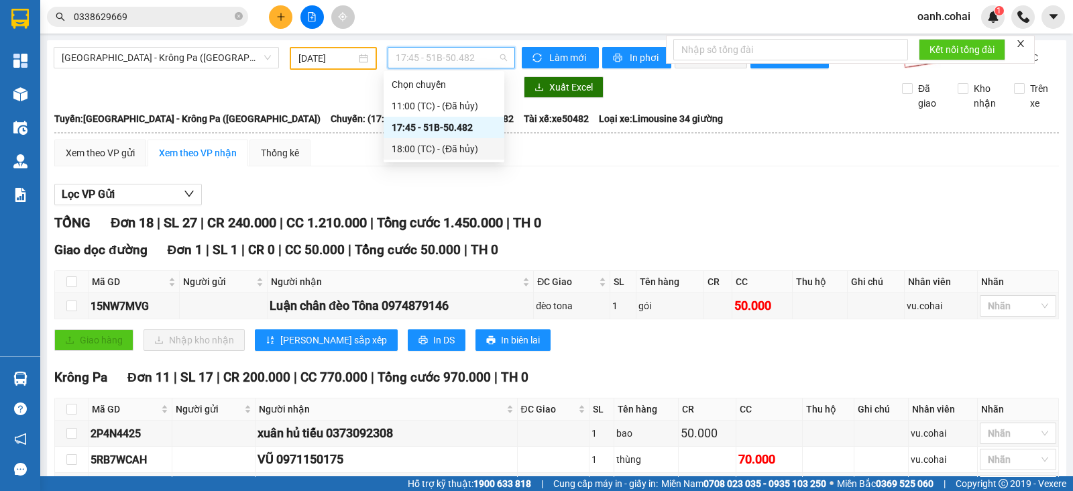
click at [428, 147] on div "18:00 (TC) - (Đã hủy)" at bounding box center [443, 148] width 105 height 15
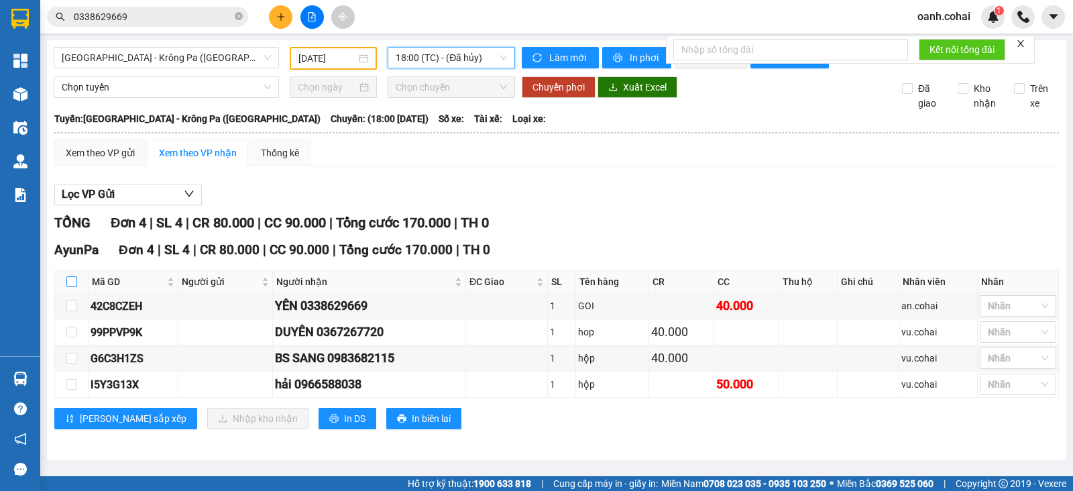
click at [72, 287] on input "checkbox" at bounding box center [71, 281] width 11 height 11
checkbox input "true"
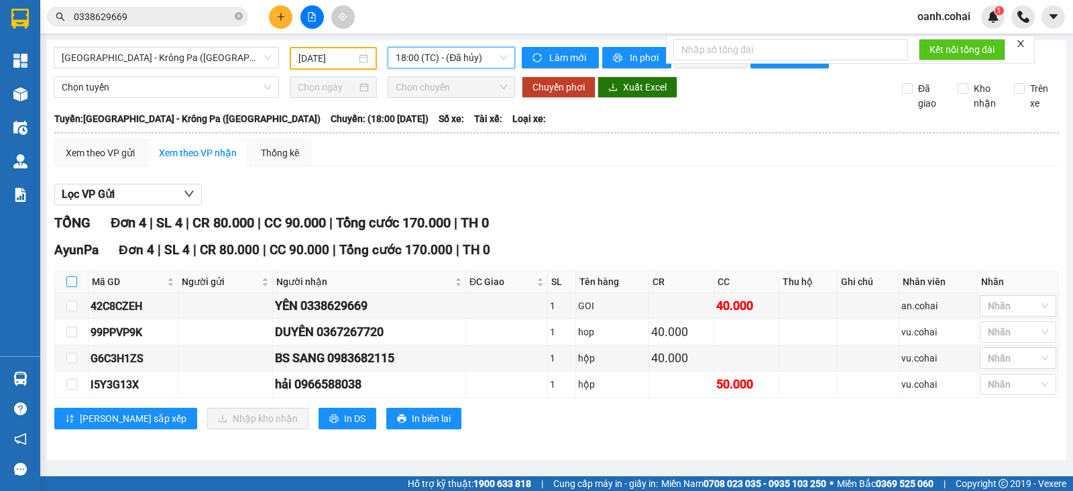
checkbox input "true"
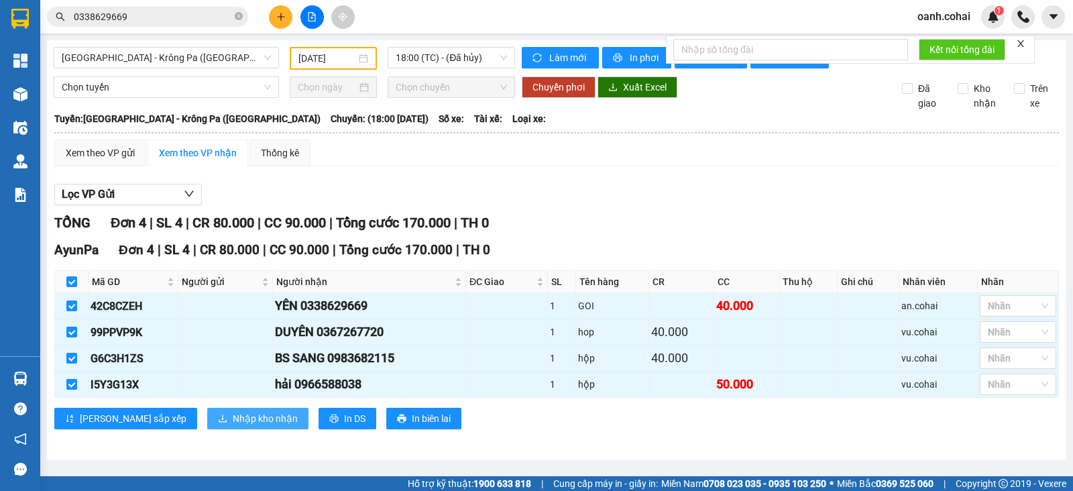
click at [233, 420] on span "Nhập kho nhận" at bounding box center [265, 418] width 65 height 15
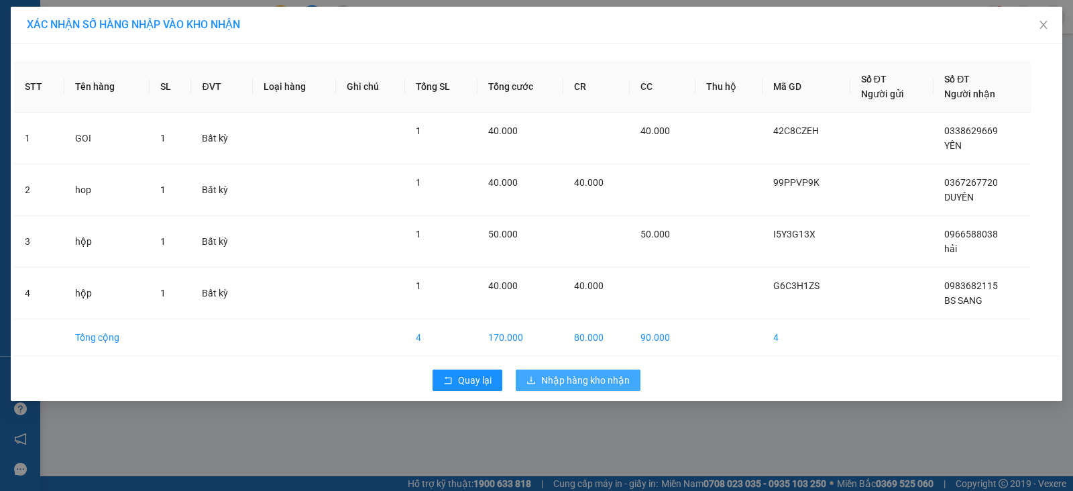
click at [576, 375] on span "Nhập hàng kho nhận" at bounding box center [585, 380] width 88 height 15
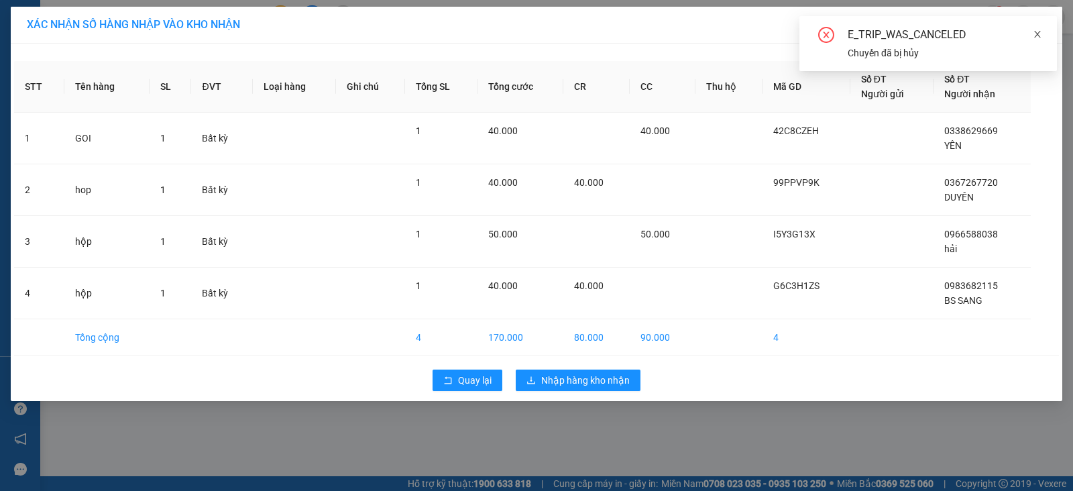
click at [1039, 29] on icon "close" at bounding box center [1036, 33] width 9 height 9
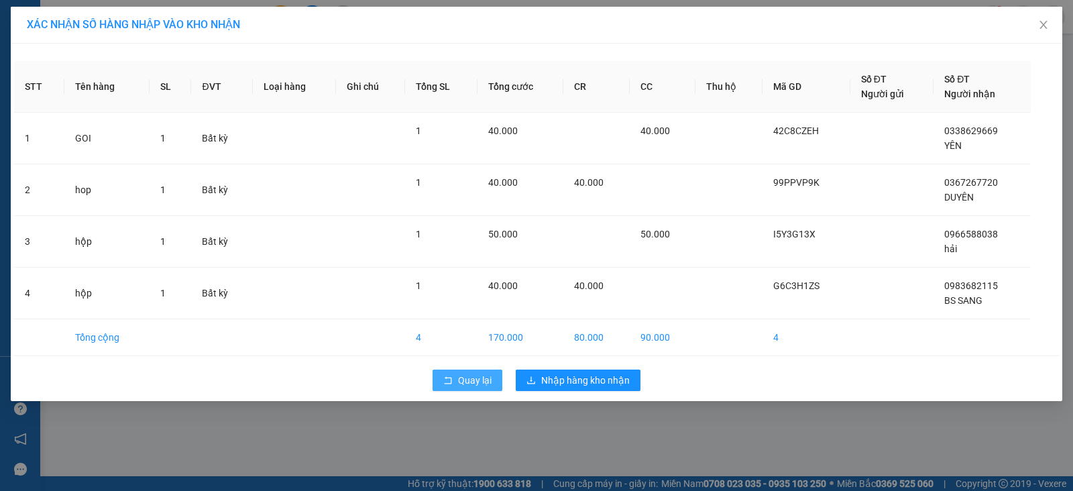
click at [457, 383] on button "Quay lại" at bounding box center [467, 379] width 70 height 21
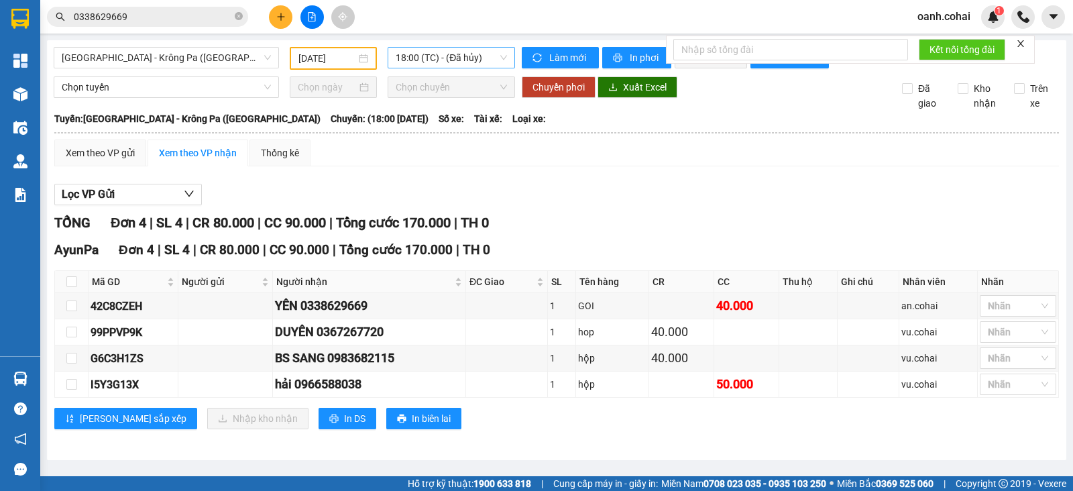
click at [484, 61] on span "18:00 (TC) - (Đã hủy)" at bounding box center [450, 58] width 111 height 20
click at [540, 193] on div "Lọc VP Gửi" at bounding box center [556, 195] width 1004 height 22
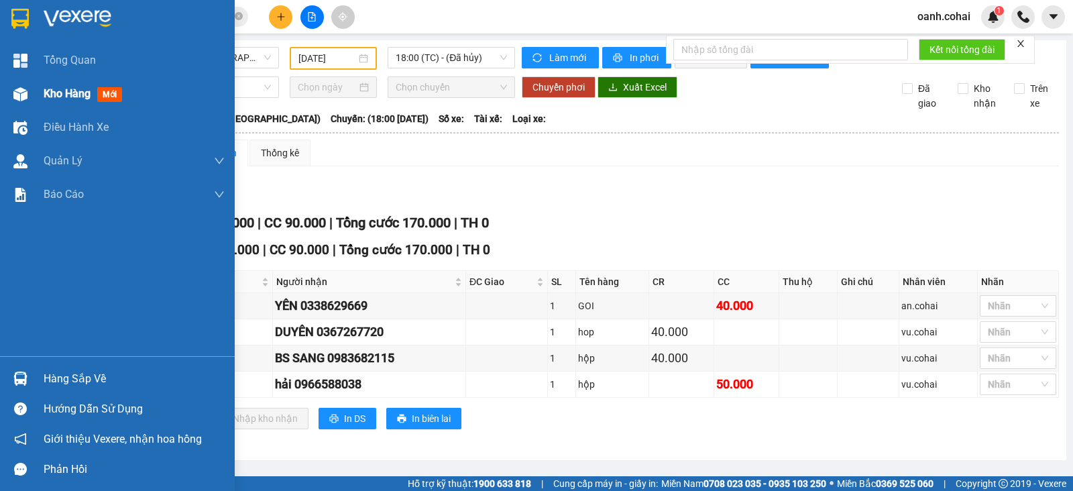
drag, startPoint x: 52, startPoint y: 96, endPoint x: 61, endPoint y: 92, distance: 9.6
click at [61, 92] on span "Kho hàng" at bounding box center [67, 93] width 47 height 13
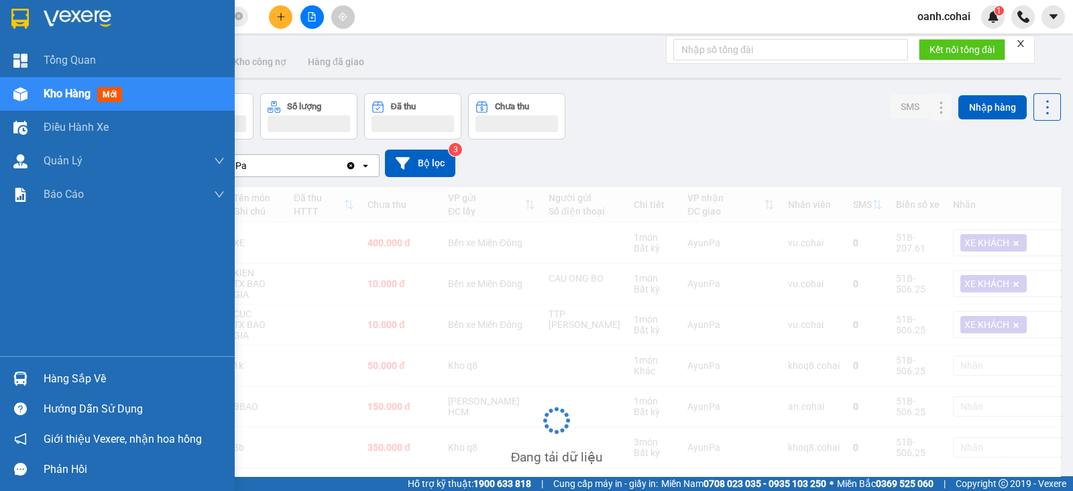
click at [61, 92] on span "Kho hàng" at bounding box center [67, 93] width 47 height 13
click at [62, 97] on span "Kho hàng" at bounding box center [67, 93] width 47 height 13
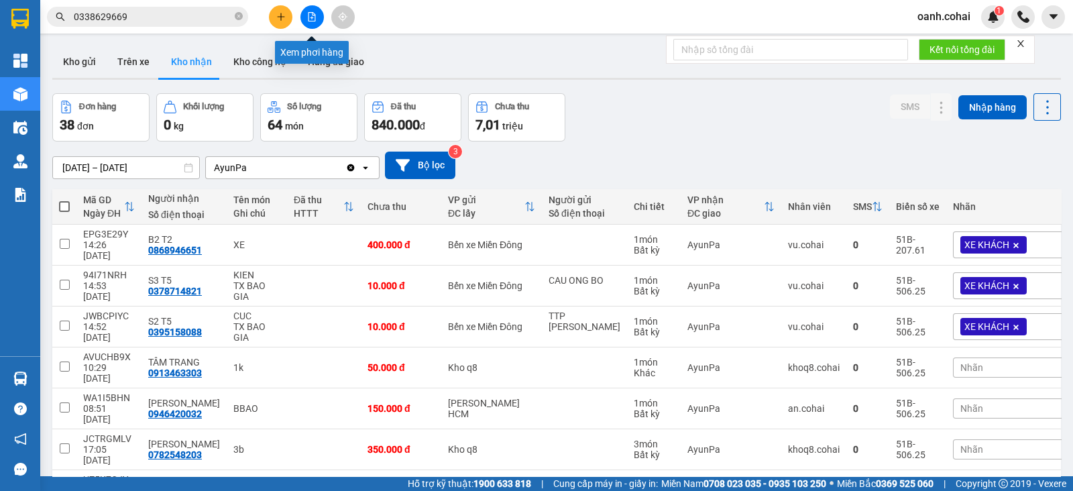
click at [314, 12] on icon "file-add" at bounding box center [311, 16] width 9 height 9
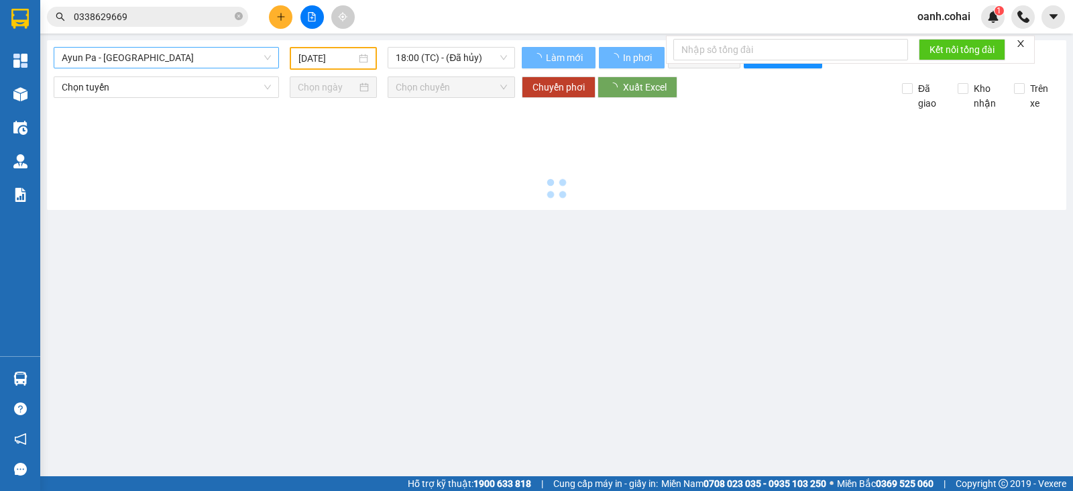
type input "[DATE]"
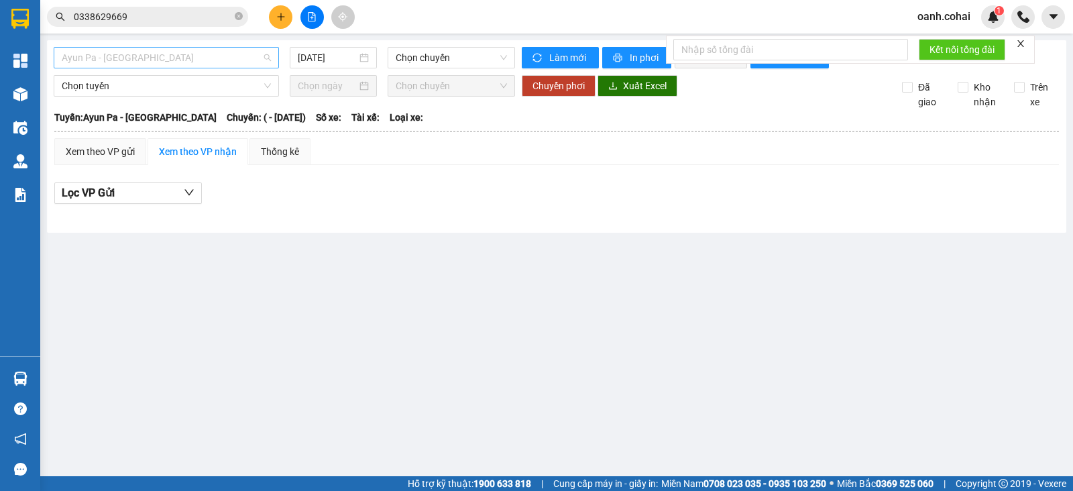
drag, startPoint x: 209, startPoint y: 57, endPoint x: 221, endPoint y: 72, distance: 19.1
click at [209, 56] on span "Ayun Pa - [GEOGRAPHIC_DATA]" at bounding box center [166, 58] width 209 height 20
drag, startPoint x: 437, startPoint y: 282, endPoint x: 408, endPoint y: 263, distance: 35.0
click at [422, 272] on main "Ayun Pa - [GEOGRAPHIC_DATA] [DATE] Chọn chuyến Làm mới In phơi In đơn chọn Thốn…" at bounding box center [536, 238] width 1073 height 476
